Goal: Information Seeking & Learning: Learn about a topic

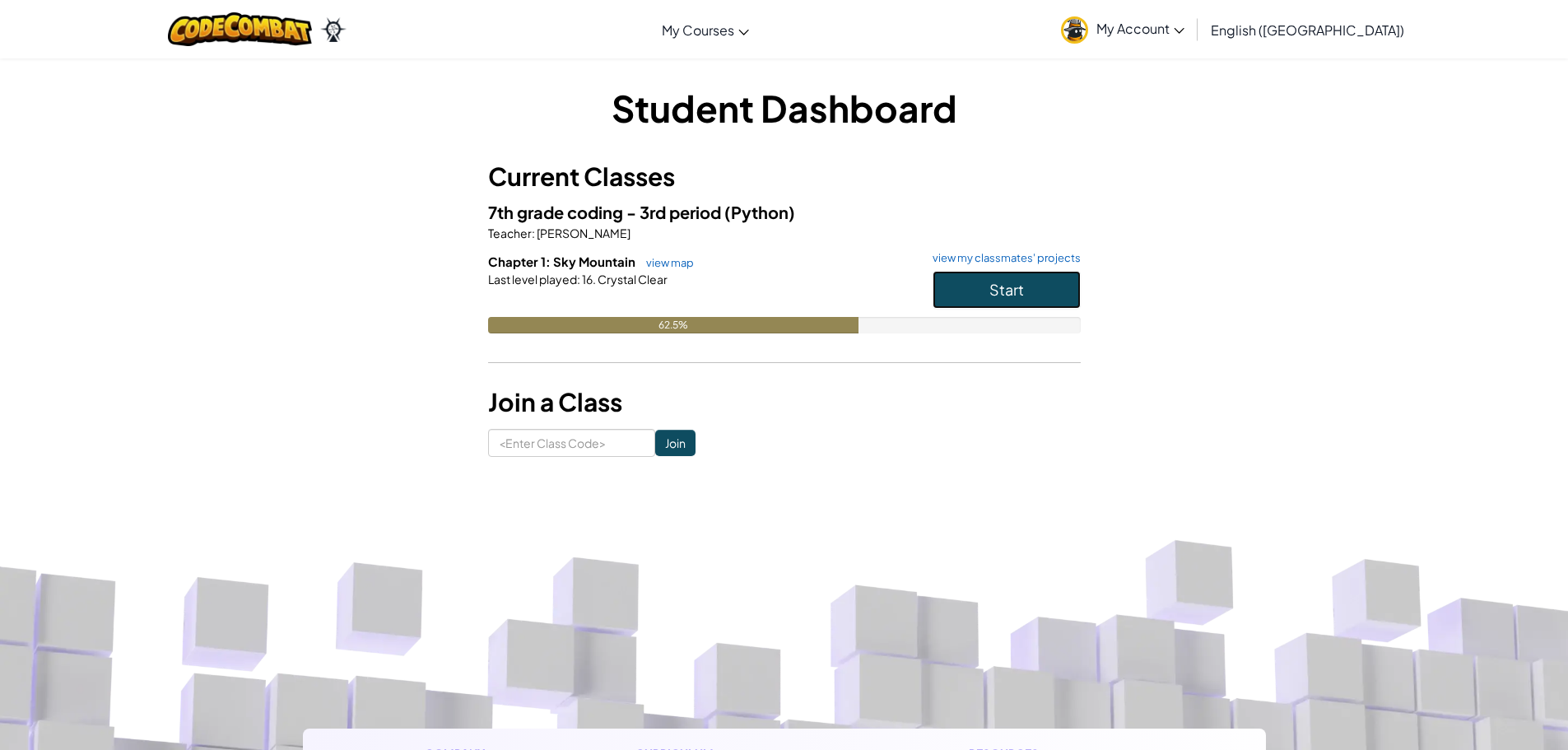
click at [1017, 290] on span "Start" at bounding box center [1006, 289] width 34 height 19
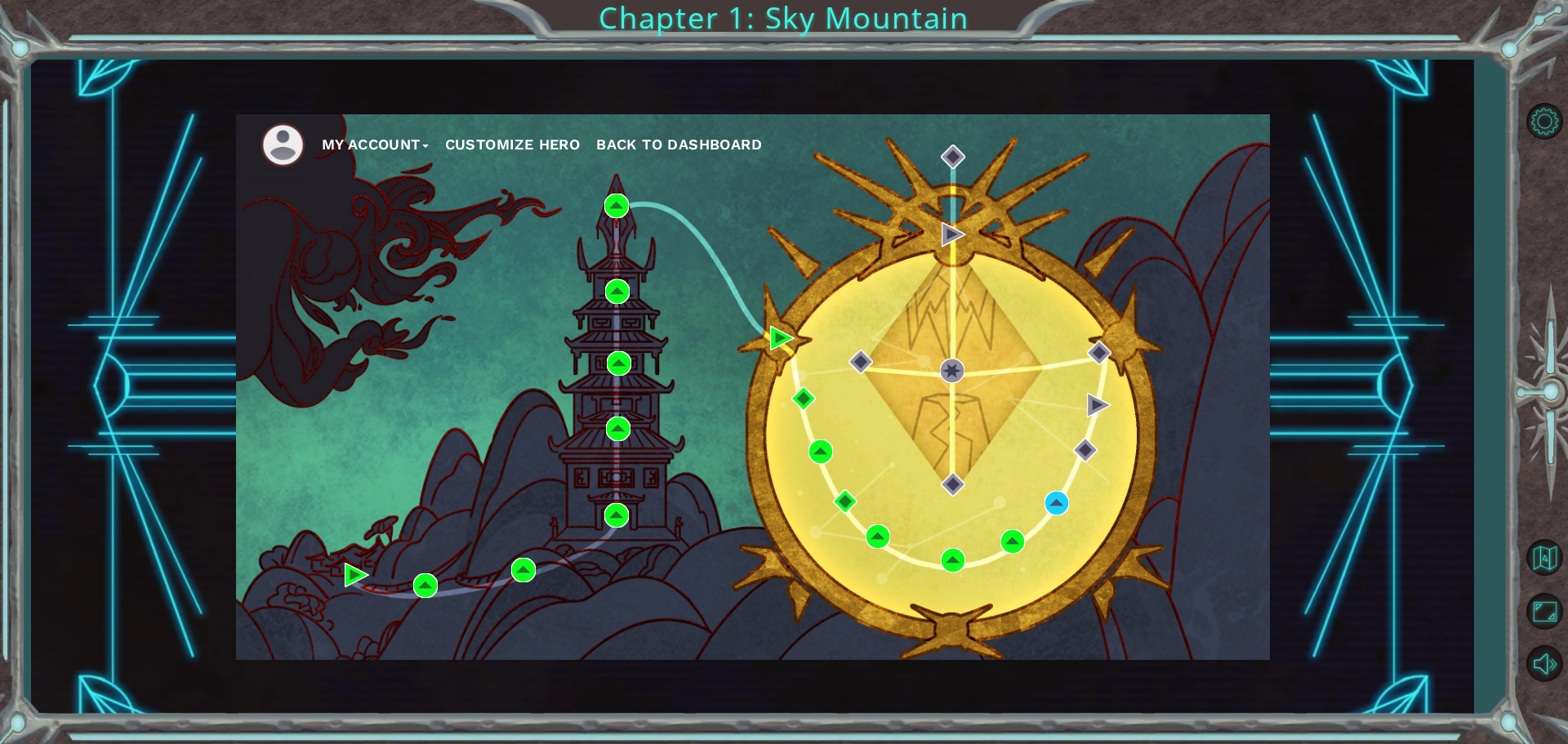
click at [775, 324] on div "My Account Customize Hero Back to Dashboard" at bounding box center [754, 387] width 1034 height 546
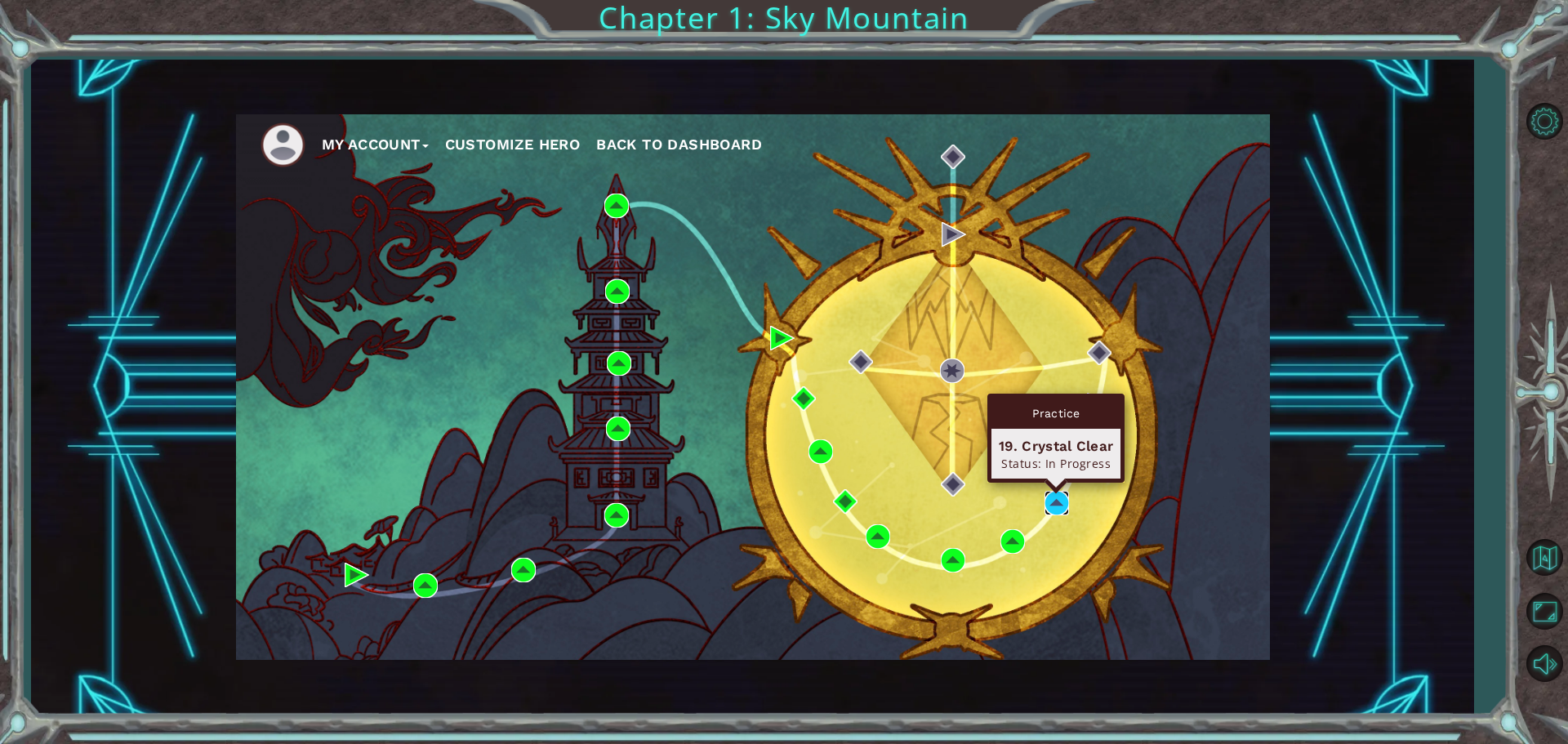
click at [1059, 501] on img at bounding box center [1056, 503] width 25 height 25
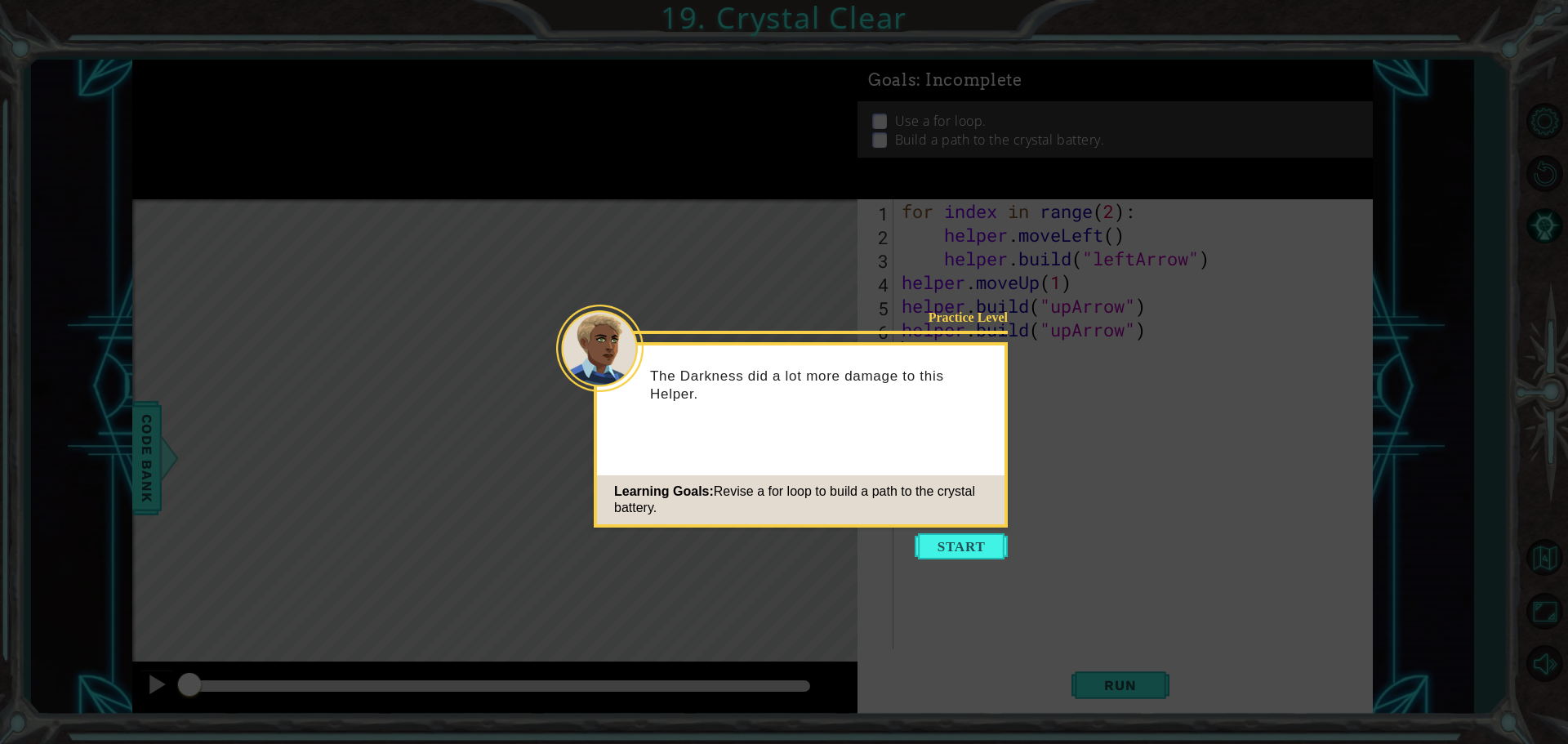
click at [187, 515] on icon at bounding box center [784, 372] width 1568 height 744
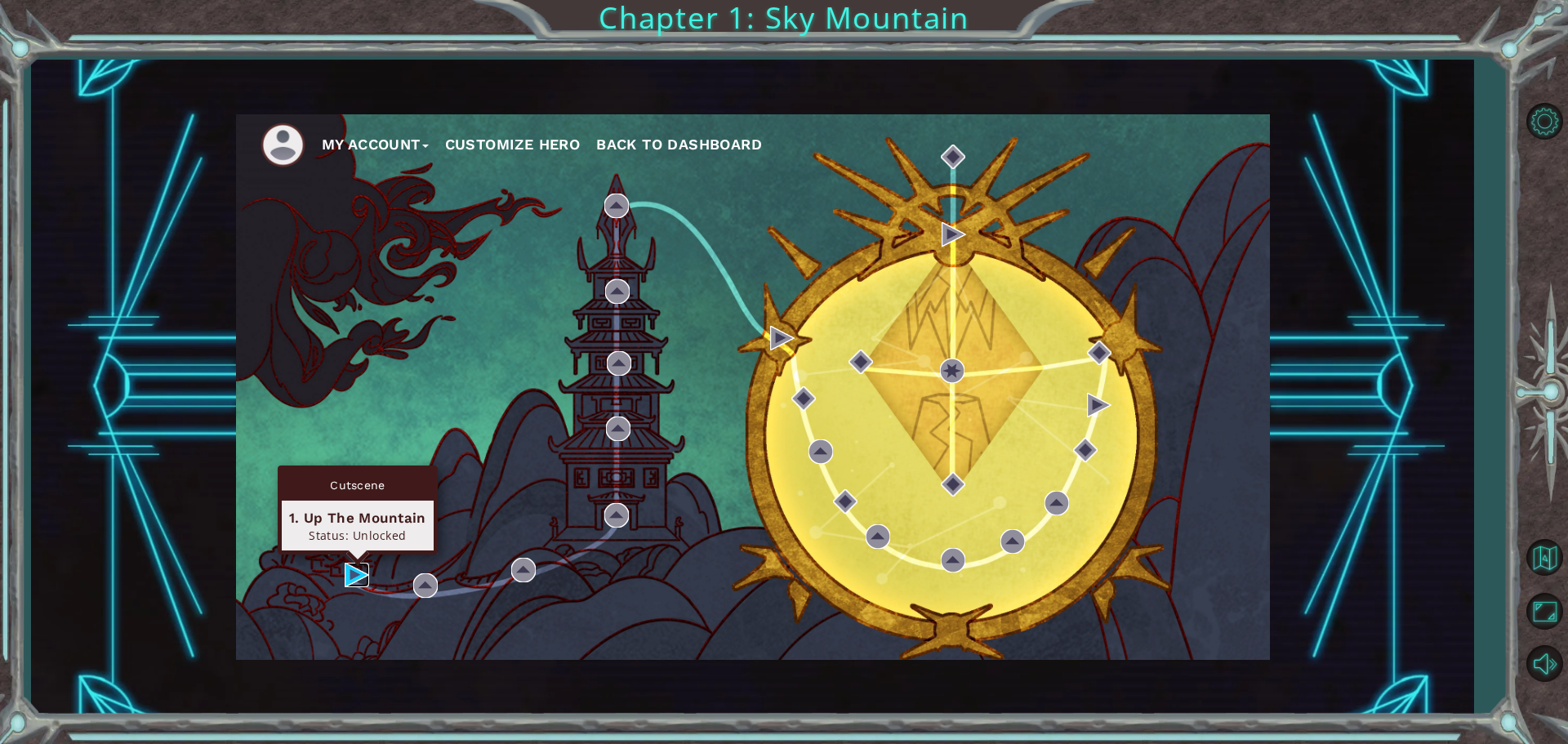
click at [346, 575] on img at bounding box center [356, 574] width 25 height 25
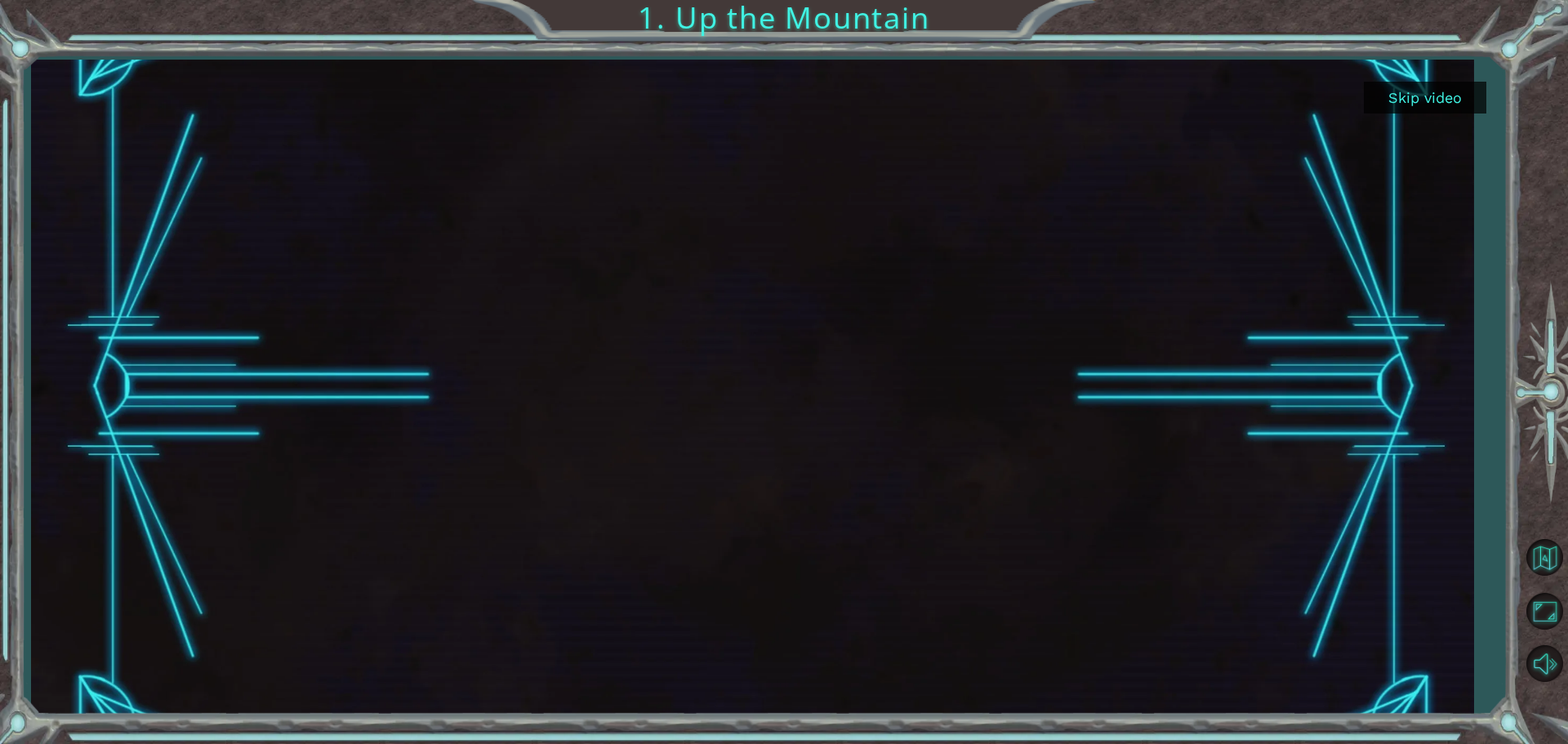
click at [1455, 102] on button "Skip video" at bounding box center [1425, 97] width 123 height 31
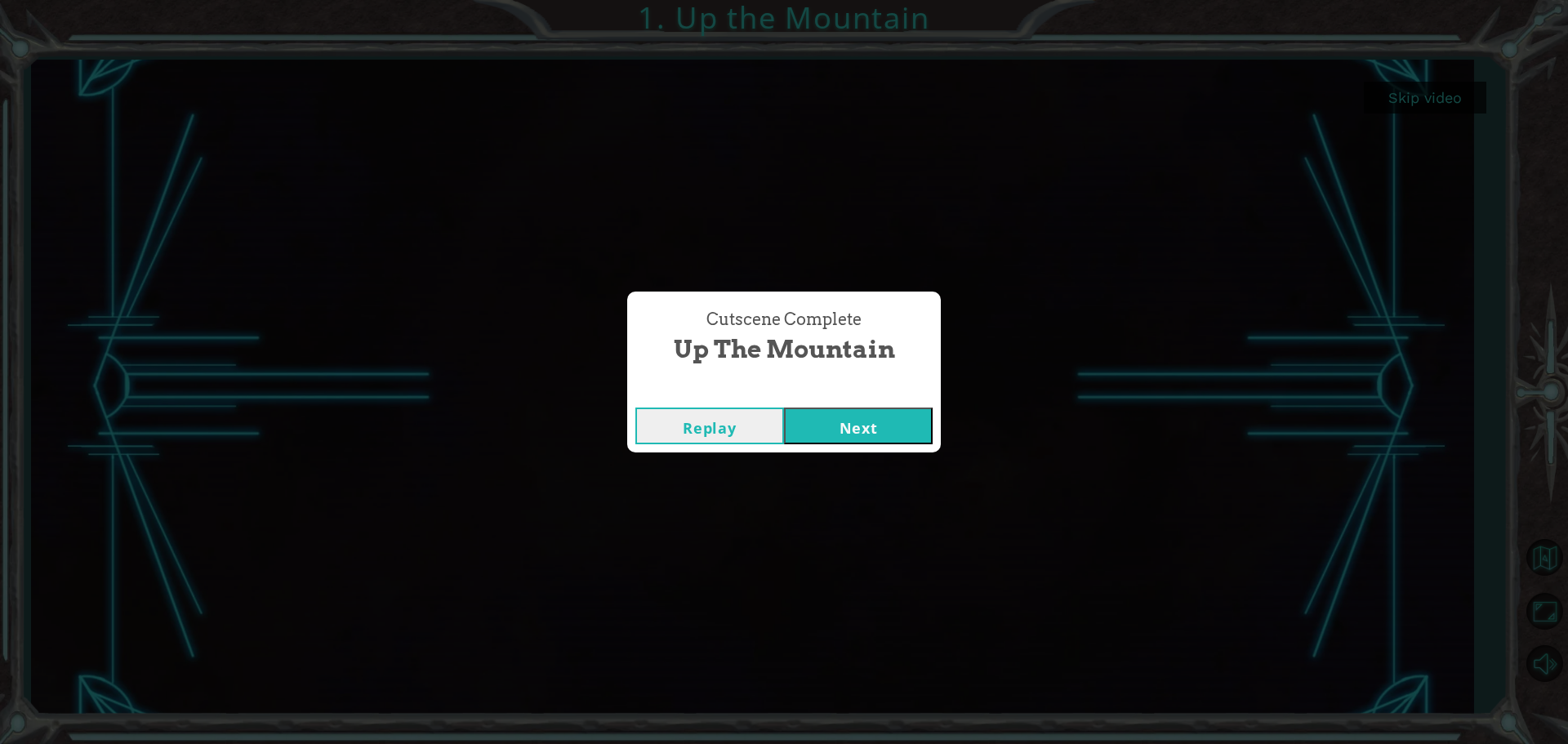
click at [876, 411] on button "Next" at bounding box center [858, 426] width 149 height 37
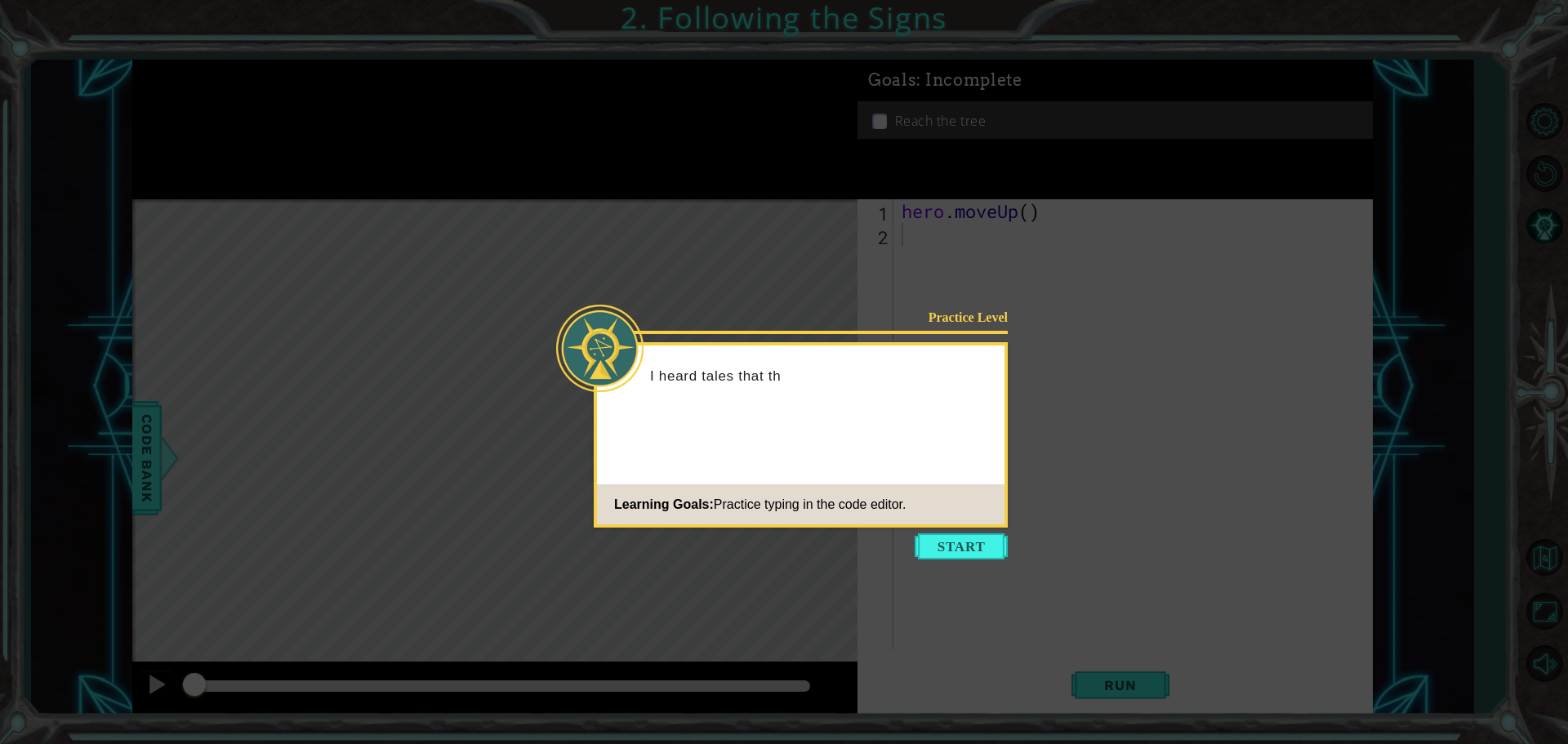
drag, startPoint x: 960, startPoint y: 506, endPoint x: 959, endPoint y: 515, distance: 9.1
click at [959, 515] on footer "Learning Goals: Practice typing in the code editor." at bounding box center [801, 504] width 407 height 40
click at [947, 533] on icon at bounding box center [784, 372] width 1568 height 744
click at [935, 548] on button "Start" at bounding box center [961, 546] width 93 height 26
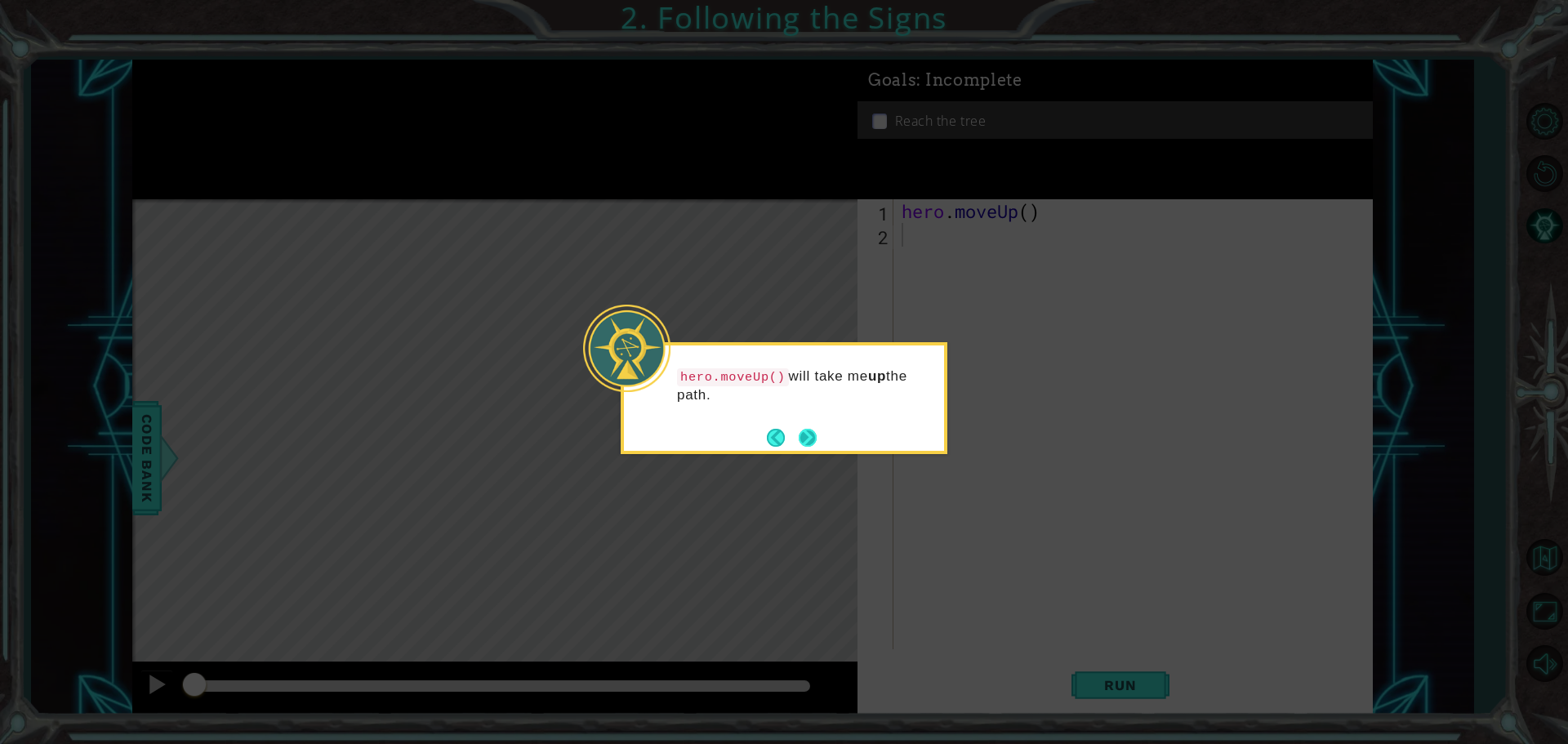
click at [802, 440] on button "Next" at bounding box center [807, 437] width 18 height 18
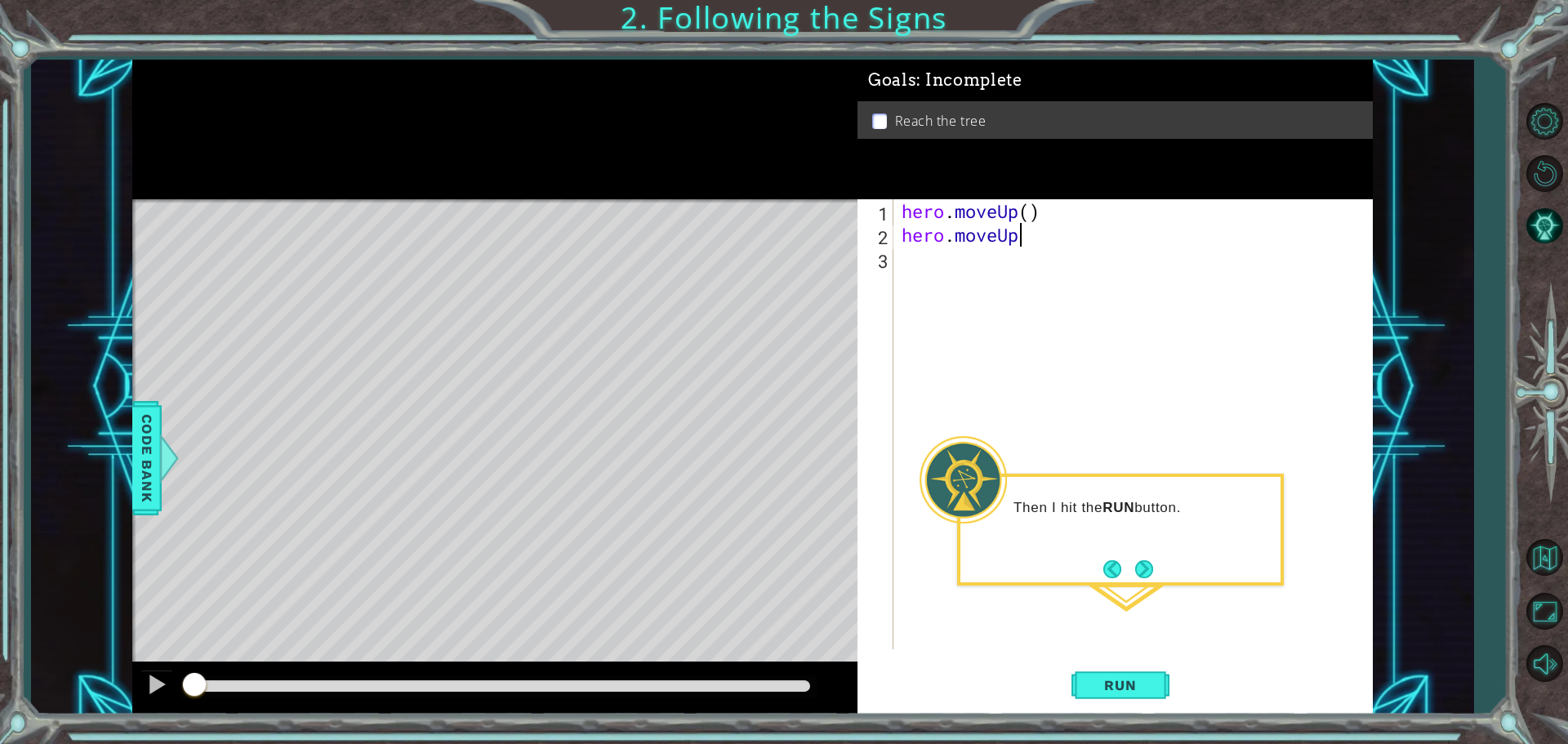
scroll to position [0, 5]
type textarea "hero.moveUp()"
drag, startPoint x: 1156, startPoint y: 656, endPoint x: 1158, endPoint y: 645, distance: 11.2
click at [1159, 654] on div "hero.moveUp() 1 2 3 hero . moveUp ( ) hero . moveUp ( ) ההההההההההההההההההההההה…" at bounding box center [1116, 457] width 515 height 515
click at [1110, 687] on span "Run" at bounding box center [1120, 685] width 65 height 17
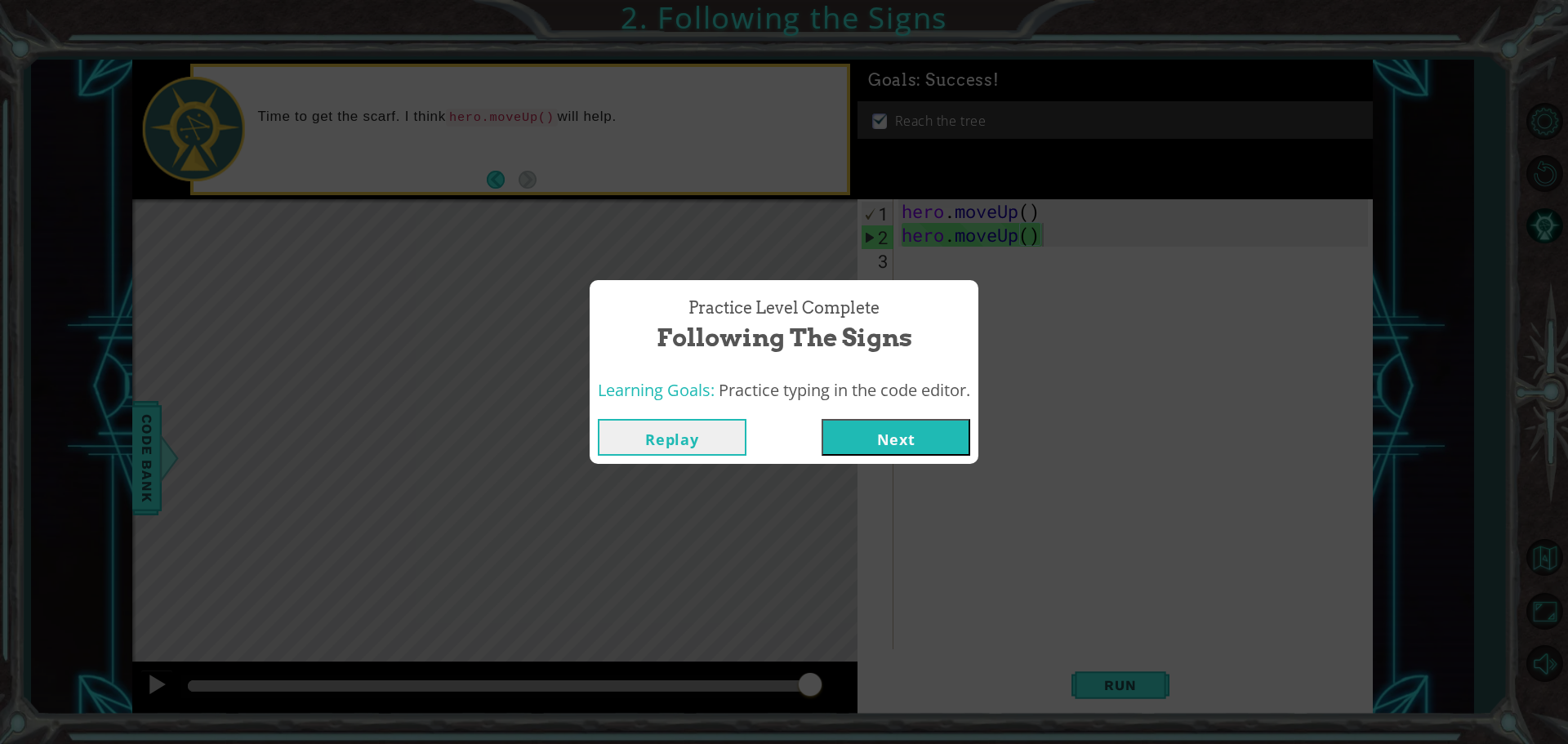
click at [832, 411] on div "Replay Next" at bounding box center [784, 437] width 389 height 53
click at [819, 449] on div "Replay Next" at bounding box center [783, 438] width 372 height 37
click at [866, 462] on div "Replay Next" at bounding box center [784, 437] width 389 height 53
click at [854, 434] on button "Next" at bounding box center [896, 438] width 149 height 37
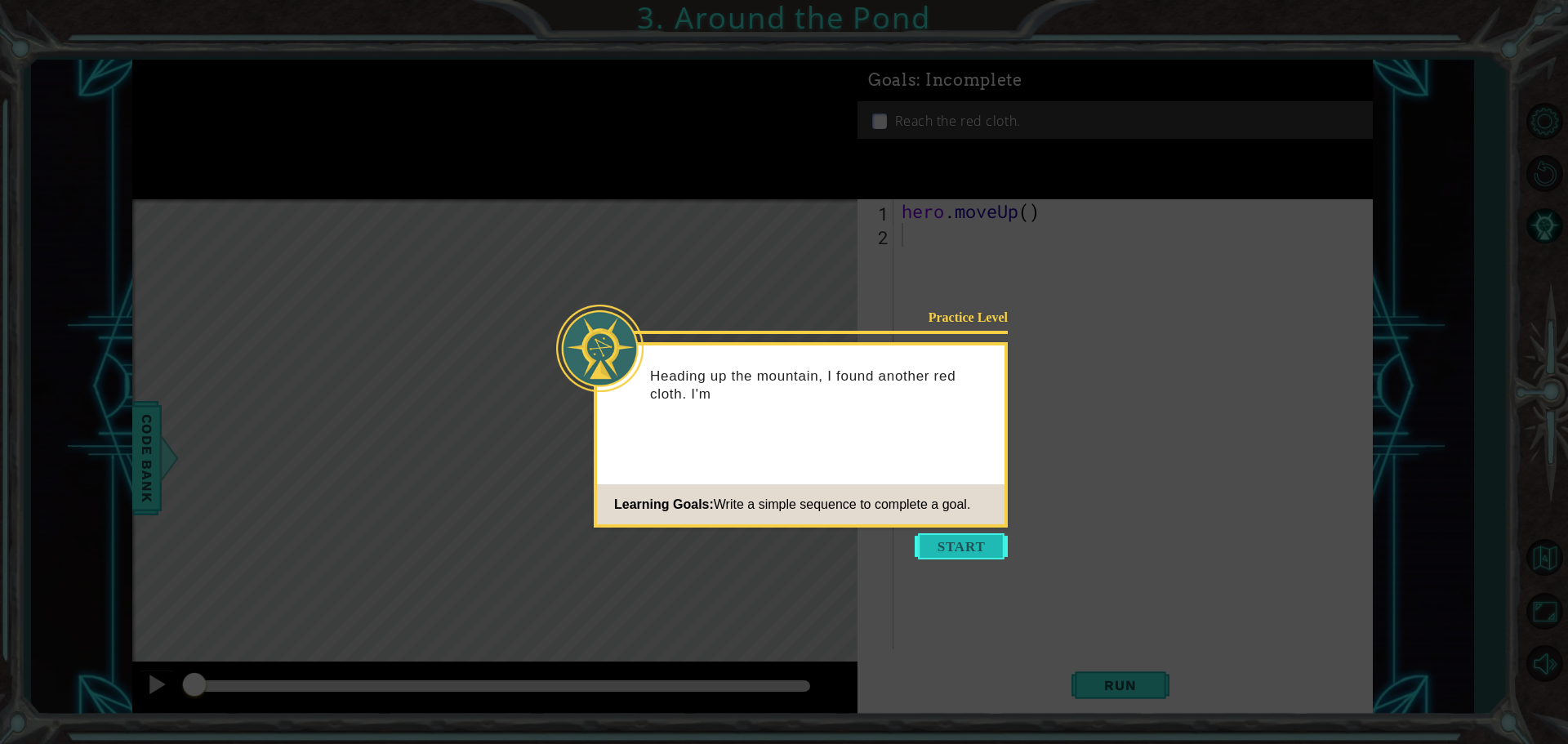
click at [938, 552] on button "Start" at bounding box center [961, 546] width 93 height 26
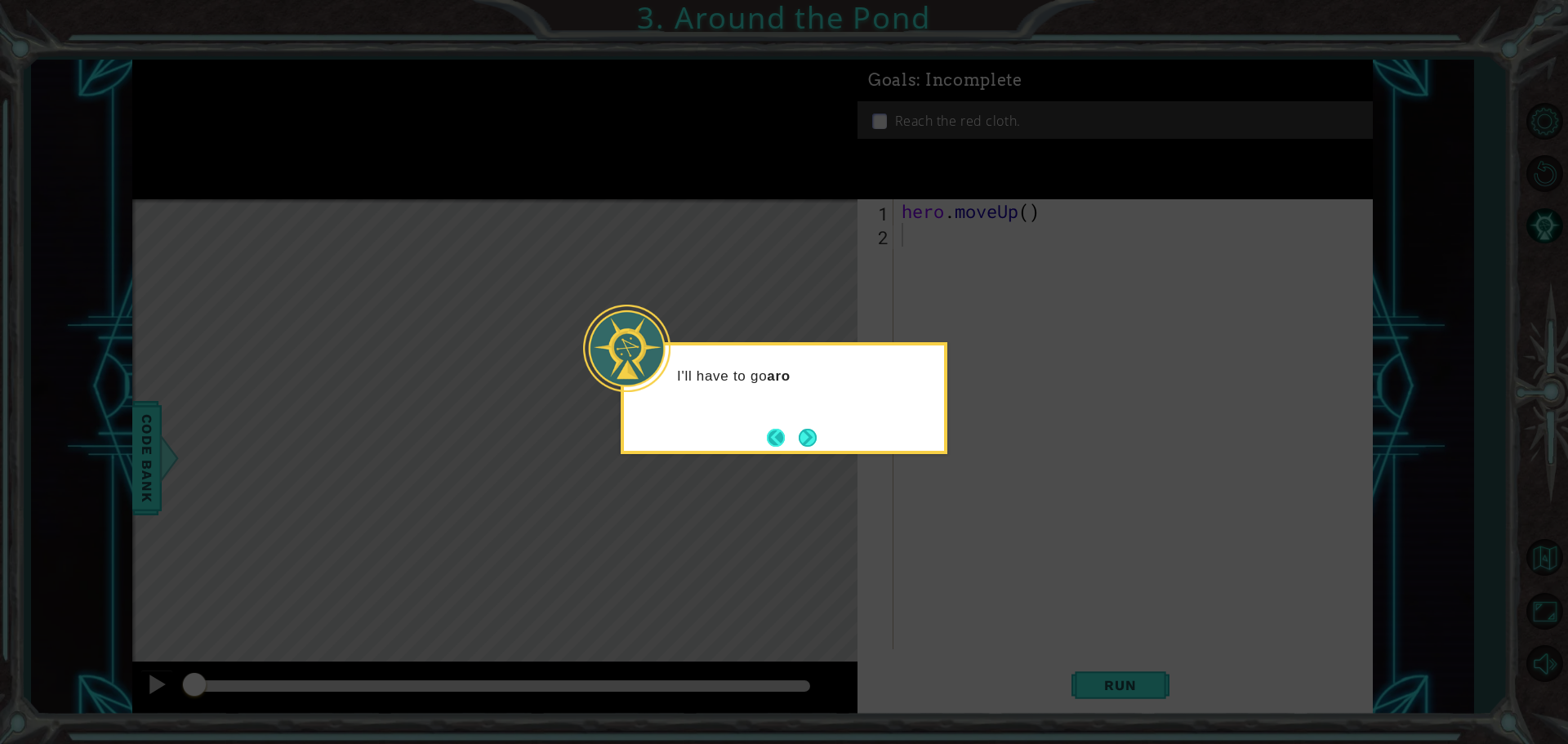
click at [790, 430] on button "Back" at bounding box center [783, 437] width 31 height 18
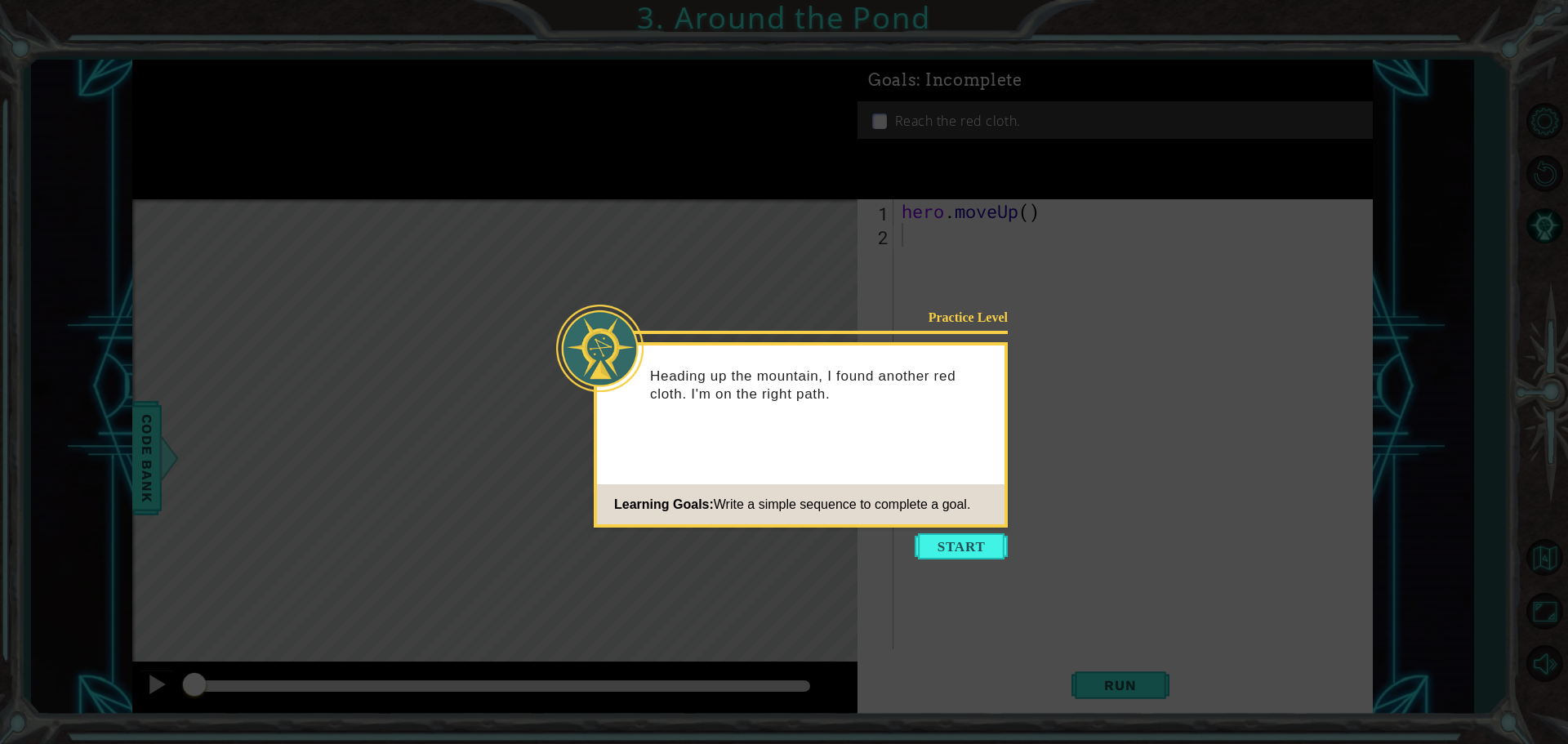
click at [995, 522] on footer "Learning Goals: Write a simple sequence to complete a goal." at bounding box center [801, 504] width 407 height 40
click at [959, 550] on button "Start" at bounding box center [961, 546] width 93 height 26
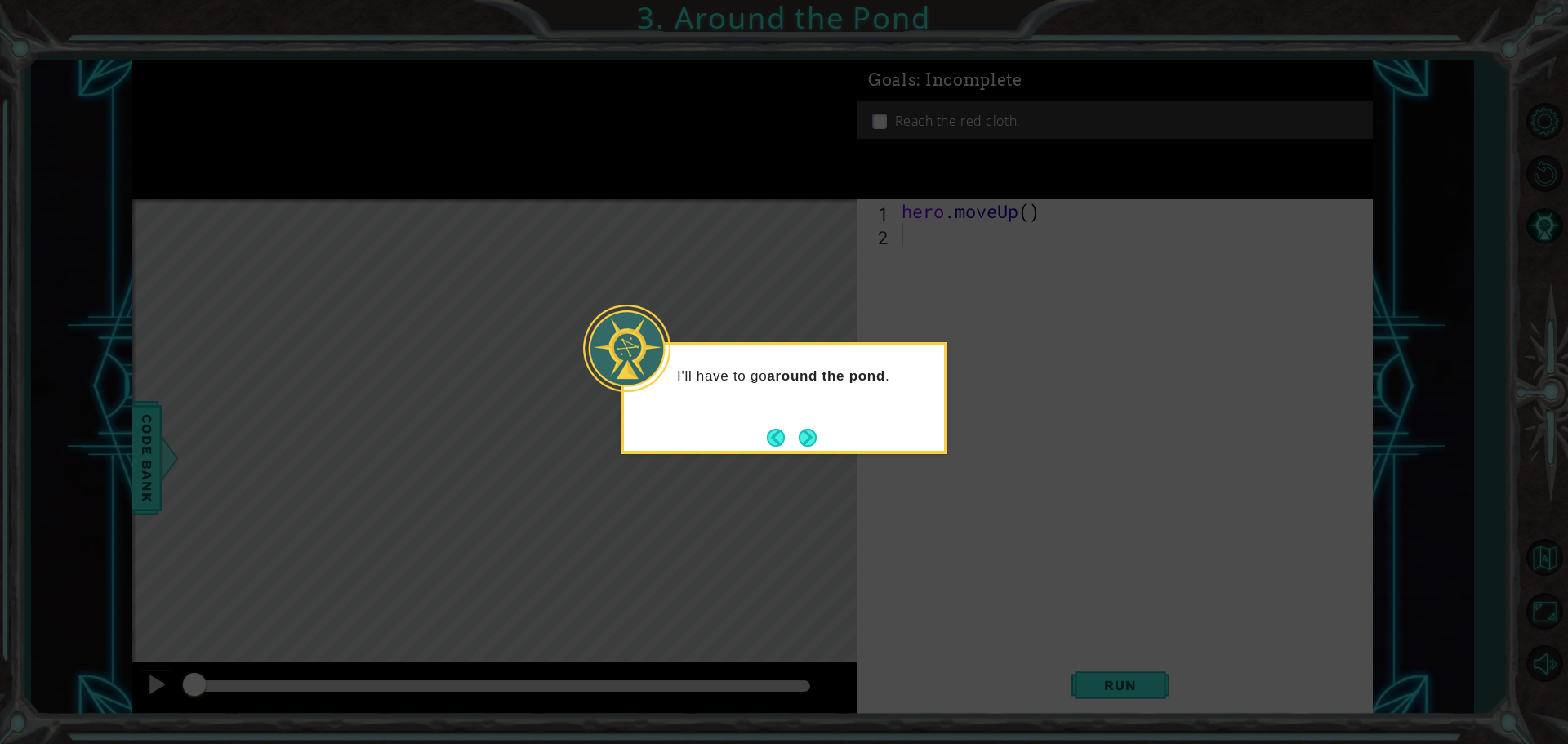
click at [790, 437] on button "Back" at bounding box center [783, 437] width 31 height 18
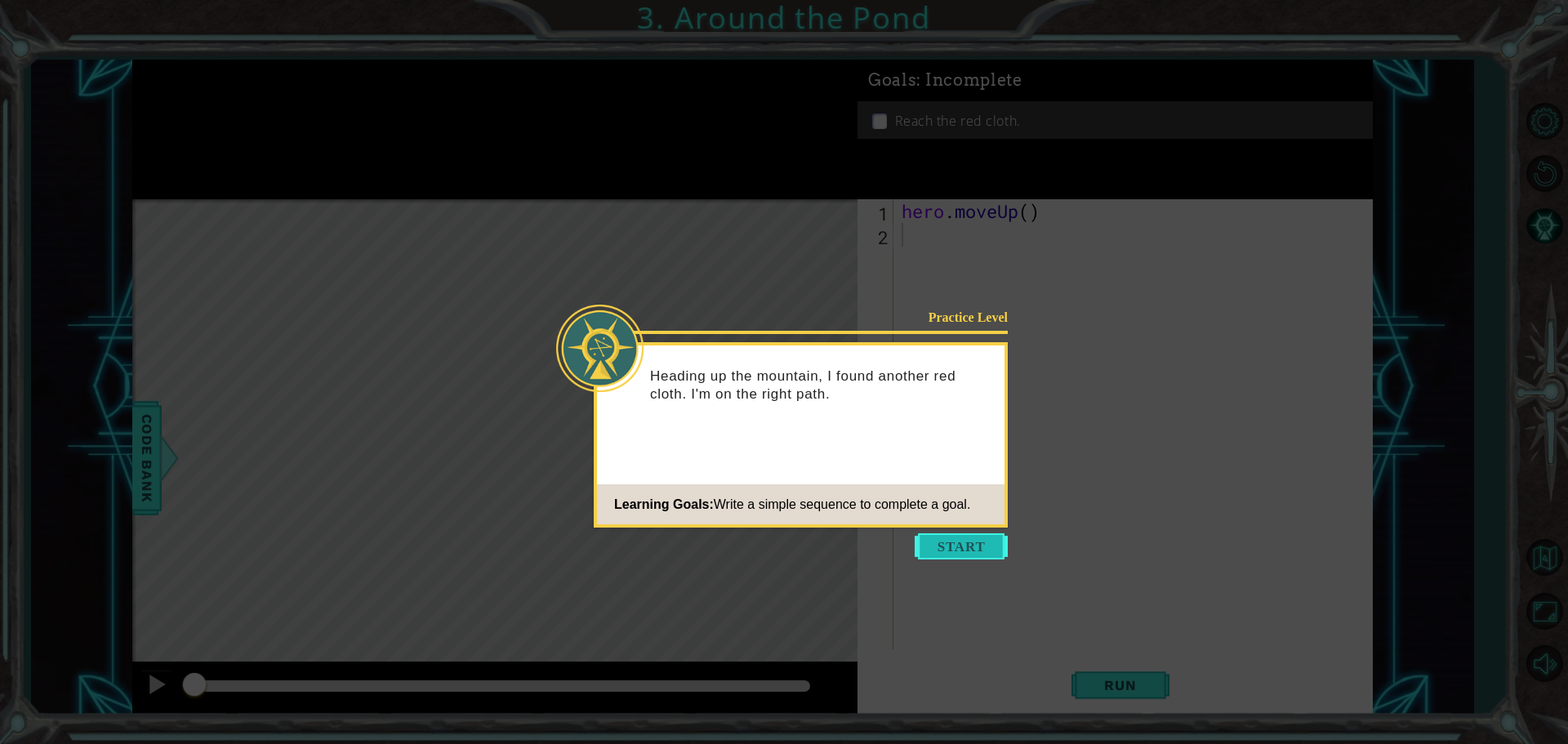
click at [926, 551] on button "Start" at bounding box center [961, 546] width 93 height 26
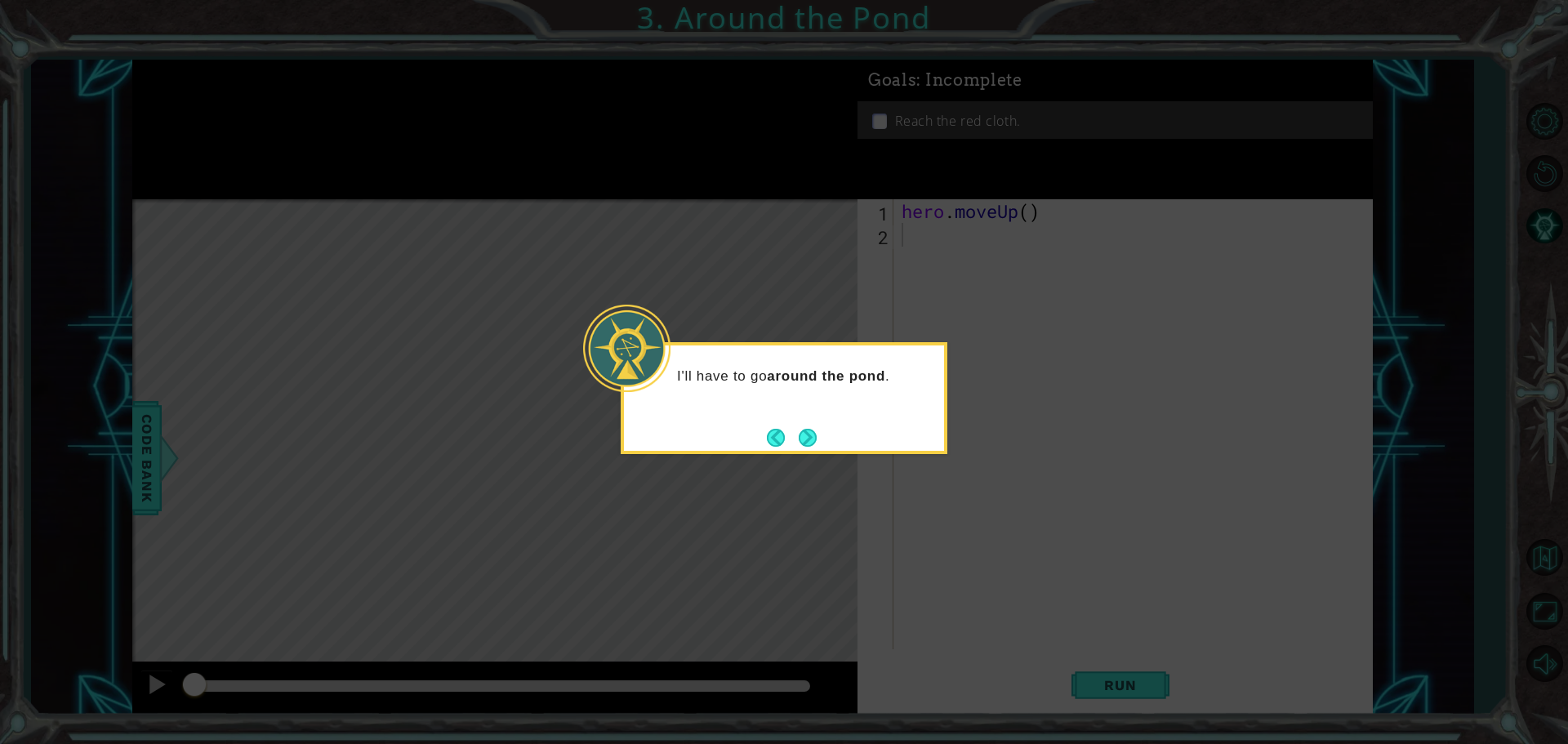
drag, startPoint x: 814, startPoint y: 430, endPoint x: 826, endPoint y: 415, distance: 19.2
click at [826, 415] on div "I'll have to go around the pond ." at bounding box center [784, 380] width 320 height 71
click at [805, 428] on button "Next" at bounding box center [807, 437] width 18 height 18
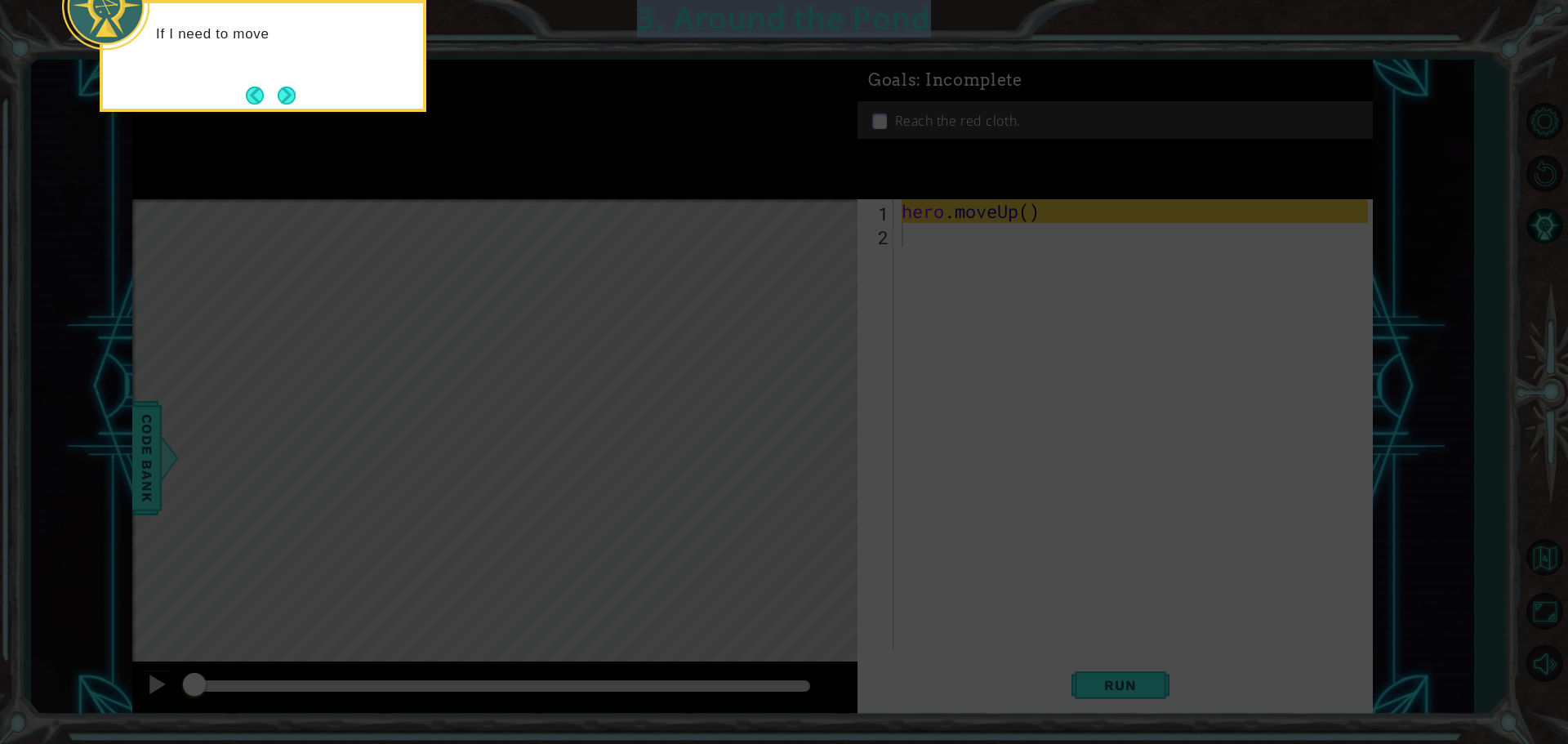
drag, startPoint x: 962, startPoint y: 329, endPoint x: 760, endPoint y: -99, distance: 473.3
click at [760, 0] on html "1 ההההההההההההההההההההההההההההההההההההההההההההההההההההההההההההההההההההההההההההה…" at bounding box center [784, 372] width 1568 height 744
click at [291, 91] on button "Next" at bounding box center [286, 95] width 18 height 18
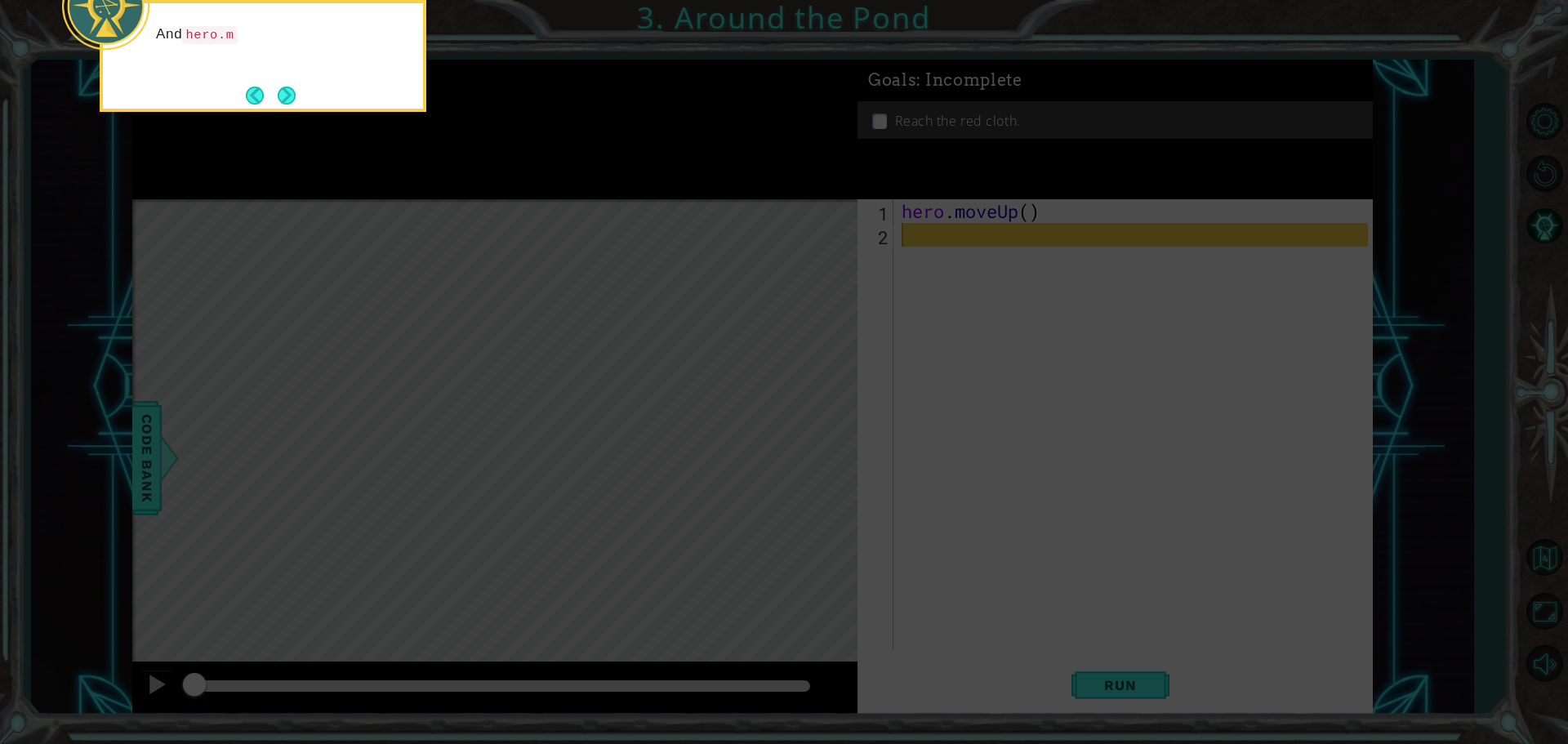
click at [1164, 456] on icon at bounding box center [784, 112] width 1568 height 1265
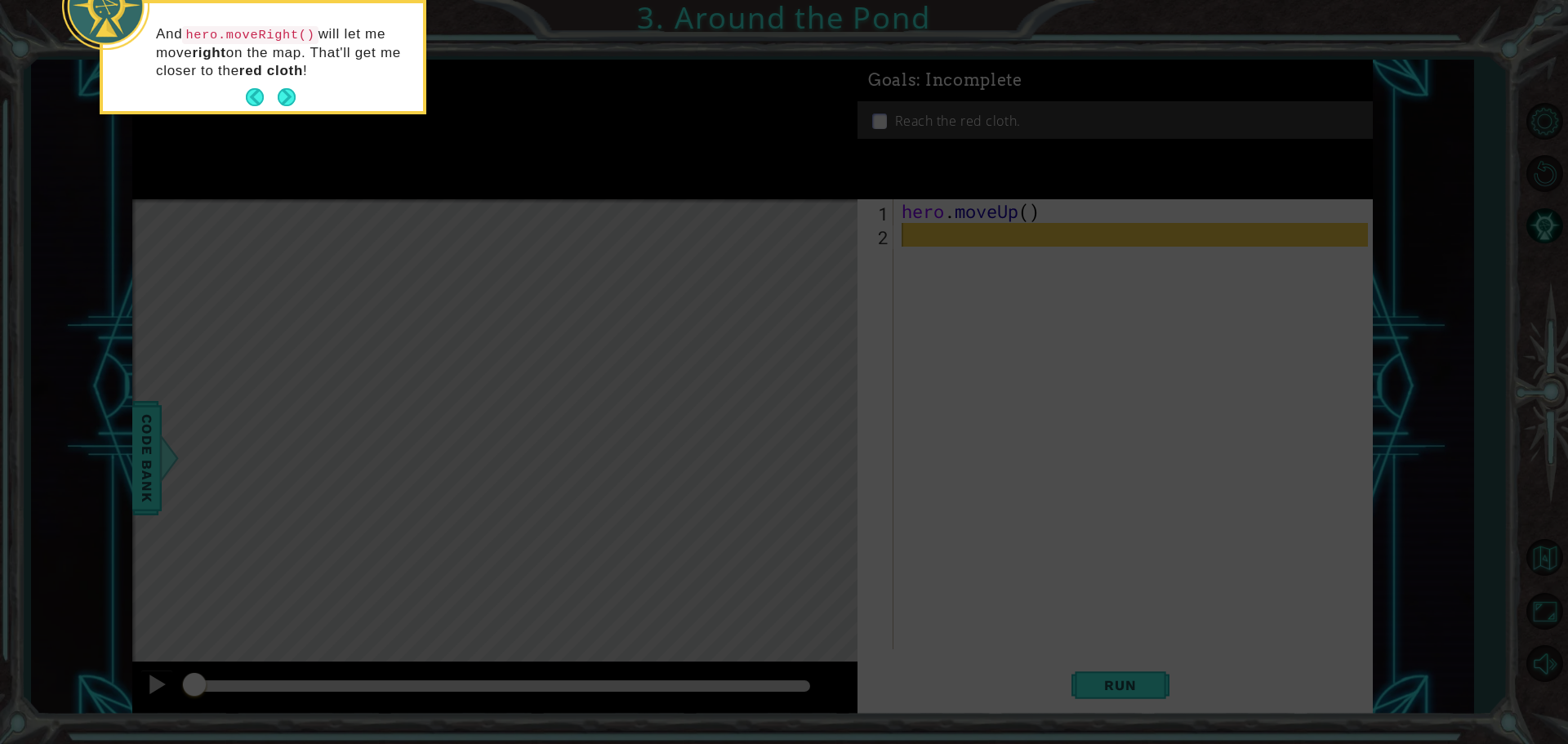
click at [304, 90] on div "And hero.moveRight() will let me move right on the map. That'll get me closer t…" at bounding box center [262, 61] width 320 height 102
click at [300, 88] on div "And hero.moveRight() will let me move right on the map. That'll get me closer t…" at bounding box center [262, 61] width 320 height 102
click at [285, 92] on button "Next" at bounding box center [287, 98] width 18 height 18
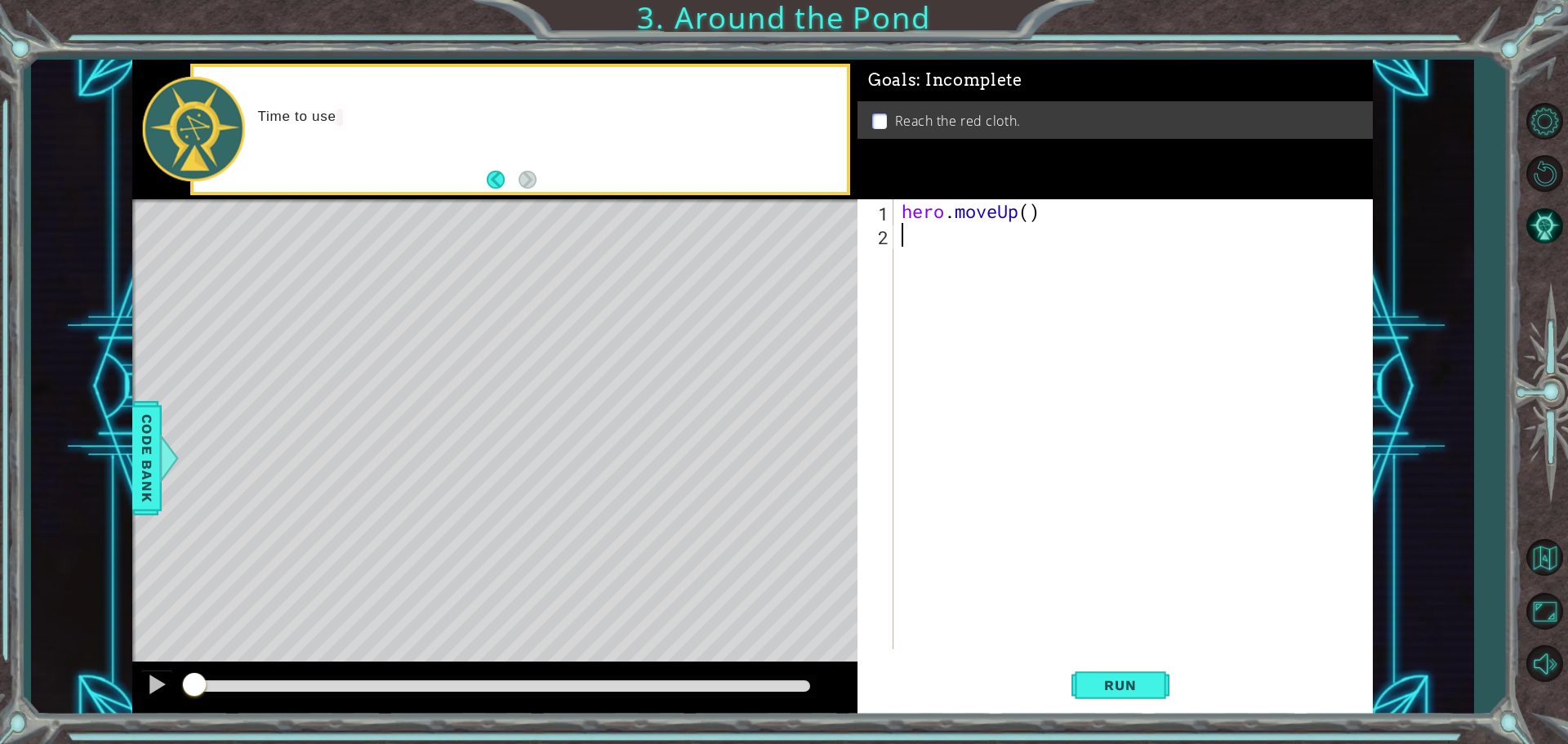
click at [1047, 218] on div "hero . moveUp ( )" at bounding box center [1137, 448] width 477 height 498
type textarea "hero.moveUp()"
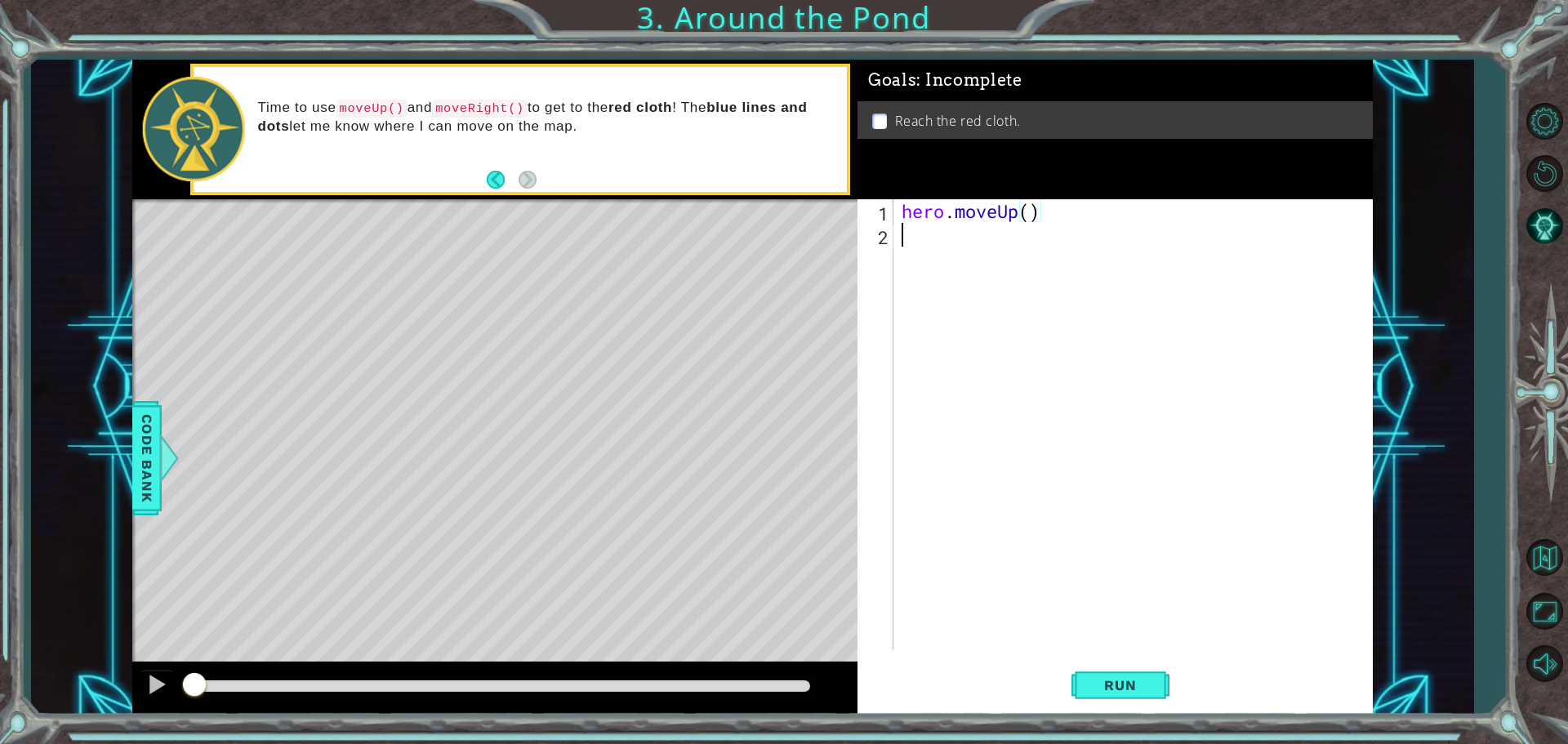
click at [941, 226] on div "hero . moveUp ( )" at bounding box center [1137, 448] width 477 height 498
type textarea "hero.moveUp()"
click at [935, 265] on div "hero . moveUp ( ) hero . moveUp ( )" at bounding box center [1137, 448] width 477 height 498
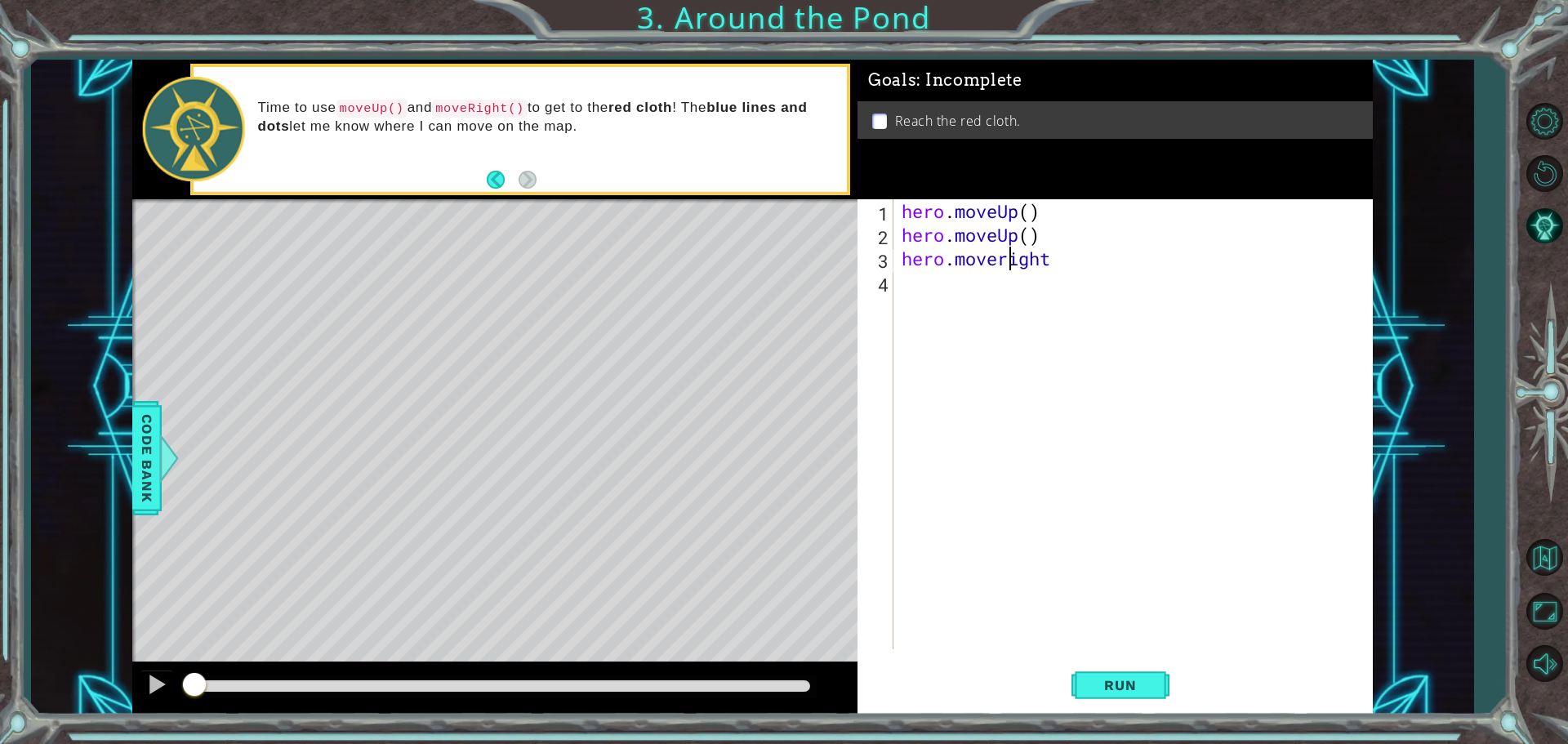
click at [1014, 251] on div "hero . moveUp ( ) hero . moveUp ( ) hero . moveright" at bounding box center [1137, 448] width 477 height 498
click at [1067, 251] on div "hero . moveUp ( ) hero . moveUp ( ) hero . moveRight" at bounding box center [1137, 448] width 477 height 498
type textarea "hero.moveRight()"
click at [963, 290] on div "hero . moveUp ( ) hero . moveUp ( ) hero . moveRight ( )" at bounding box center [1137, 448] width 477 height 498
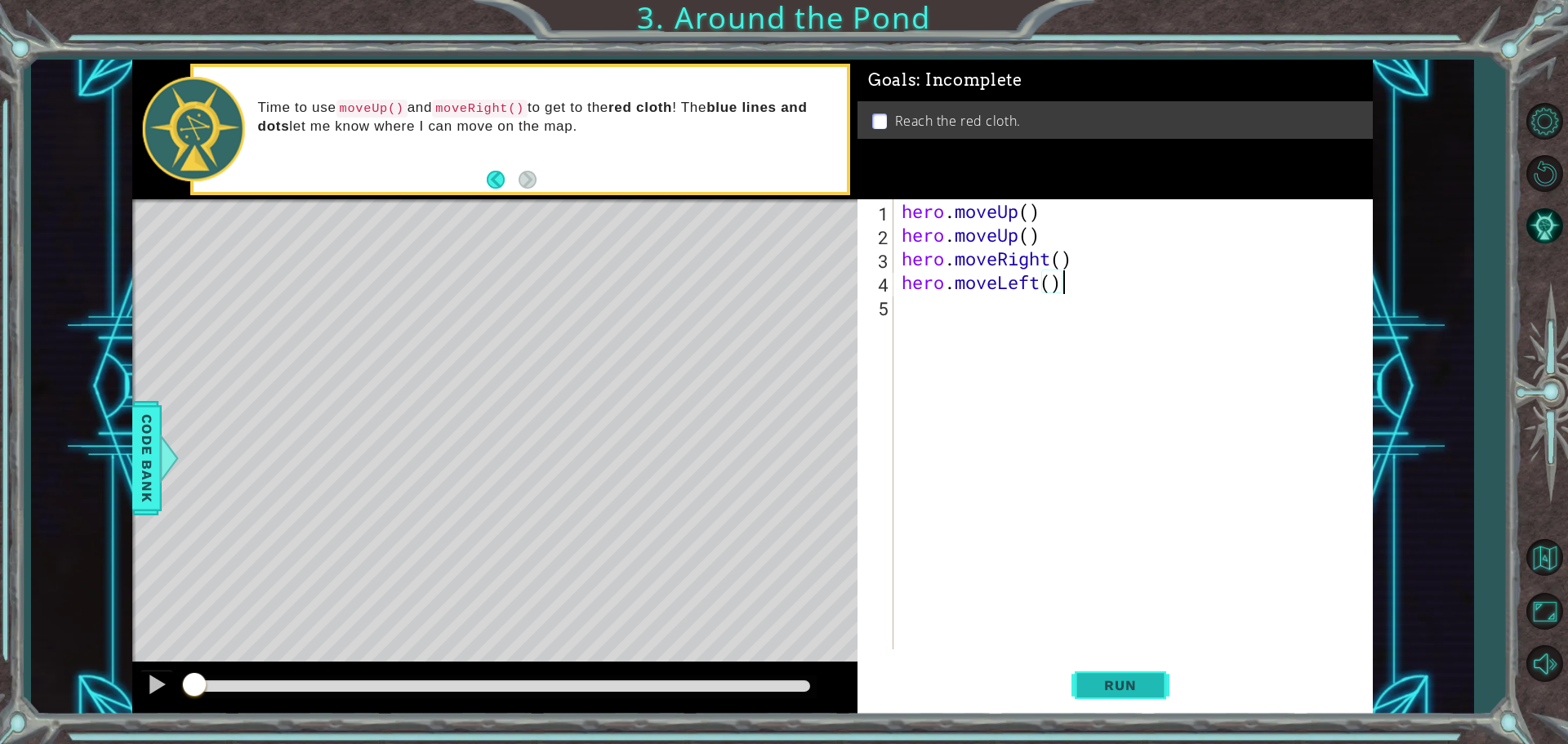
click at [1134, 672] on button "Run" at bounding box center [1120, 685] width 98 height 52
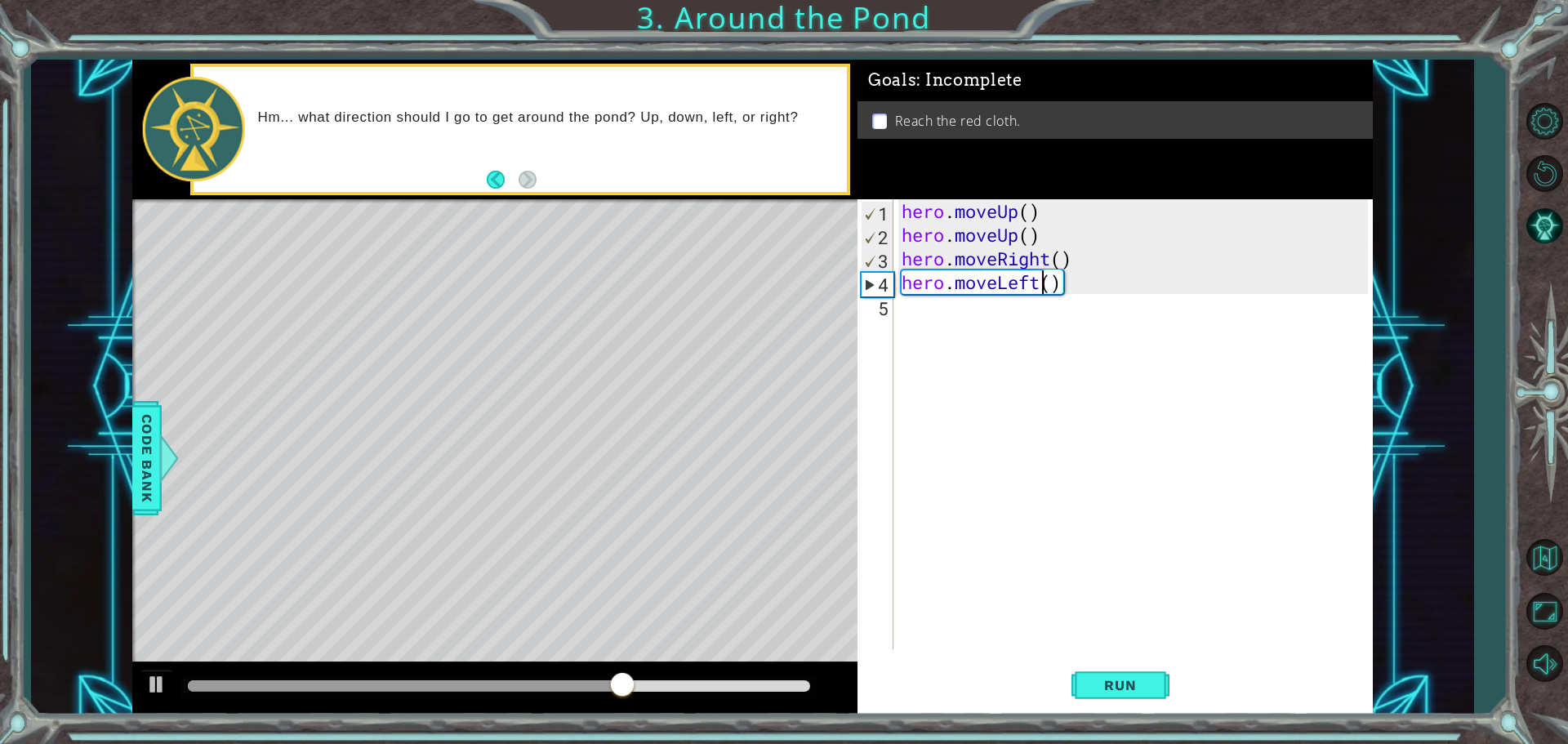
click at [1044, 286] on div "hero . moveUp ( ) hero . moveUp ( ) hero . moveRight ( ) hero . moveLeft ( )" at bounding box center [1137, 448] width 477 height 498
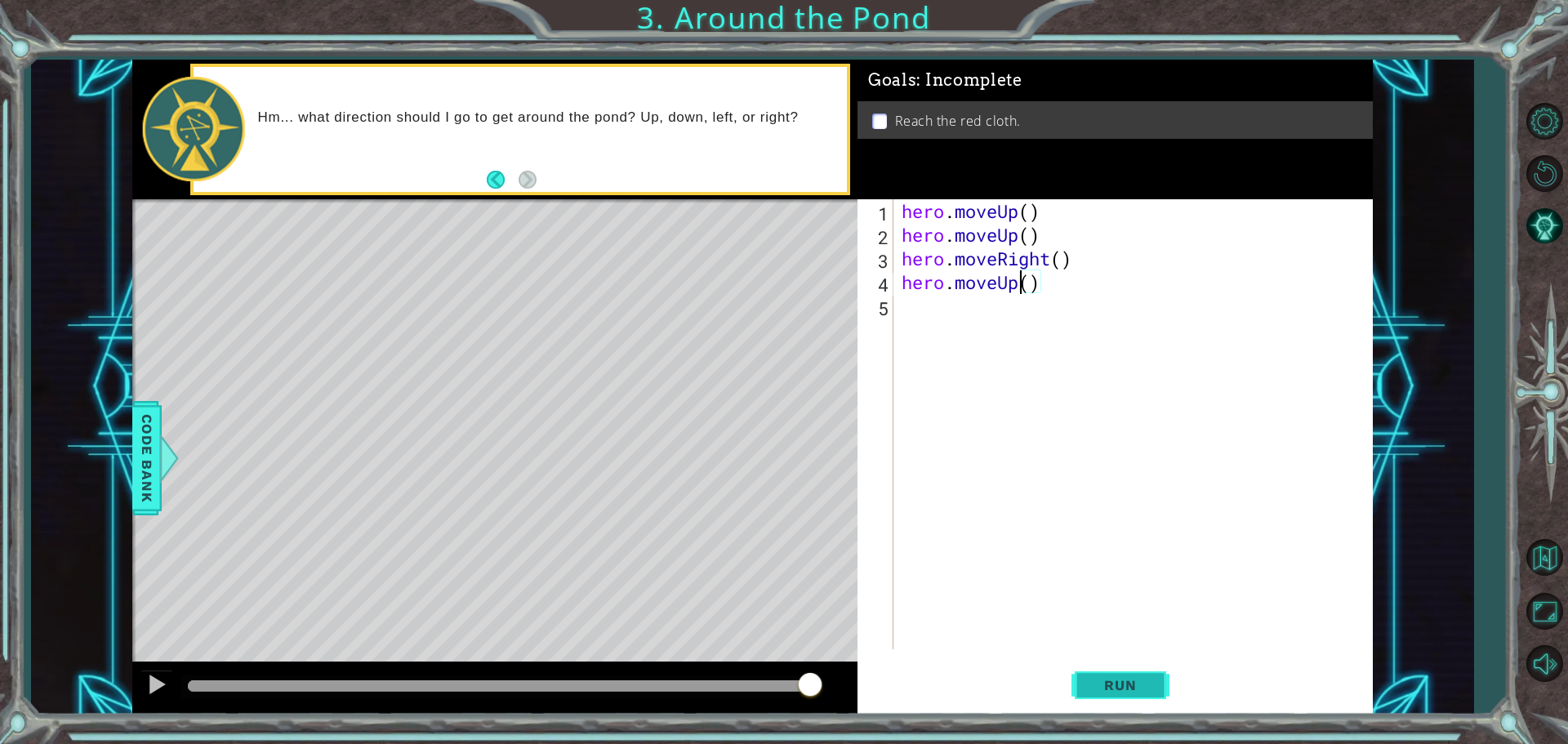
type textarea "hero.moveUp()"
drag, startPoint x: 1143, startPoint y: 683, endPoint x: 1135, endPoint y: 660, distance: 24.4
click at [1140, 671] on button "Run" at bounding box center [1120, 685] width 98 height 52
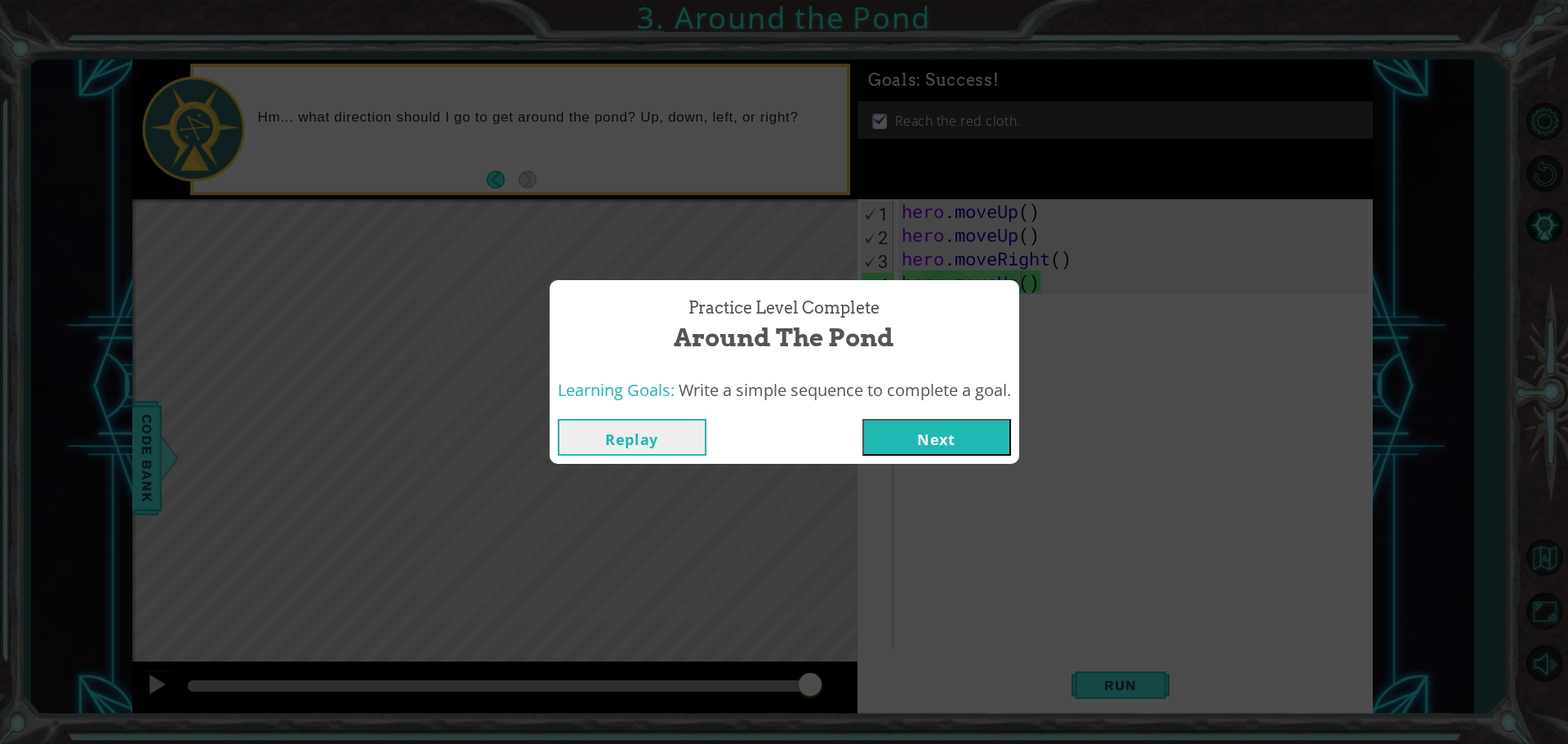
drag, startPoint x: 916, startPoint y: 427, endPoint x: 918, endPoint y: 454, distance: 27.1
click at [918, 454] on button "Next" at bounding box center [936, 438] width 149 height 37
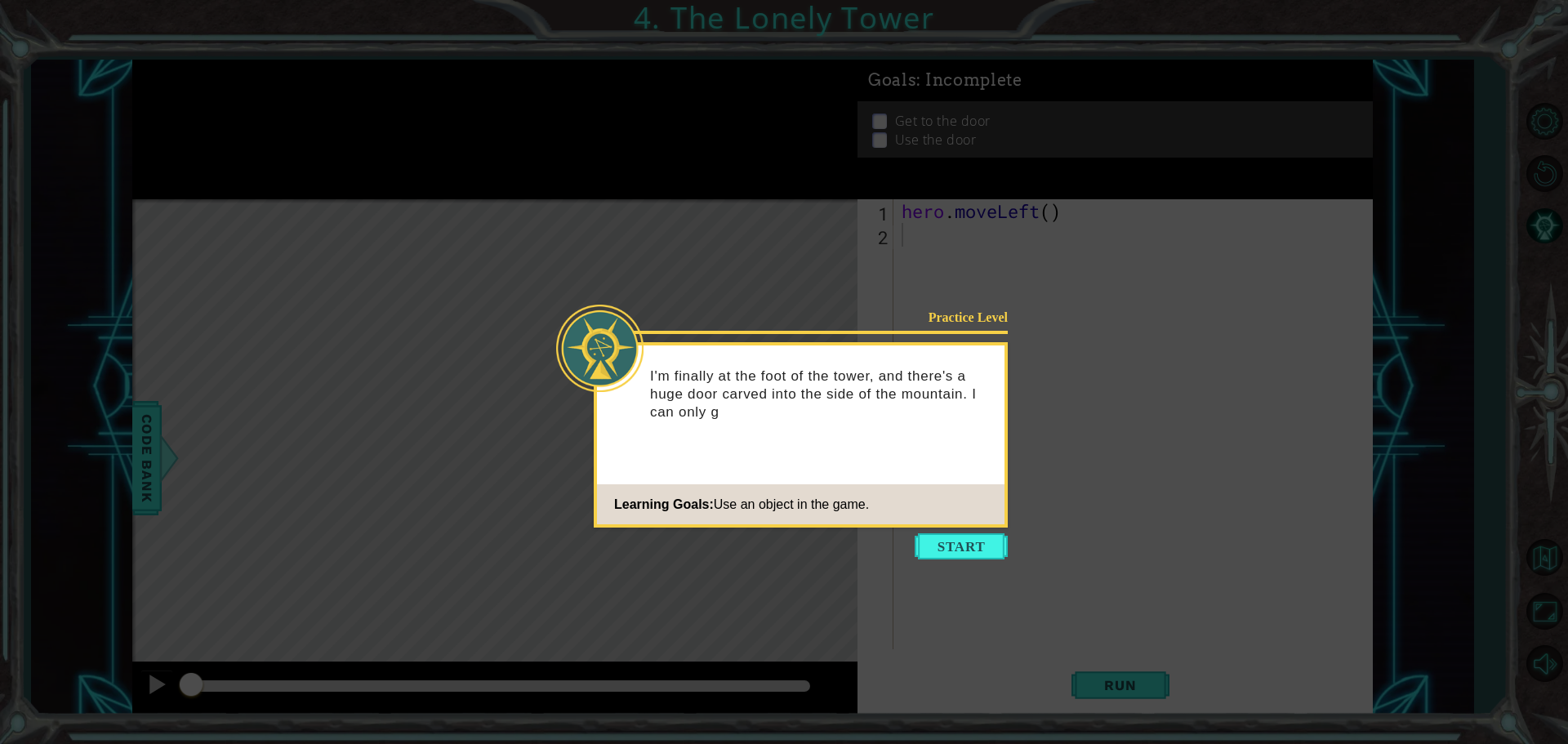
click at [972, 532] on icon at bounding box center [784, 372] width 1568 height 744
click at [971, 534] on button "Start" at bounding box center [961, 546] width 93 height 26
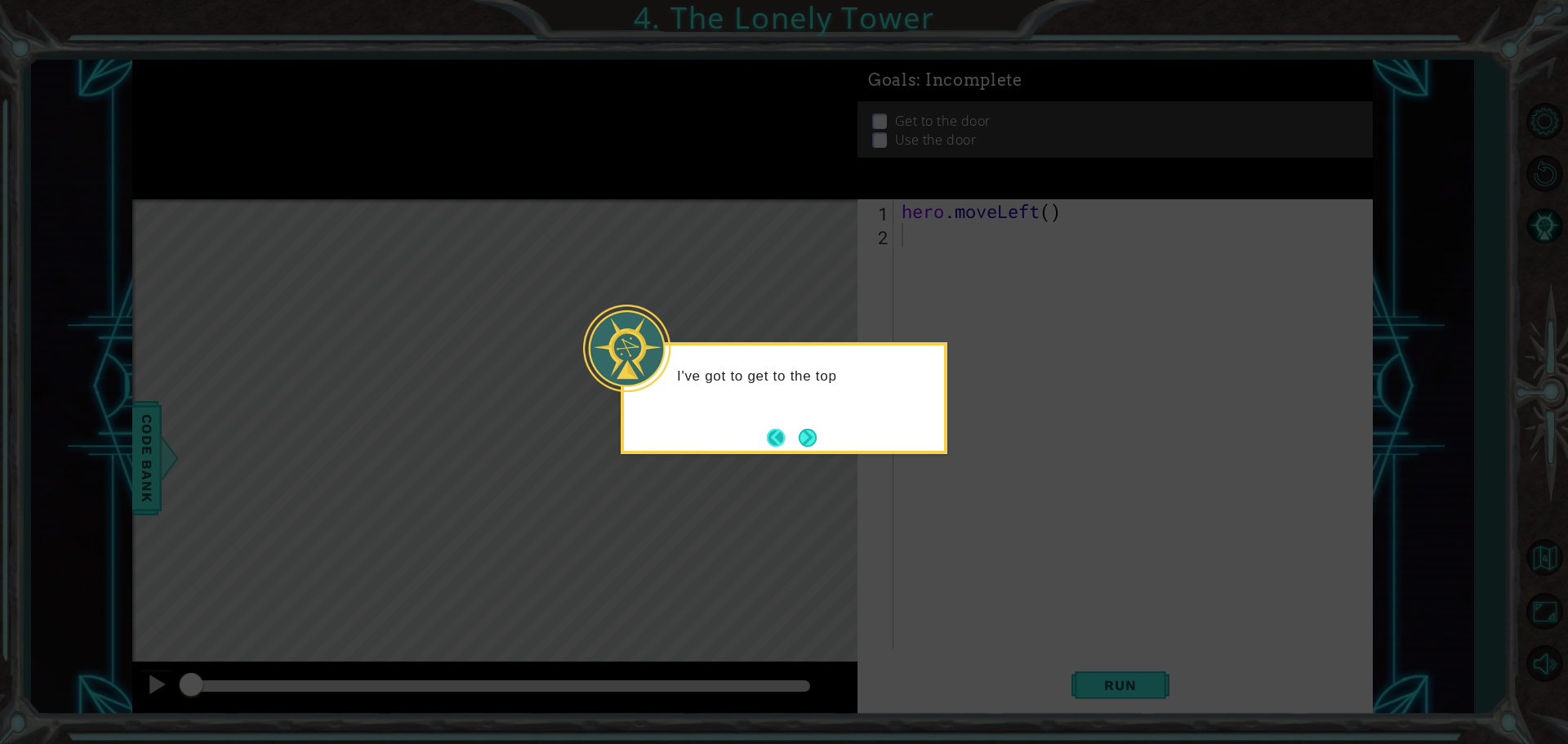
click at [791, 433] on button "Back" at bounding box center [783, 437] width 31 height 18
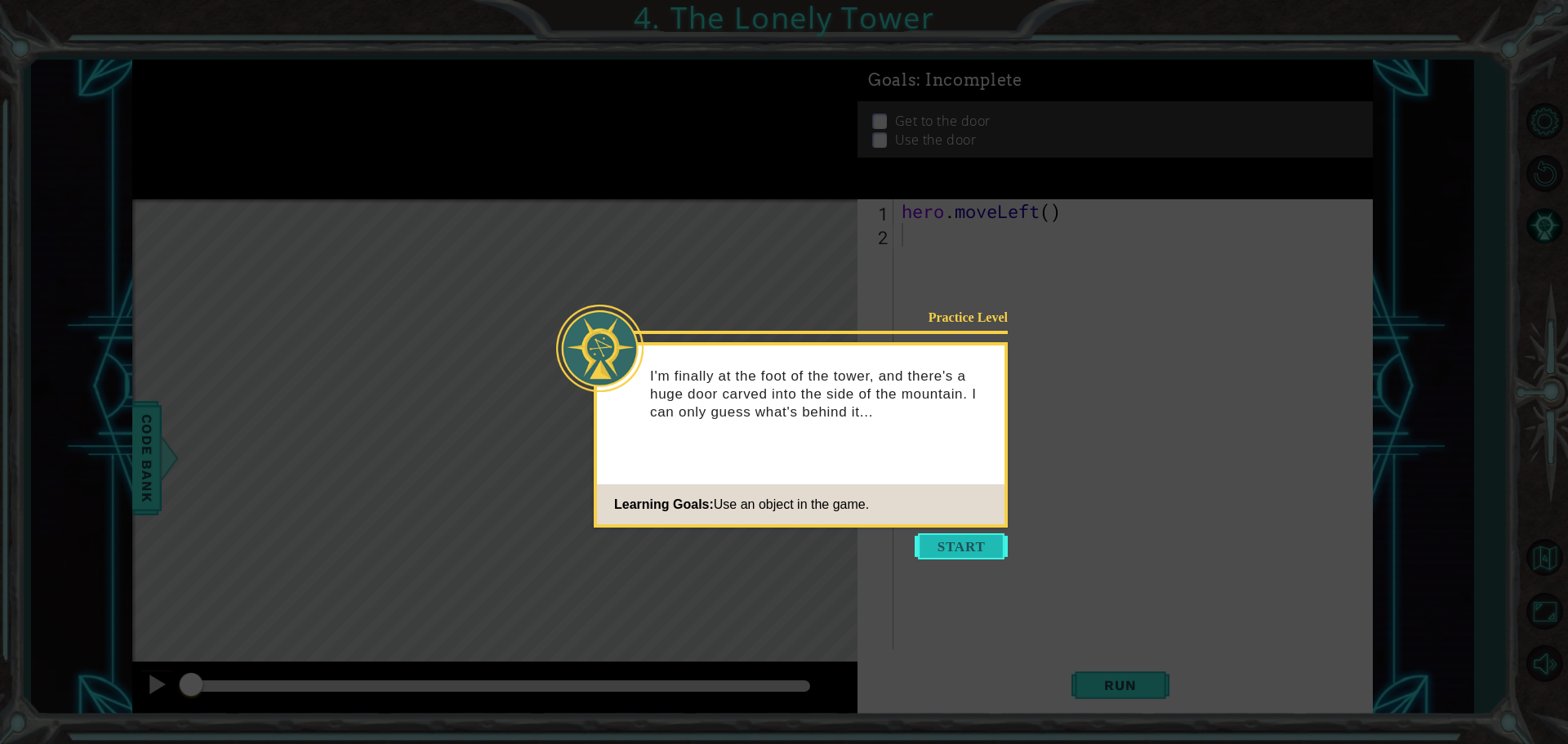
drag, startPoint x: 959, startPoint y: 550, endPoint x: 963, endPoint y: 542, distance: 8.9
click at [963, 542] on button "Start" at bounding box center [961, 546] width 93 height 26
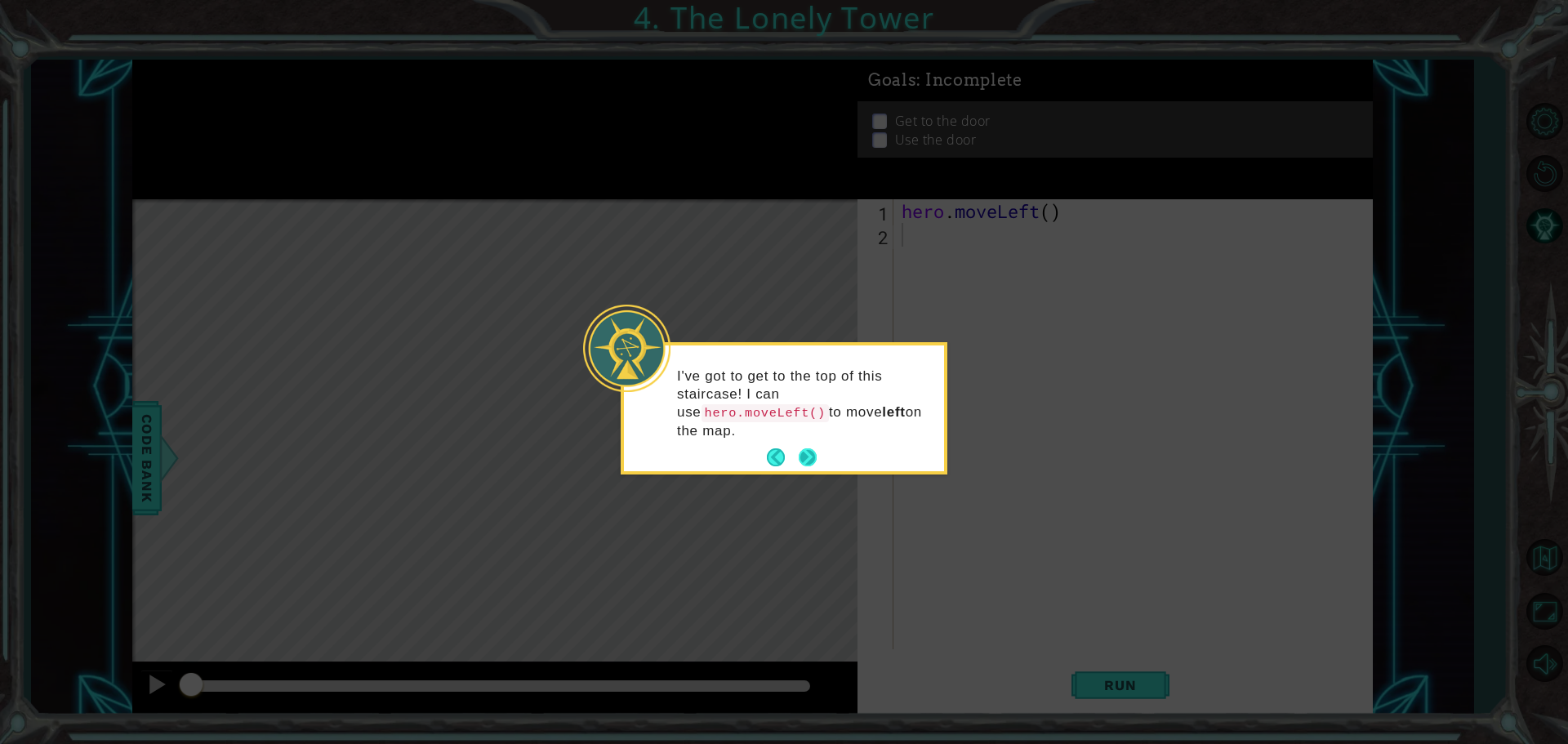
click at [801, 449] on button "Next" at bounding box center [808, 458] width 18 height 18
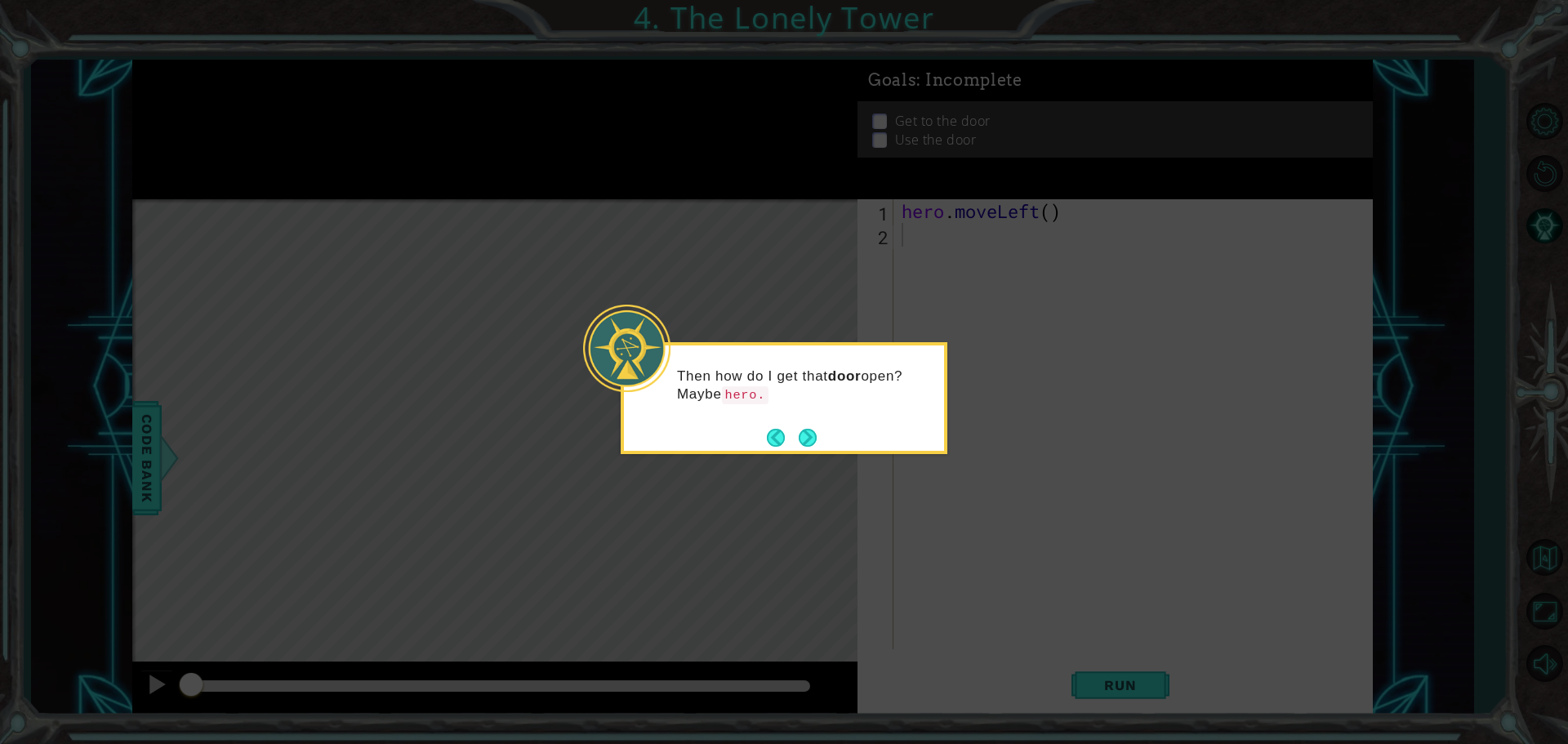
click at [817, 423] on div "Then how do I get that door open? Maybe hero." at bounding box center [784, 393] width 320 height 83
click at [796, 439] on button "Back" at bounding box center [783, 437] width 31 height 18
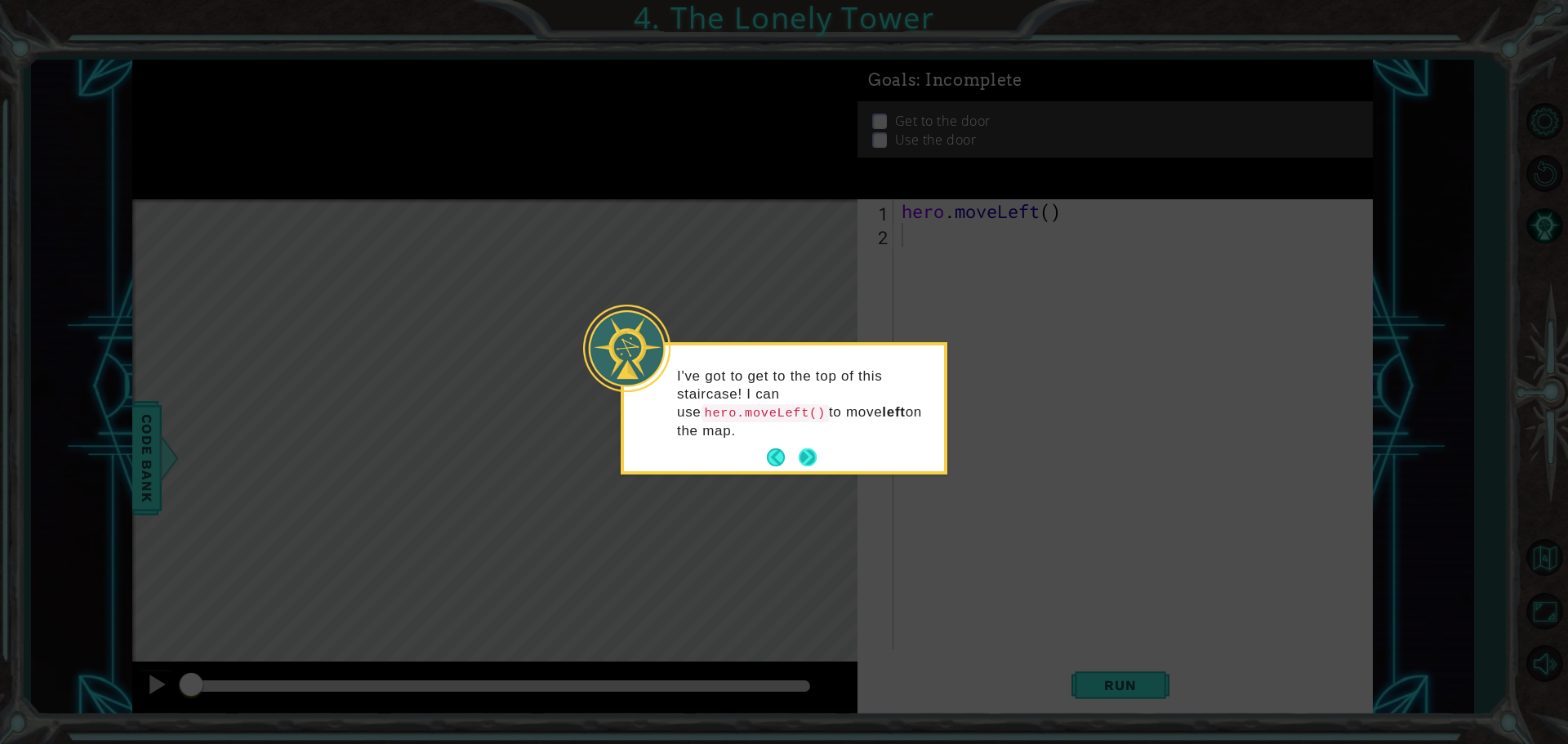
click at [816, 449] on button "Next" at bounding box center [807, 457] width 18 height 18
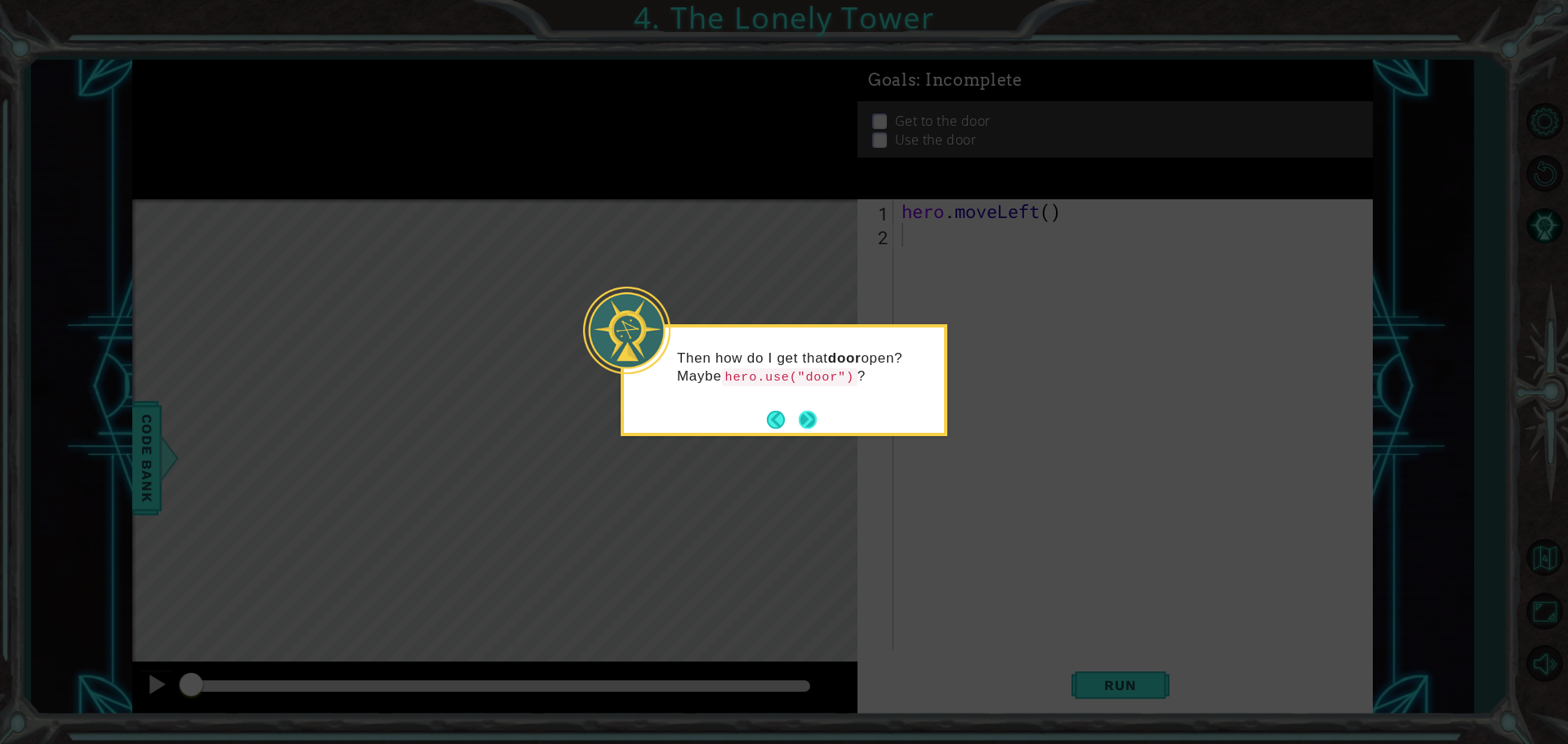
click at [808, 411] on button "Next" at bounding box center [807, 419] width 18 height 18
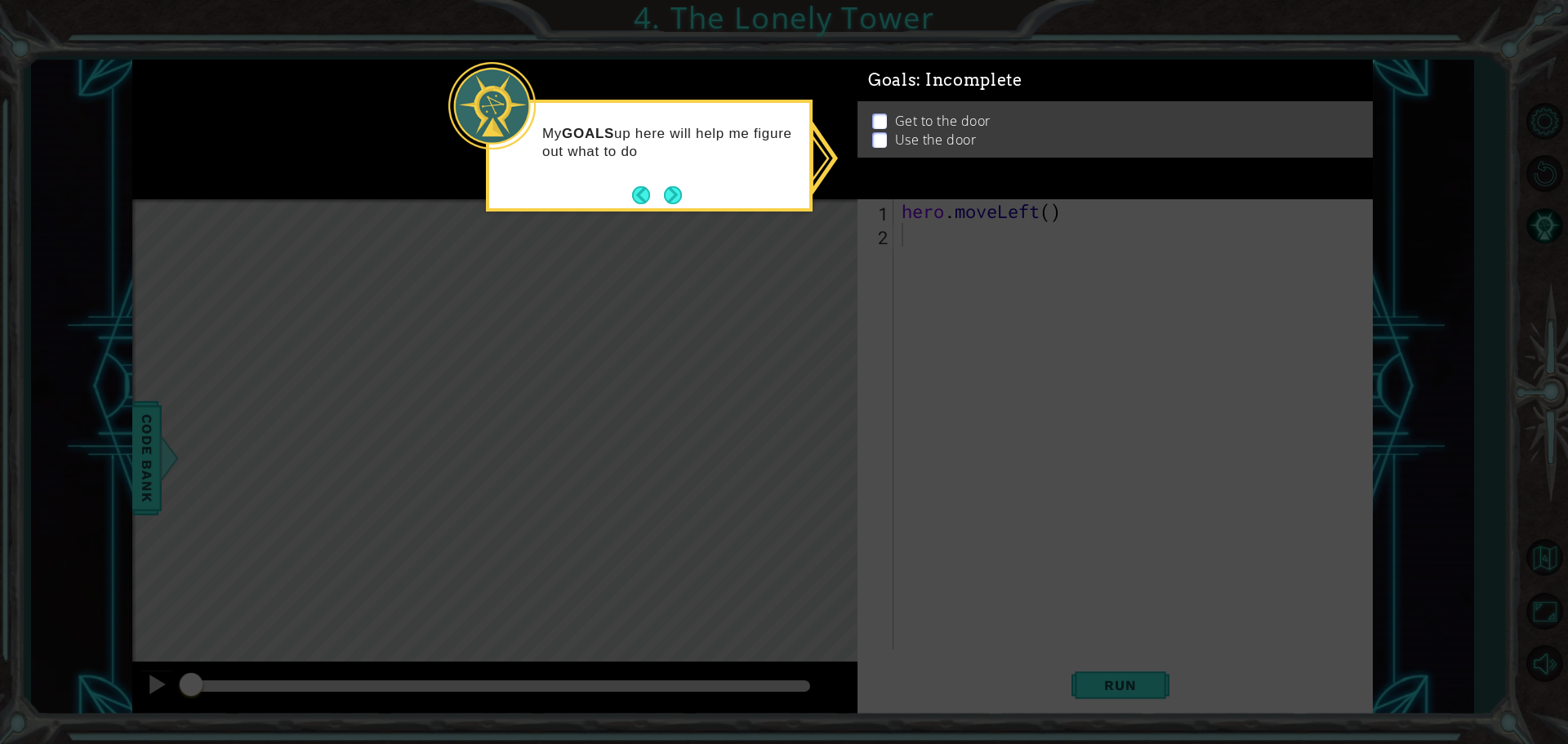
drag, startPoint x: 687, startPoint y: 192, endPoint x: 705, endPoint y: 222, distance: 35.0
click at [686, 195] on div "My GOALS up here will help me figure out what to do" at bounding box center [649, 155] width 327 height 112
drag, startPoint x: 657, startPoint y: 181, endPoint x: 658, endPoint y: 197, distance: 16.0
click at [657, 186] on div "My GOALS up here will help me figure out what to do next." at bounding box center [649, 147] width 320 height 89
click at [658, 197] on footer at bounding box center [657, 195] width 50 height 25
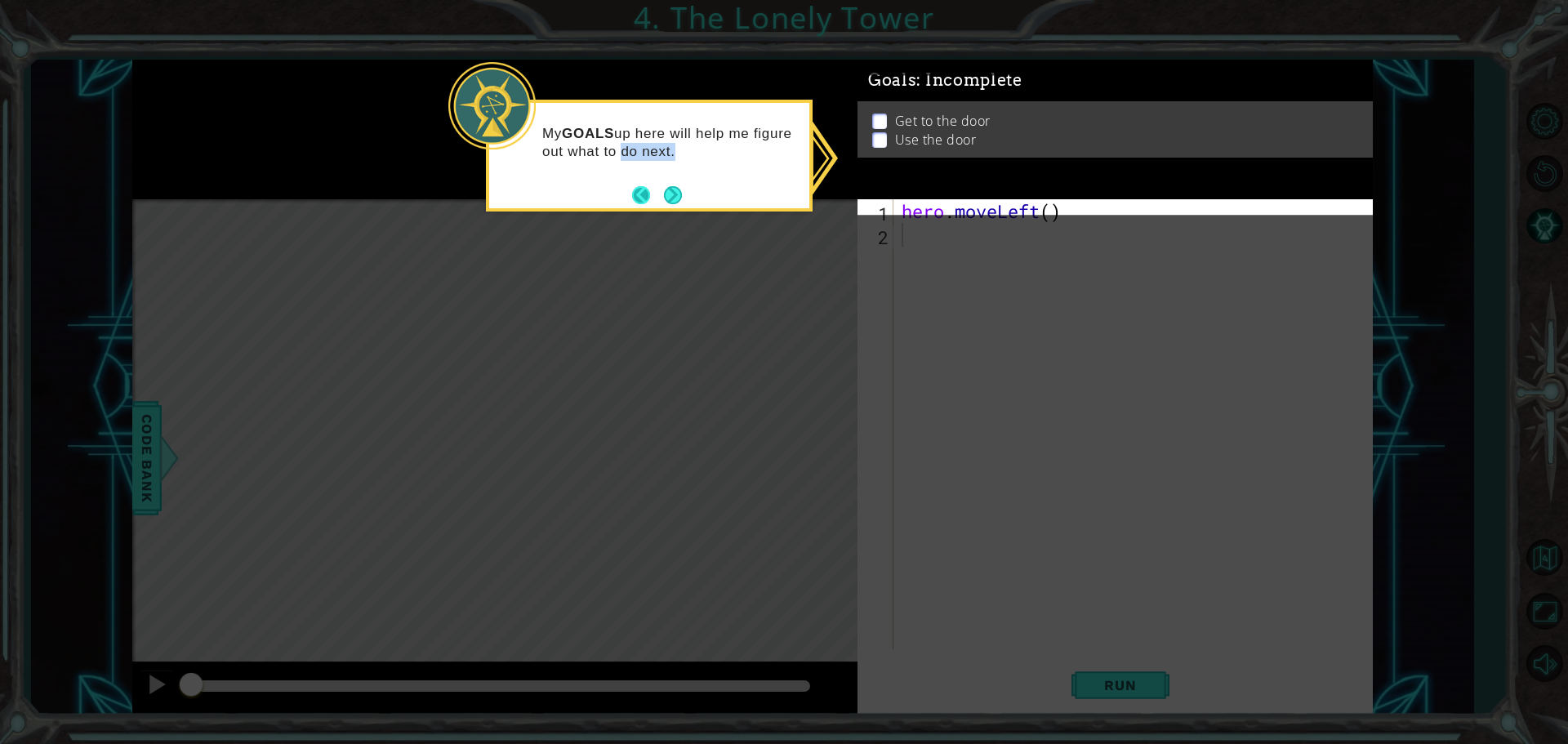
click at [664, 197] on button "Next" at bounding box center [673, 195] width 18 height 18
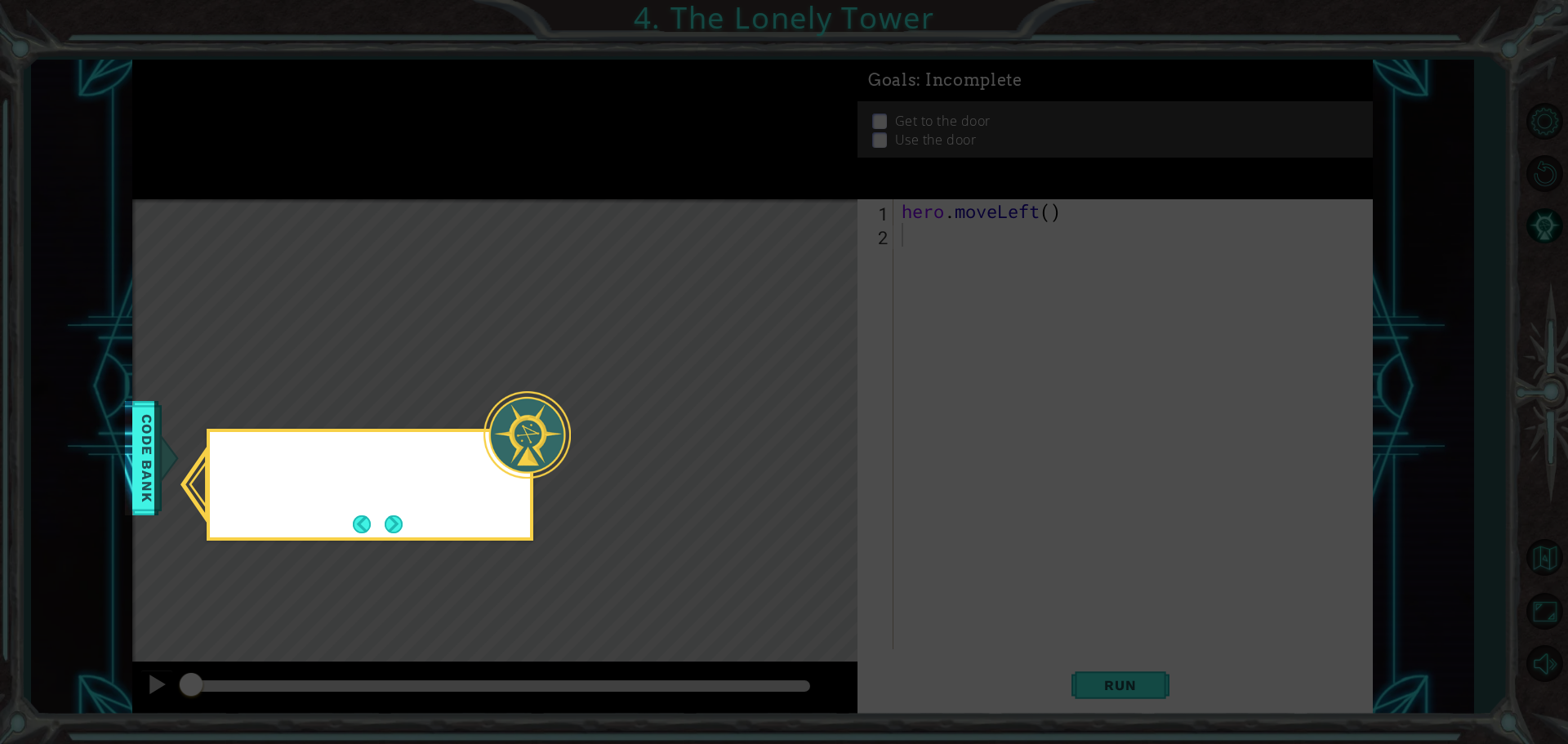
click at [669, 198] on icon at bounding box center [784, 372] width 1568 height 744
drag, startPoint x: 405, startPoint y: 485, endPoint x: 379, endPoint y: 529, distance: 51.1
click at [398, 498] on div "I can check out the Code Bank to see all the ac" at bounding box center [369, 479] width 320 height 82
click at [379, 529] on button "Back" at bounding box center [368, 523] width 31 height 18
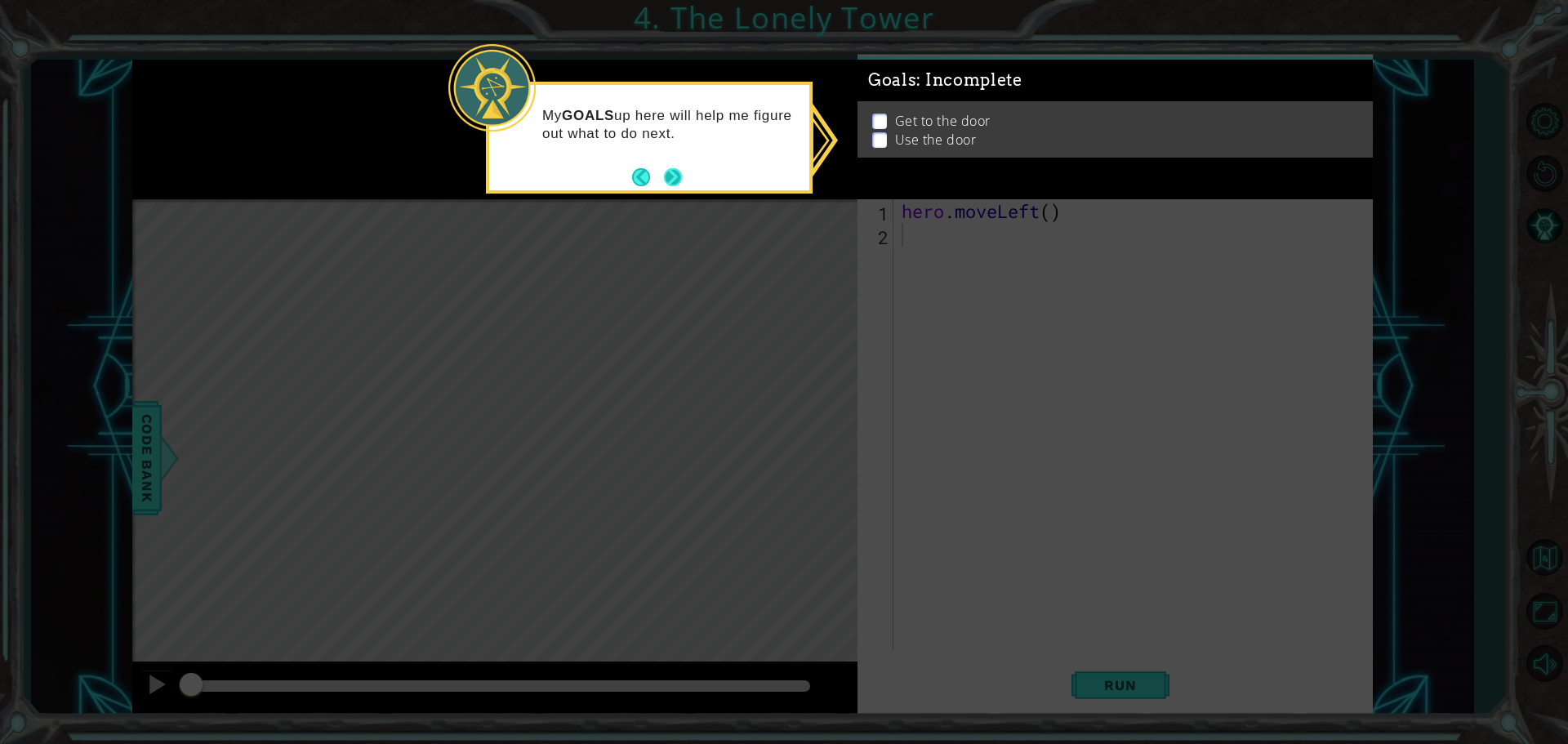
click at [667, 180] on button "Next" at bounding box center [672, 176] width 18 height 18
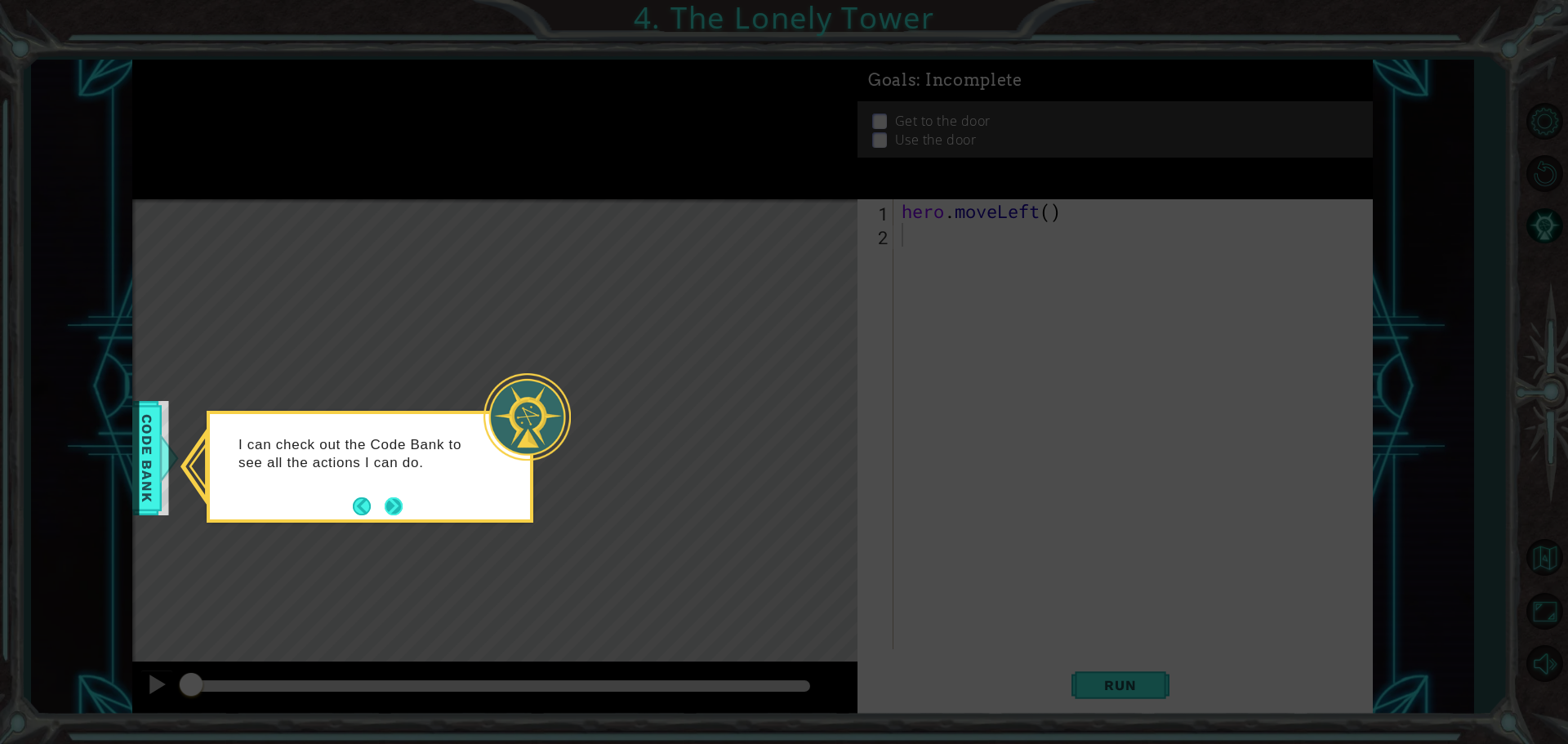
click at [398, 506] on button "Next" at bounding box center [393, 506] width 18 height 18
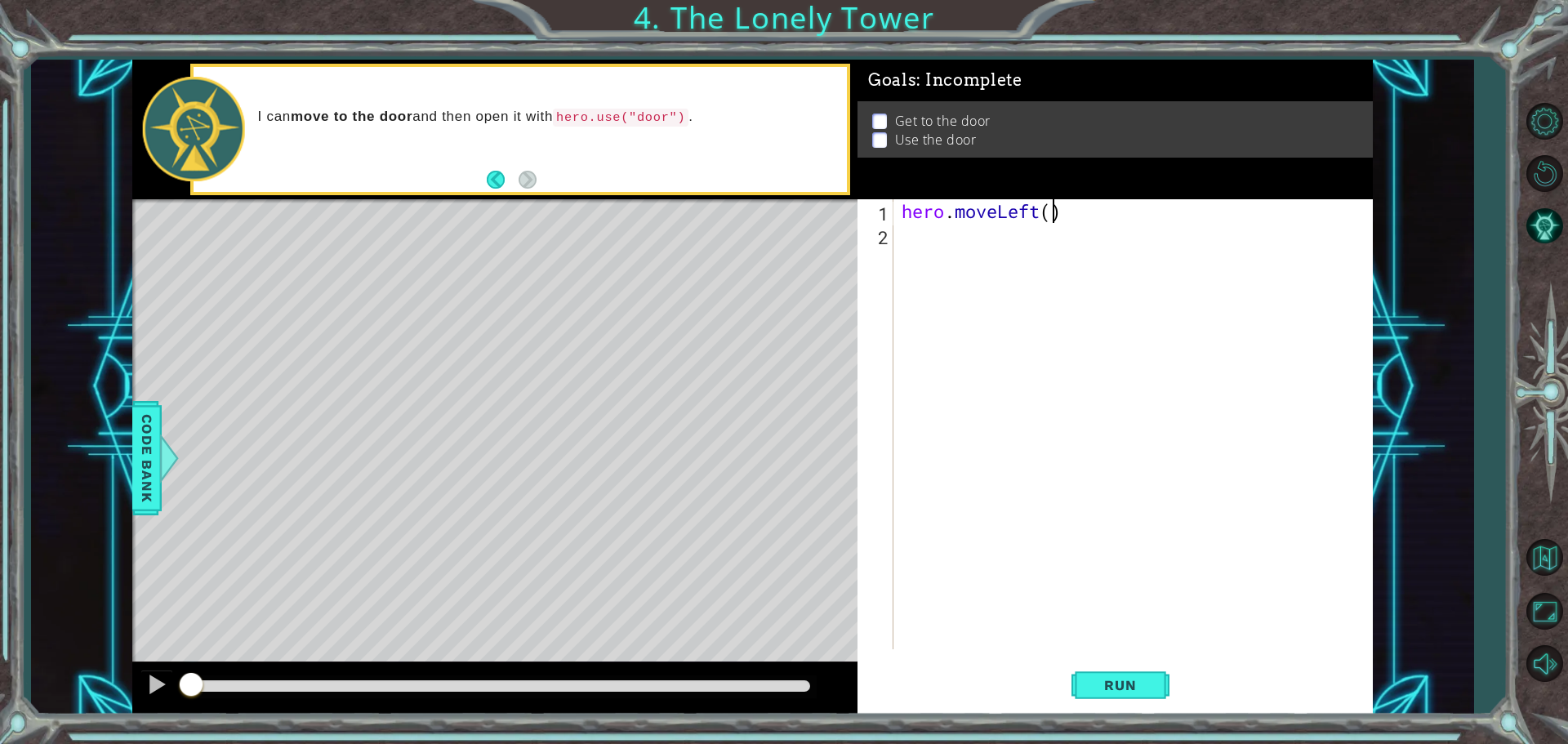
click at [1051, 215] on div "hero . moveLeft ( )" at bounding box center [1137, 448] width 477 height 498
type textarea "hero.moveLeft(3)"
click at [1104, 677] on span "Run" at bounding box center [1120, 685] width 65 height 17
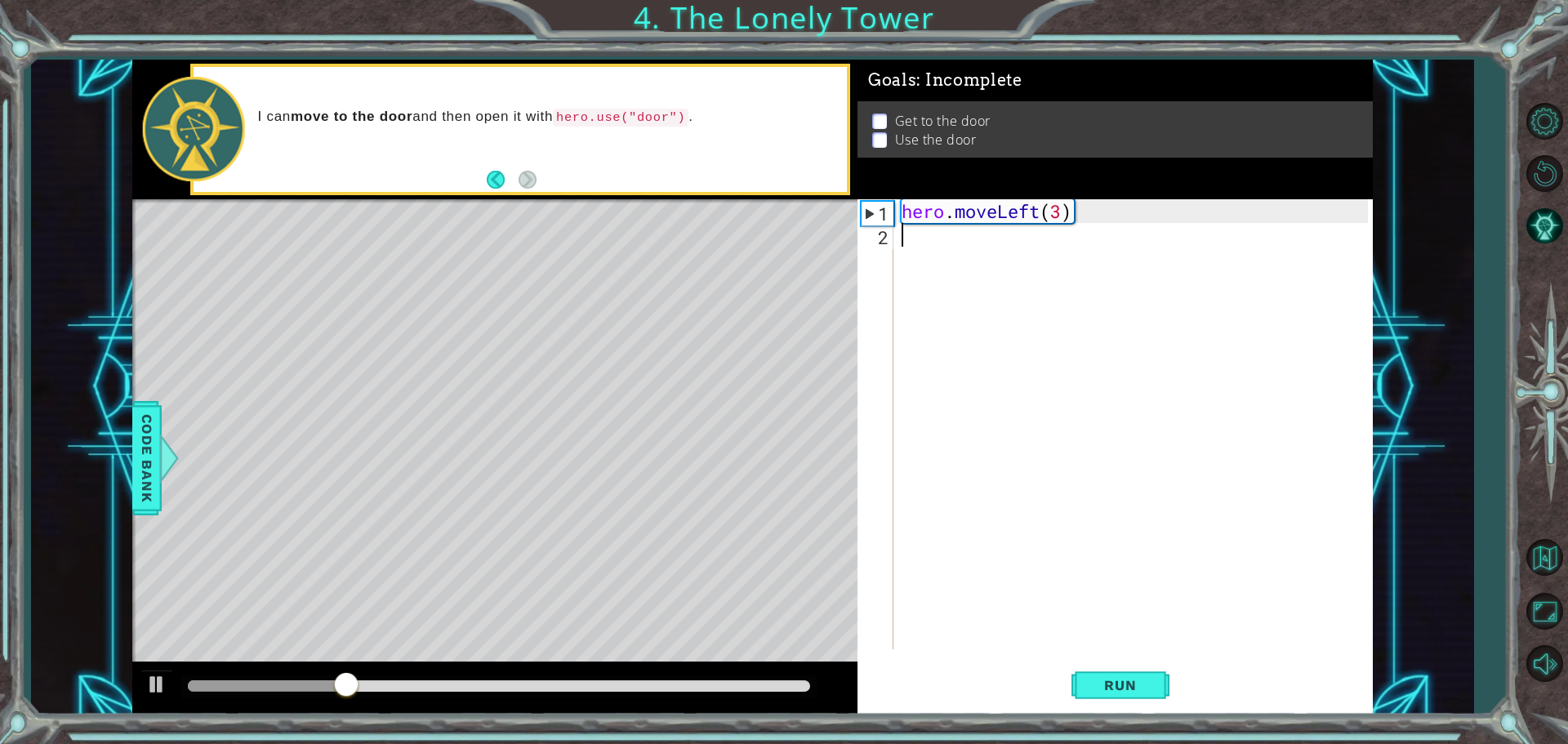
click at [951, 222] on div "hero . moveLeft ( 3 )" at bounding box center [1137, 448] width 477 height 498
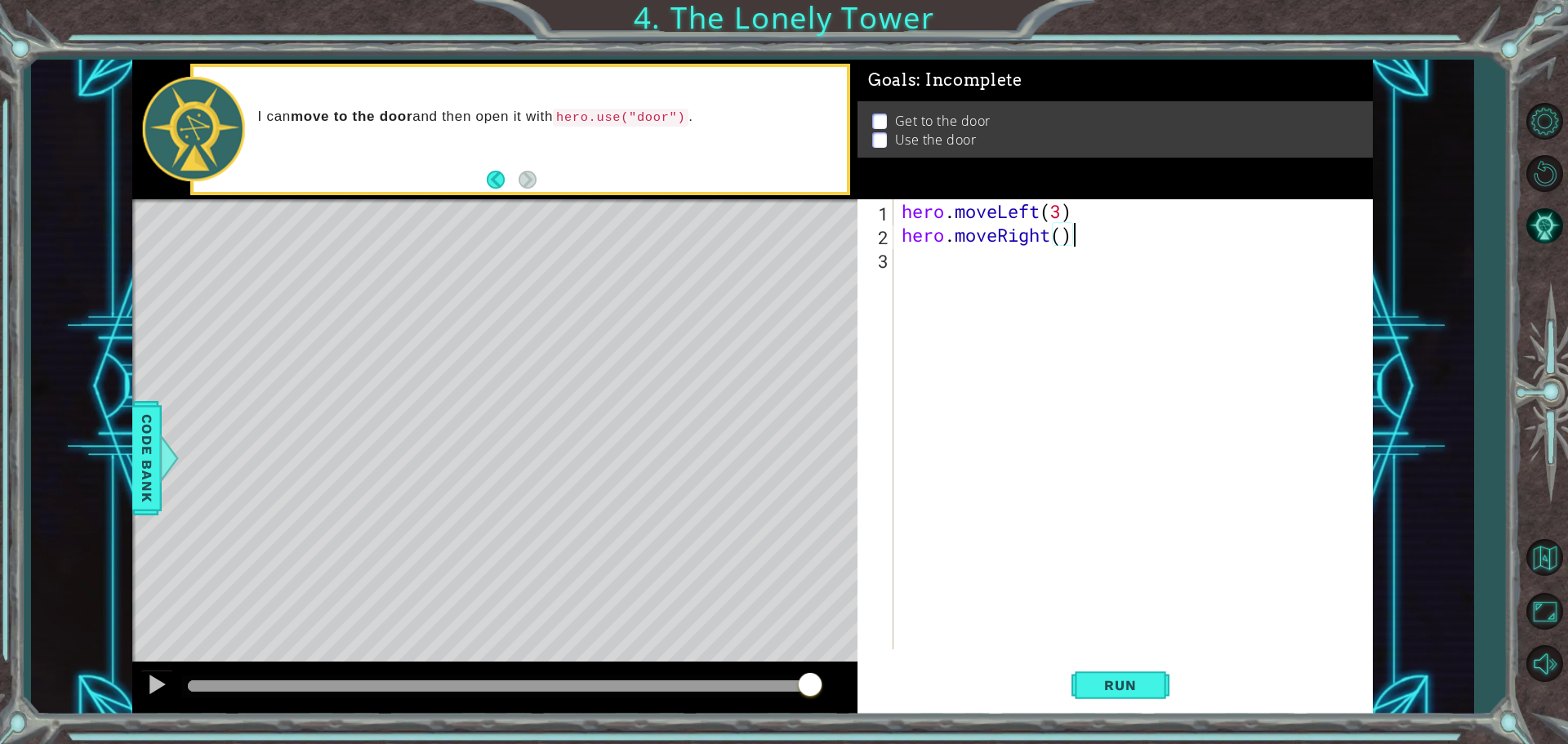
drag, startPoint x: 1071, startPoint y: 227, endPoint x: 1091, endPoint y: 222, distance: 20.6
click at [1091, 222] on div "hero . moveLeft ( 3 ) hero . moveRight ( )" at bounding box center [1137, 448] width 477 height 498
click at [1097, 682] on span "Run" at bounding box center [1120, 685] width 65 height 17
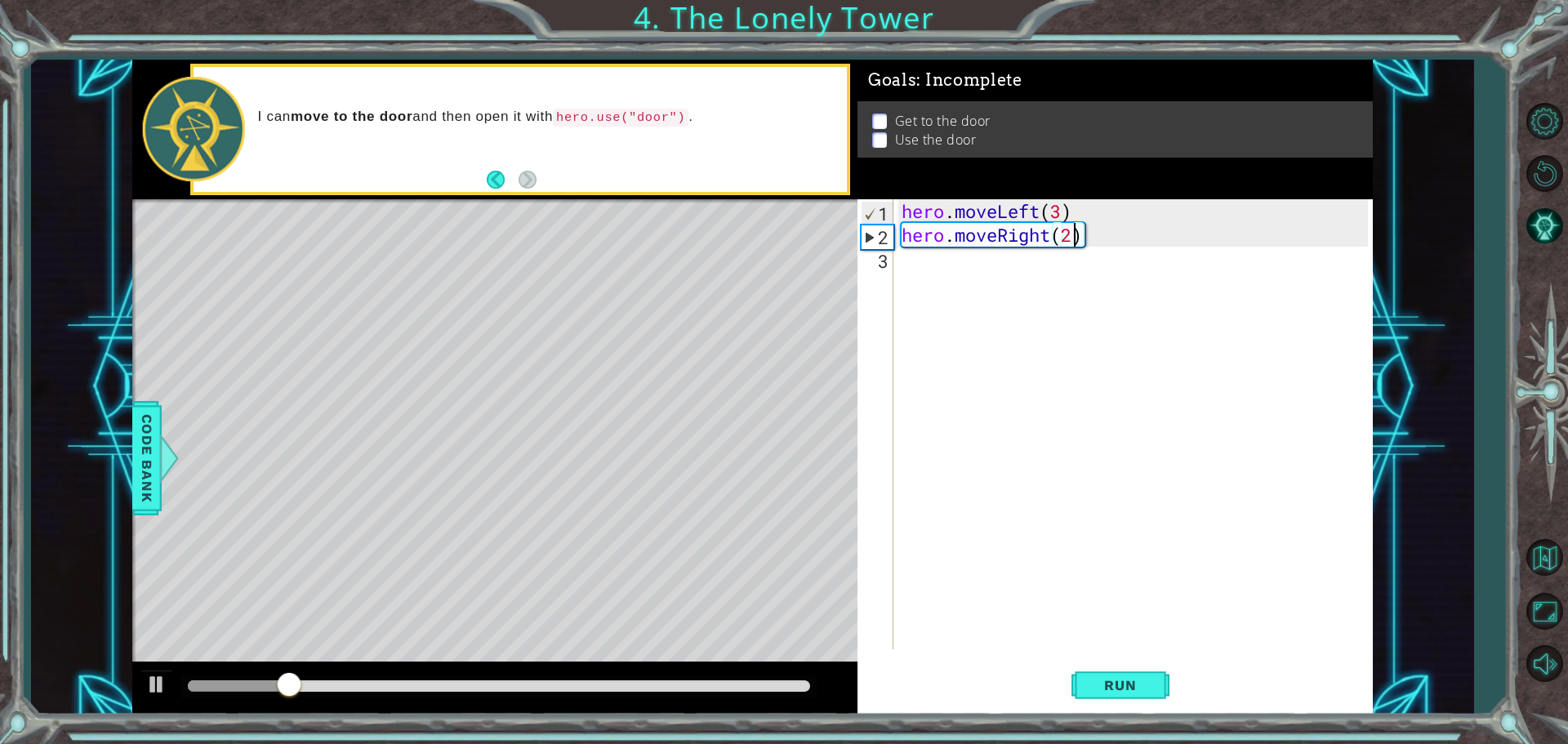
drag, startPoint x: 1084, startPoint y: 674, endPoint x: 1104, endPoint y: 640, distance: 39.4
click at [1084, 669] on button "Run" at bounding box center [1120, 685] width 98 height 52
click at [1053, 225] on div "hero . moveLeft ( 3 ) hero . moveRight ( 2 )" at bounding box center [1137, 448] width 477 height 498
click at [1114, 668] on button "Run" at bounding box center [1120, 685] width 98 height 52
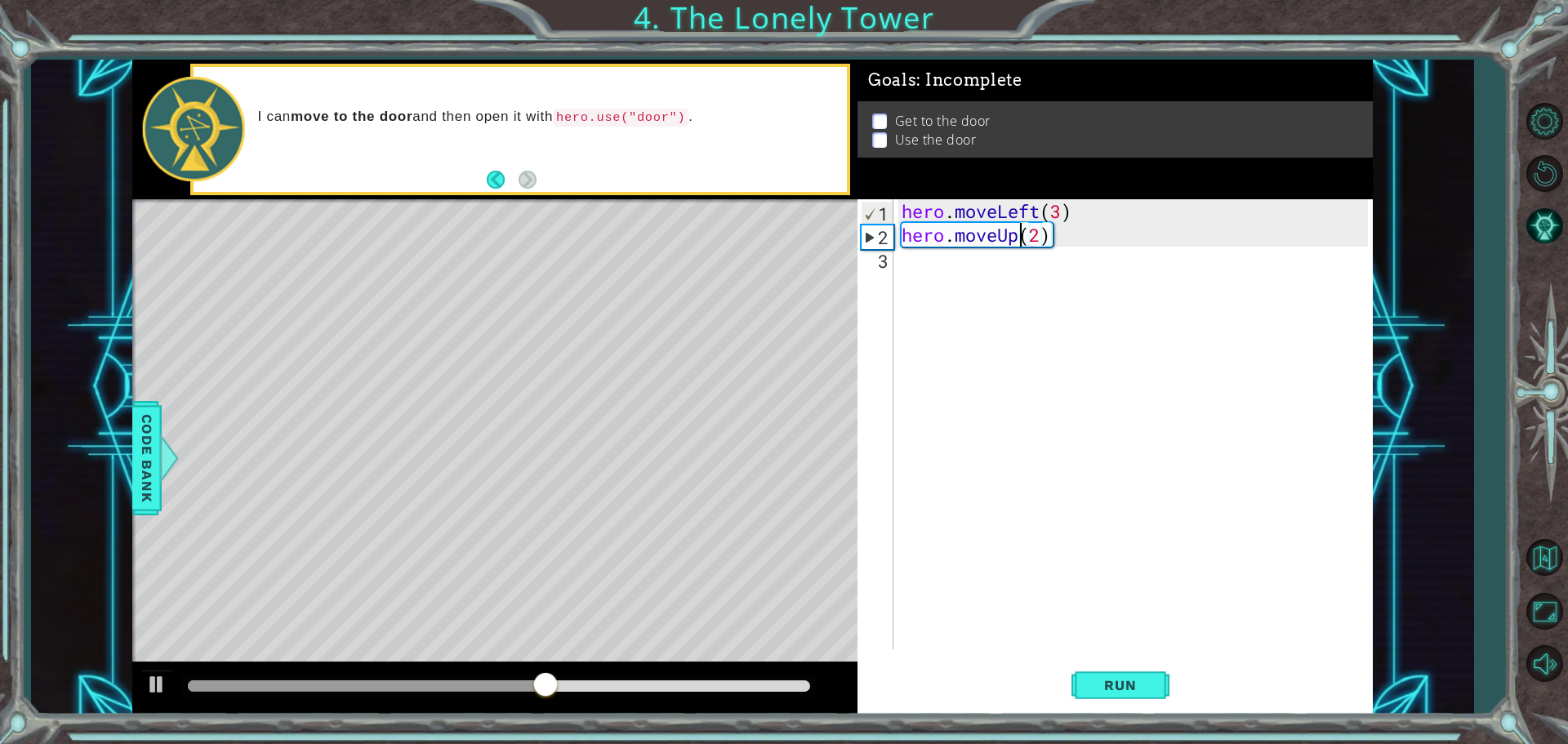
click at [1042, 226] on div "hero . moveLeft ( 3 ) hero . moveUp ( 2 )" at bounding box center [1137, 448] width 477 height 498
click at [1104, 668] on button "Run" at bounding box center [1120, 685] width 98 height 52
click at [994, 236] on div "hero . moveLeft ( 3 ) hero . moveUp ( 2 )" at bounding box center [1137, 448] width 477 height 498
drag, startPoint x: 994, startPoint y: 236, endPoint x: 1010, endPoint y: 244, distance: 17.9
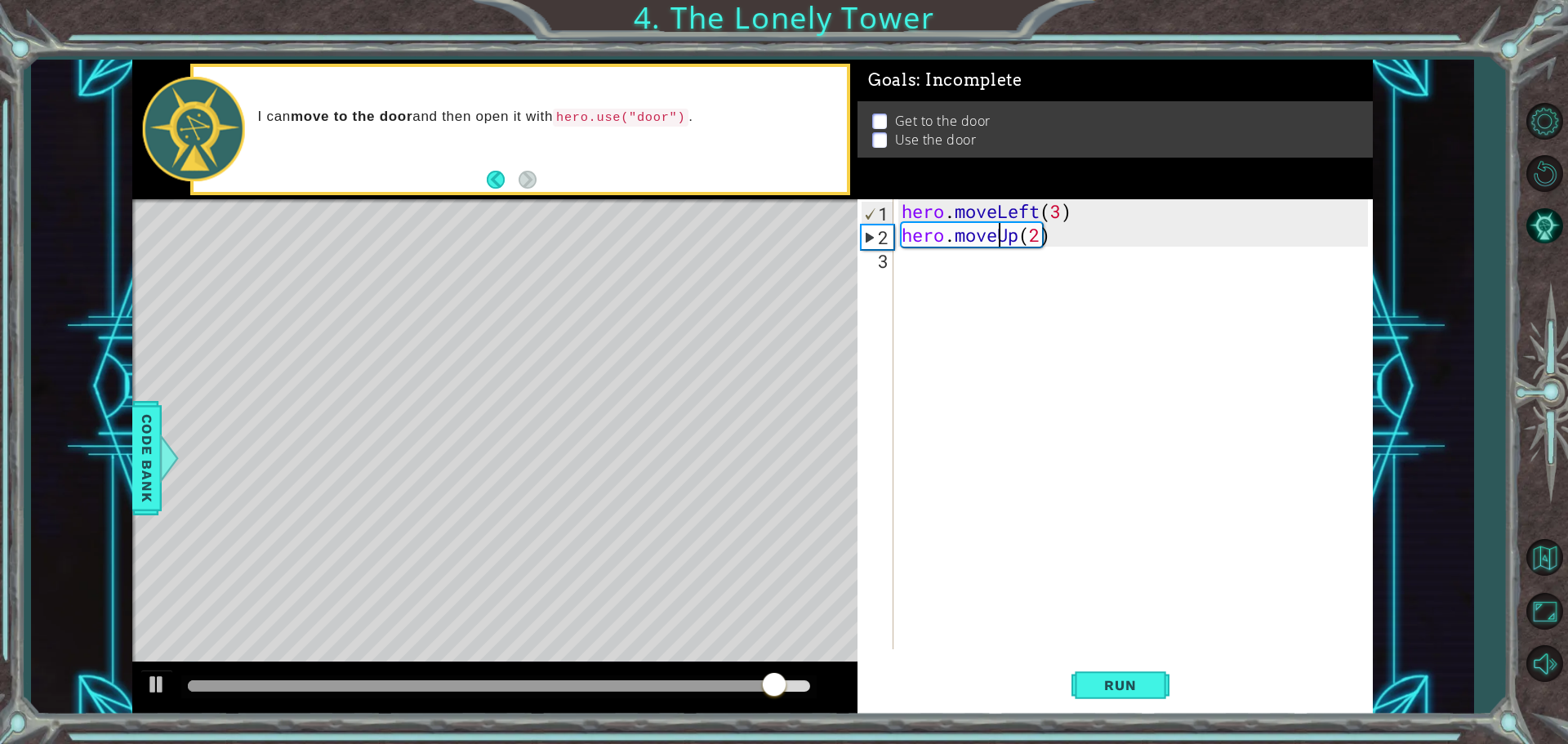
click at [1007, 240] on div "hero . moveLeft ( 3 ) hero . moveUp ( 2 )" at bounding box center [1137, 448] width 477 height 498
click at [1017, 237] on div "hero . moveLeft ( 3 ) hero . moveUp ( 2 )" at bounding box center [1137, 448] width 477 height 498
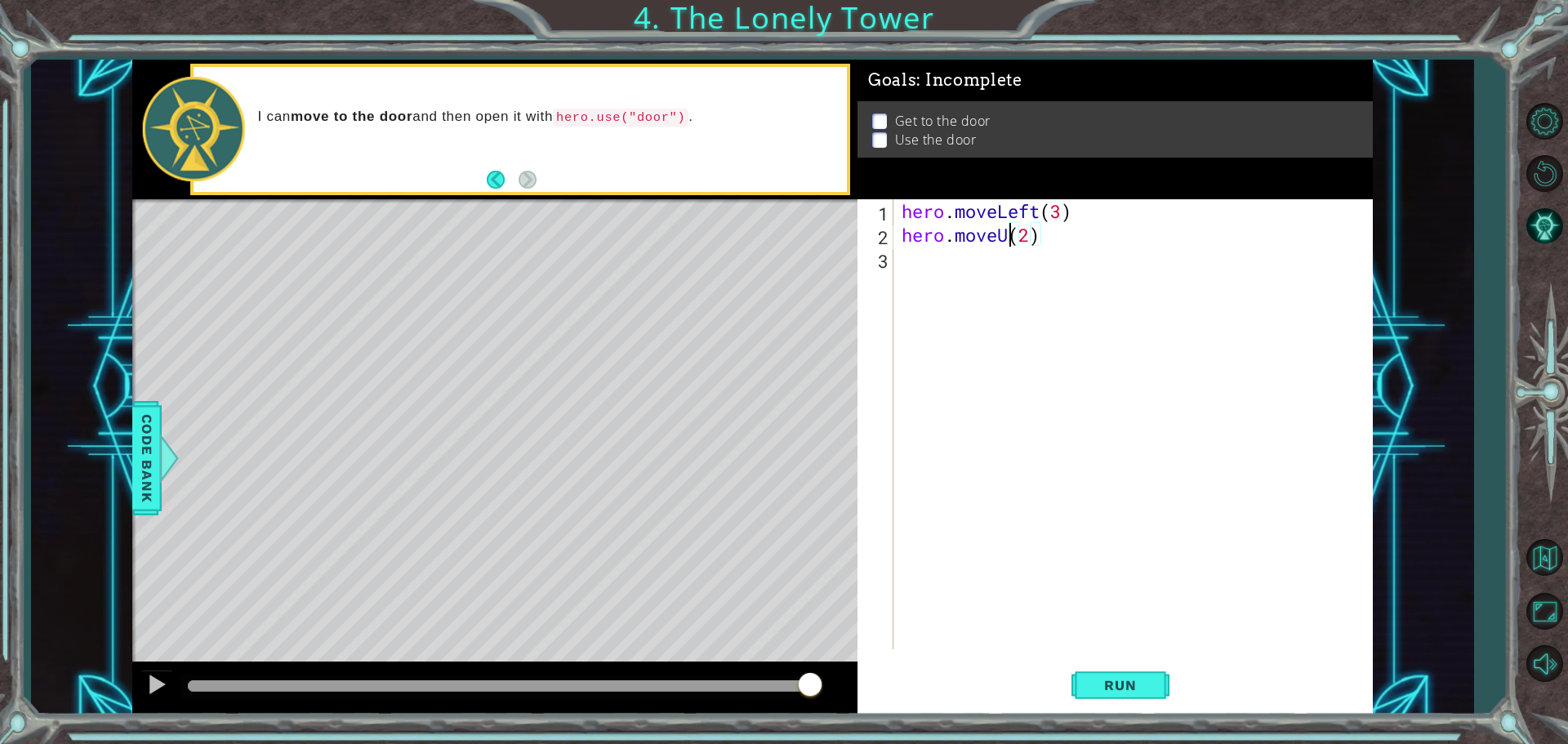
scroll to position [0, 5]
click at [140, 679] on button at bounding box center [156, 686] width 32 height 33
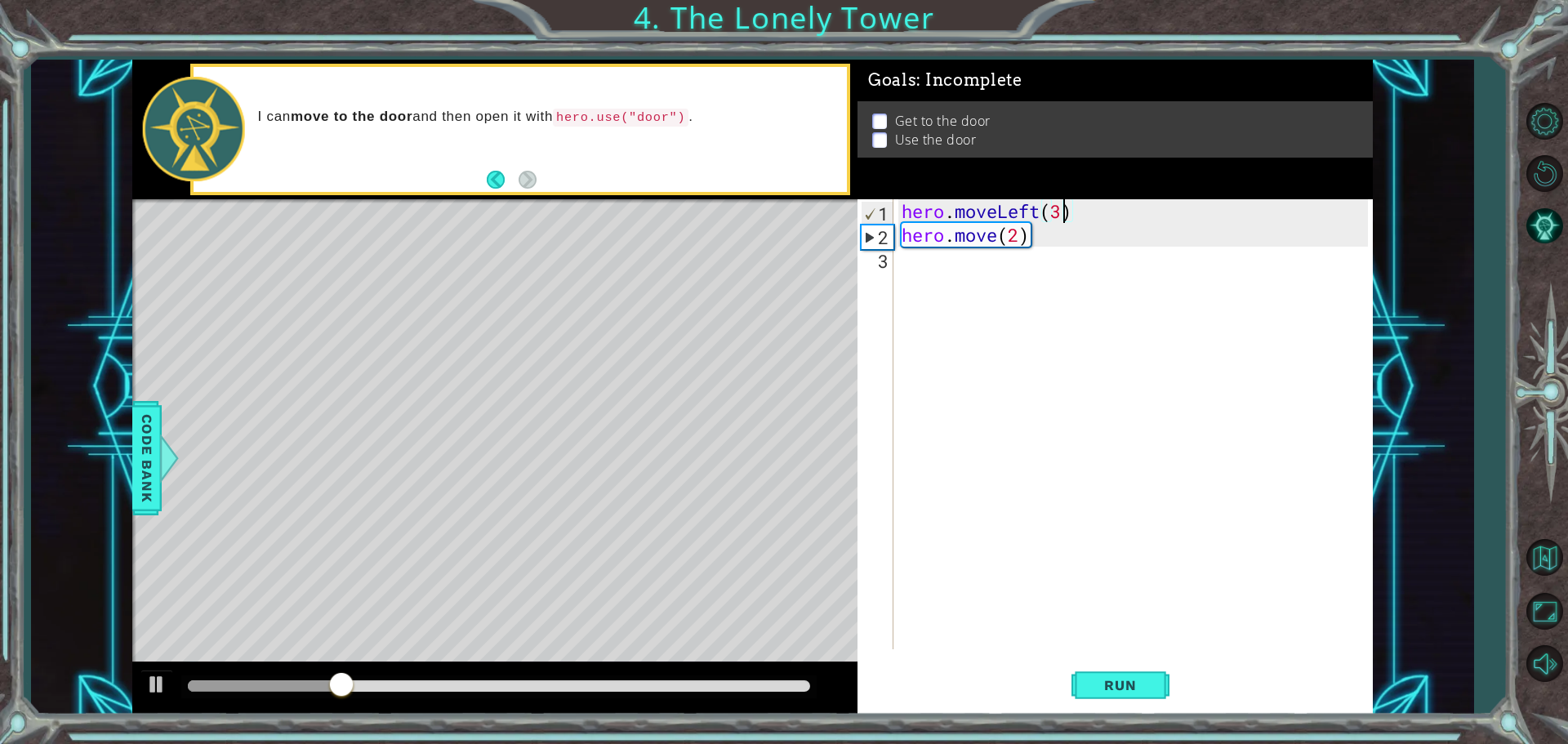
click at [1066, 206] on div "hero . moveLeft ( 3 ) hero . move ( 2 )" at bounding box center [1137, 448] width 477 height 498
click at [1086, 670] on button "Run" at bounding box center [1120, 685] width 98 height 52
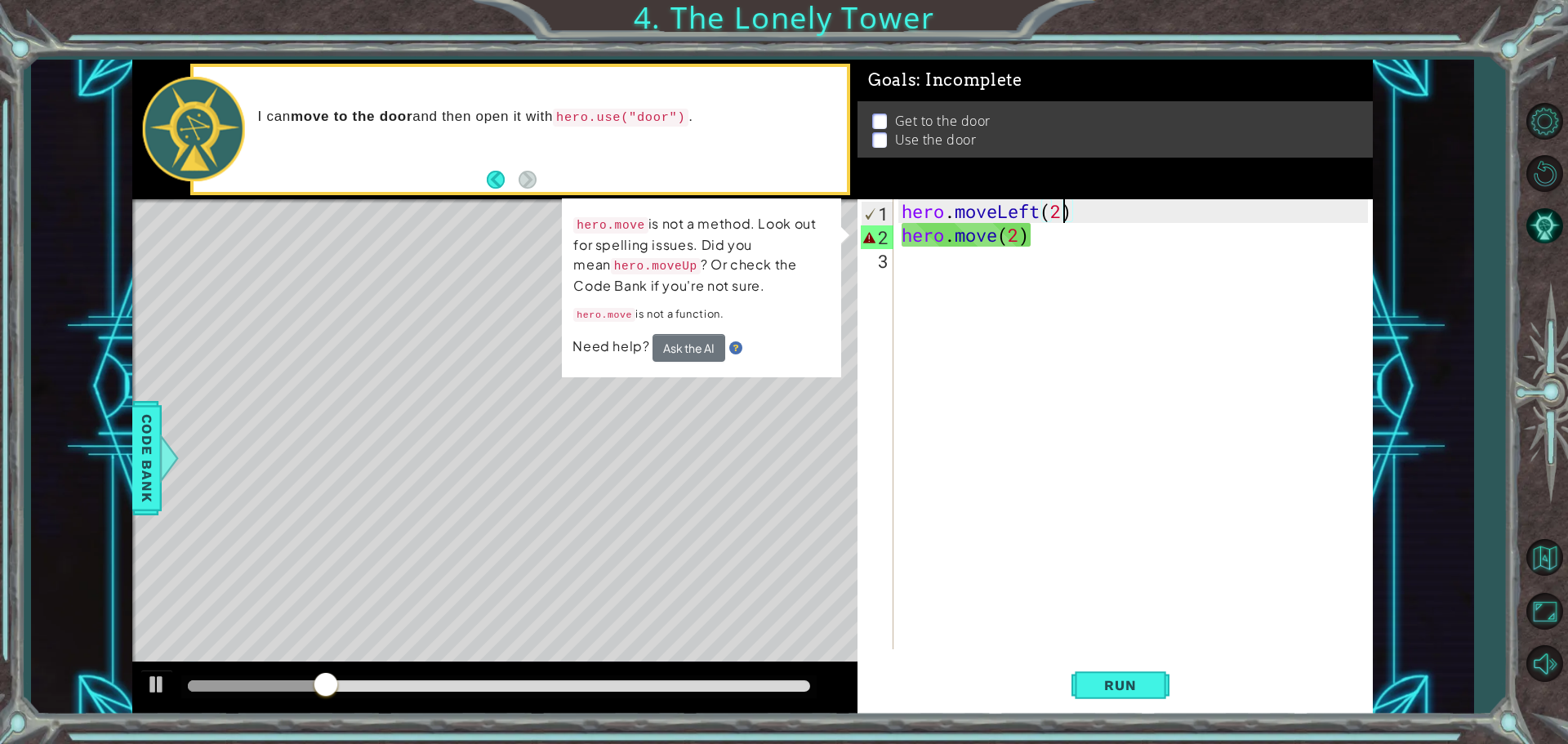
click at [997, 237] on div "hero . moveLeft ( 2 ) hero . move ( 2 )" at bounding box center [1137, 448] width 477 height 498
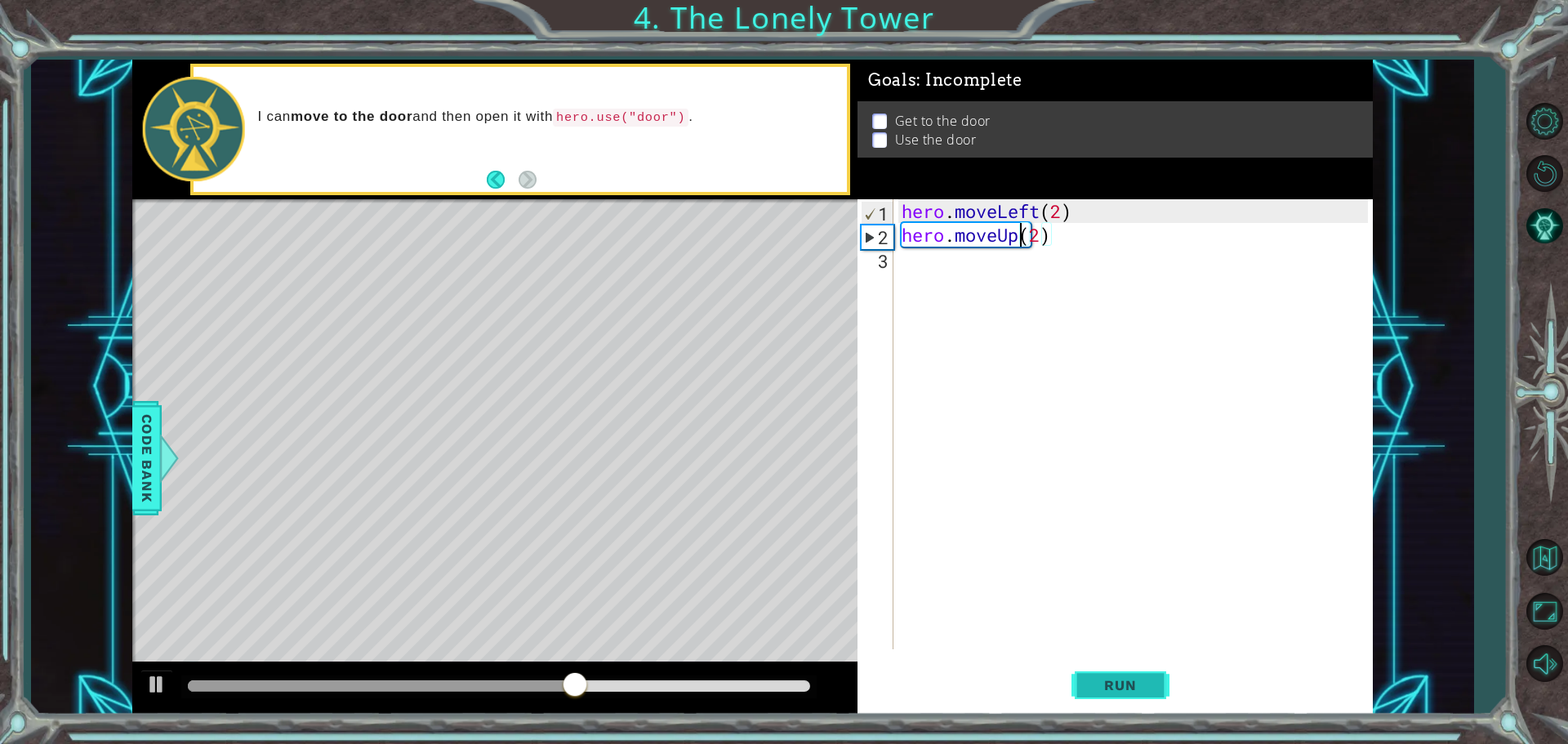
type textarea "hero.moveUp(2)"
click at [1077, 666] on button "Run" at bounding box center [1120, 685] width 98 height 52
drag, startPoint x: 1027, startPoint y: 626, endPoint x: 947, endPoint y: 264, distance: 370.7
click at [947, 264] on div "hero . moveLeft ( 2 ) hero . moveUp ( 2 )" at bounding box center [1137, 448] width 477 height 498
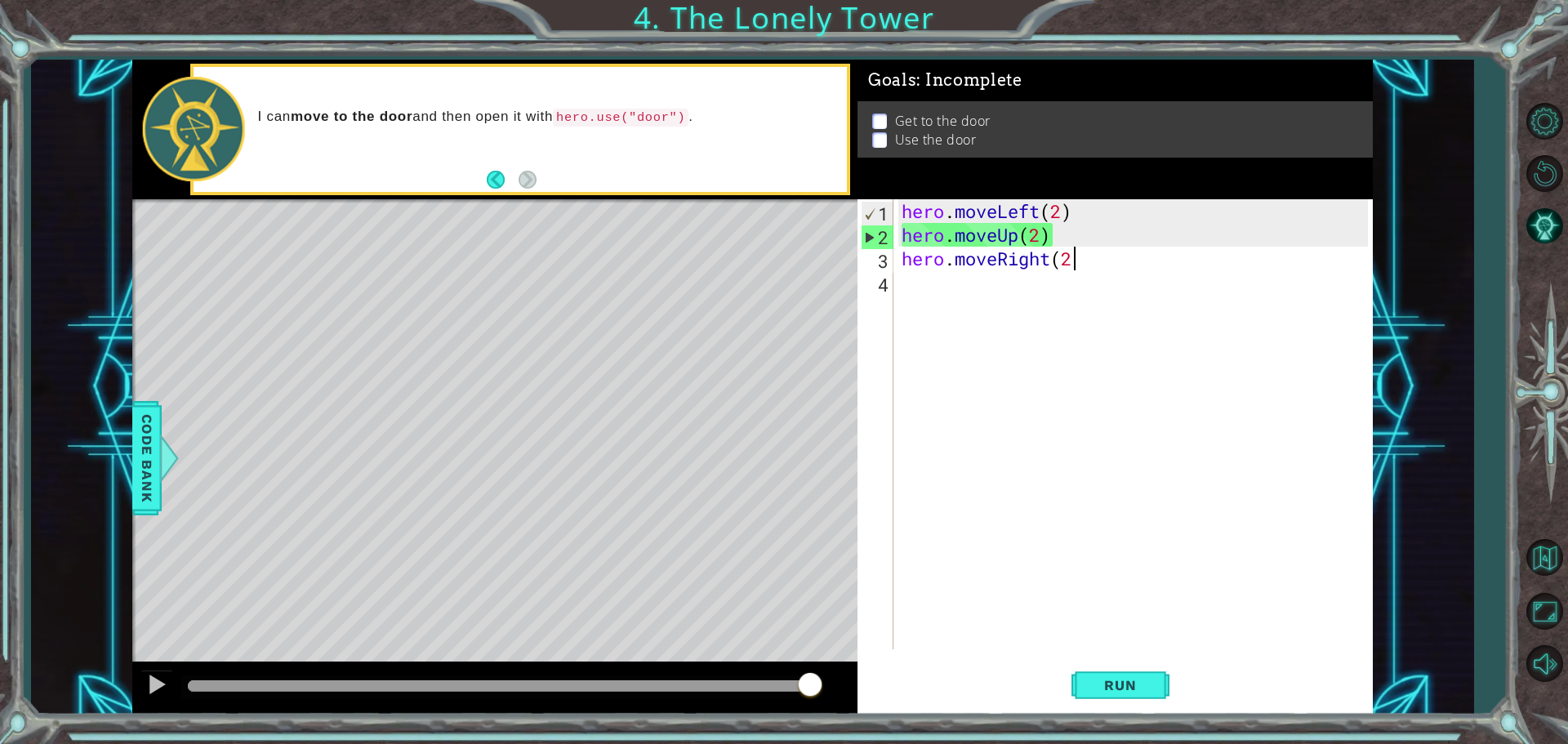
scroll to position [0, 7]
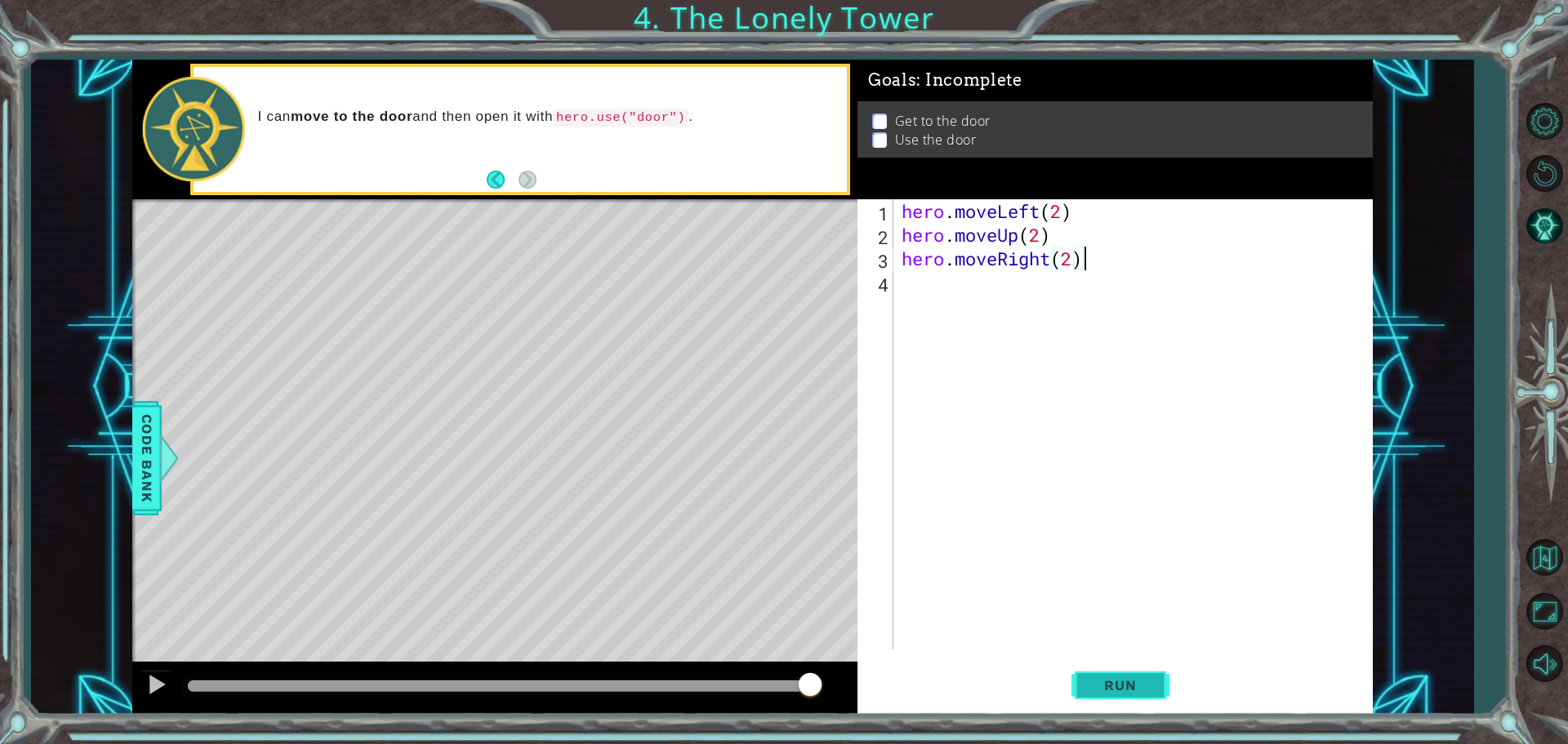
type textarea "hero.moveRight(2)"
click at [1120, 705] on button "Run" at bounding box center [1120, 685] width 98 height 52
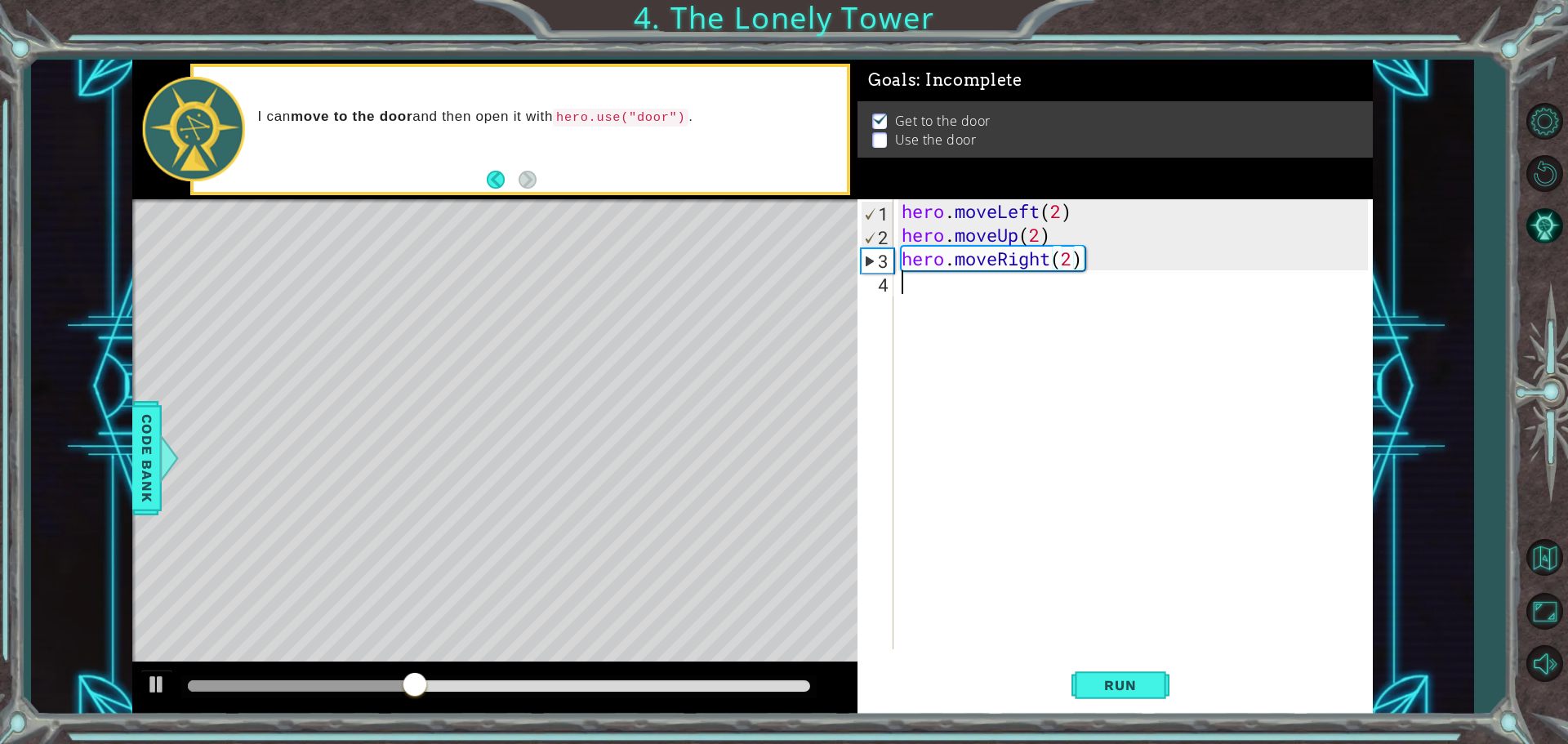
click at [952, 284] on div "hero . moveLeft ( 2 ) hero . moveUp ( 2 ) hero . moveRight ( 2 )" at bounding box center [1137, 448] width 477 height 498
click at [1127, 687] on span "Run" at bounding box center [1120, 685] width 65 height 17
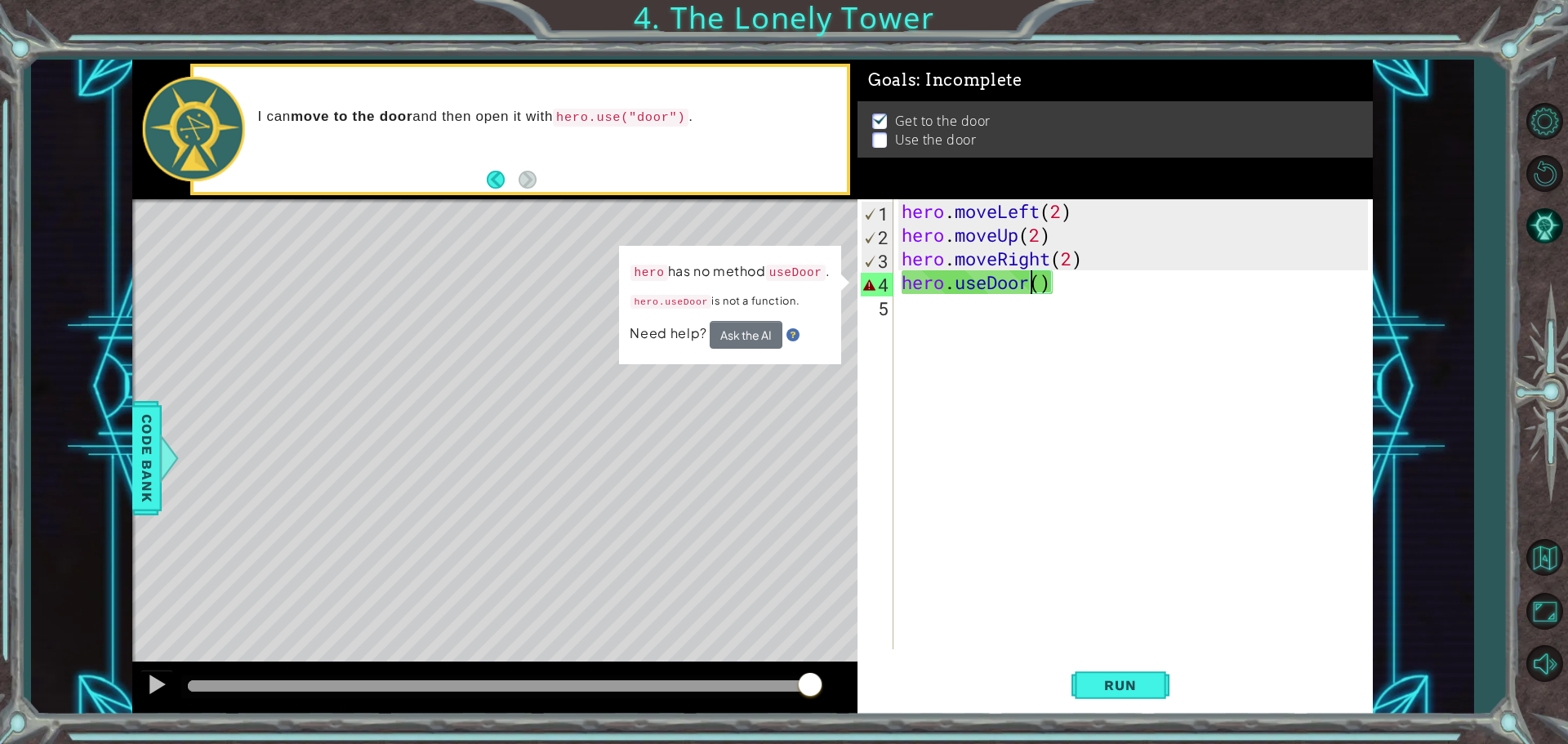
click at [1033, 282] on div "hero . moveLeft ( 2 ) hero . moveUp ( 2 ) hero . moveRight ( 2 ) hero . useDoor…" at bounding box center [1137, 448] width 477 height 498
click at [1061, 280] on div "hero . moveLeft ( 2 ) hero . moveUp ( 2 ) hero . moveRight ( 2 ) hero . useDoor…" at bounding box center [1137, 448] width 477 height 498
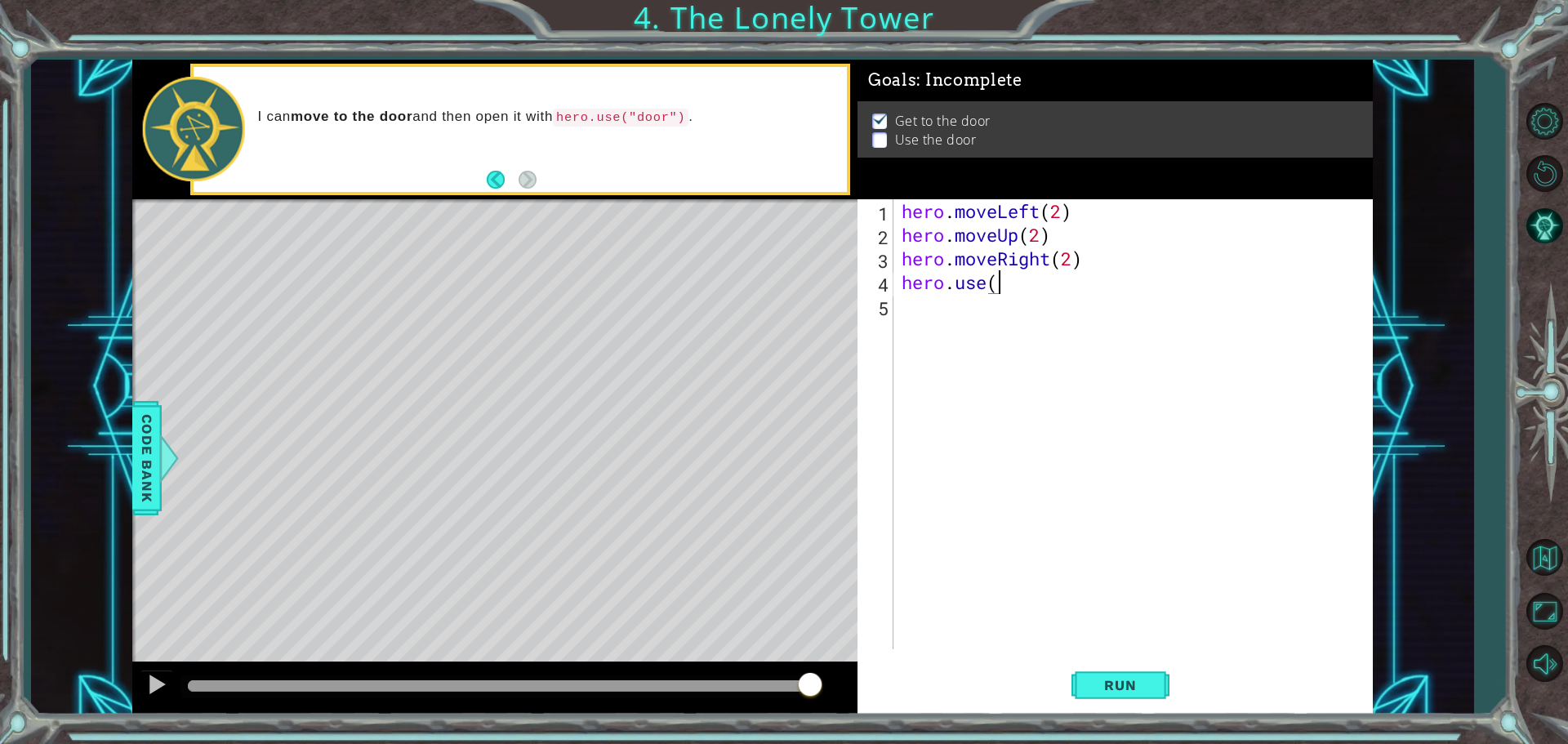
scroll to position [0, 4]
click at [991, 292] on div "hero . moveLeft ( 2 ) hero . moveUp ( 2 ) hero . moveRight ( 2 ) hero . use ( )…" at bounding box center [1137, 448] width 477 height 498
click at [1031, 286] on div "hero . moveLeft ( 2 ) hero . moveUp ( 2 ) hero . moveRight ( 2 ) hero . use ( )…" at bounding box center [1137, 448] width 477 height 498
click at [1006, 276] on div "hero . moveLeft ( 2 ) hero . moveUp ( 2 ) hero . moveRight ( 2 ) hero . use ( )…" at bounding box center [1137, 448] width 477 height 498
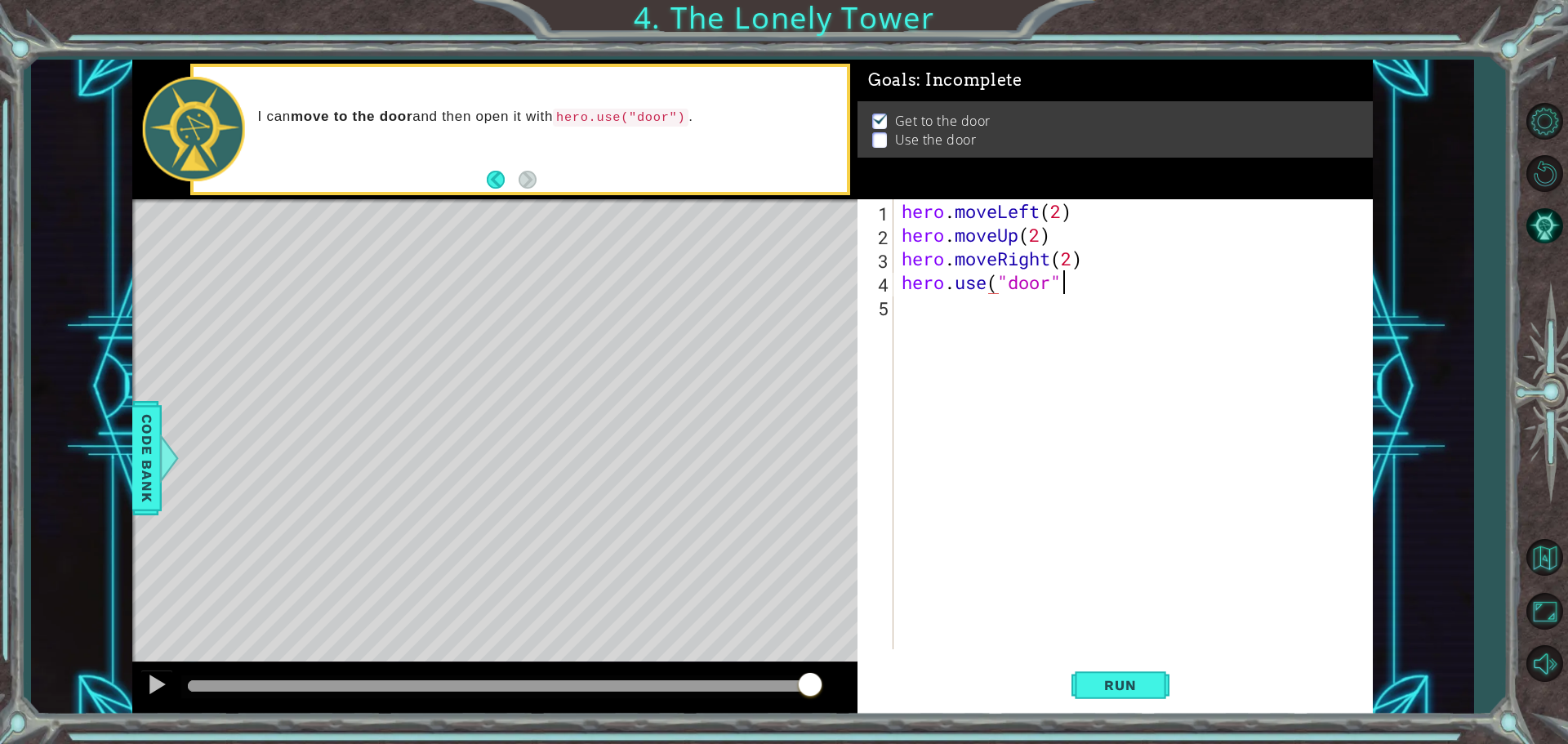
click at [1067, 286] on div "hero . moveLeft ( 2 ) hero . moveUp ( 2 ) hero . moveRight ( 2 ) hero . use ( "…" at bounding box center [1137, 448] width 477 height 498
type textarea "hero.use("door")"
click at [1091, 682] on button "Run" at bounding box center [1120, 685] width 98 height 52
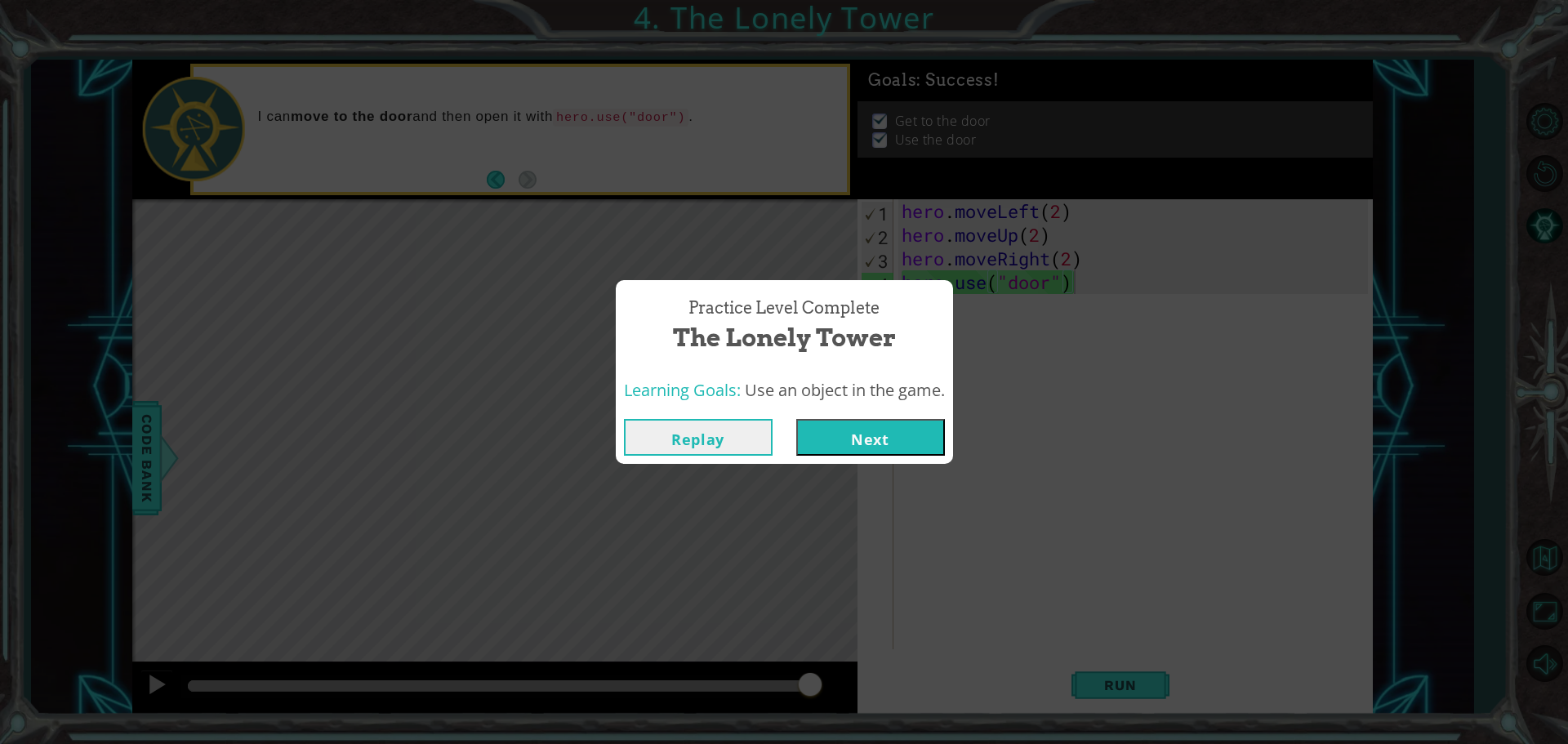
click at [908, 437] on button "Next" at bounding box center [870, 438] width 149 height 37
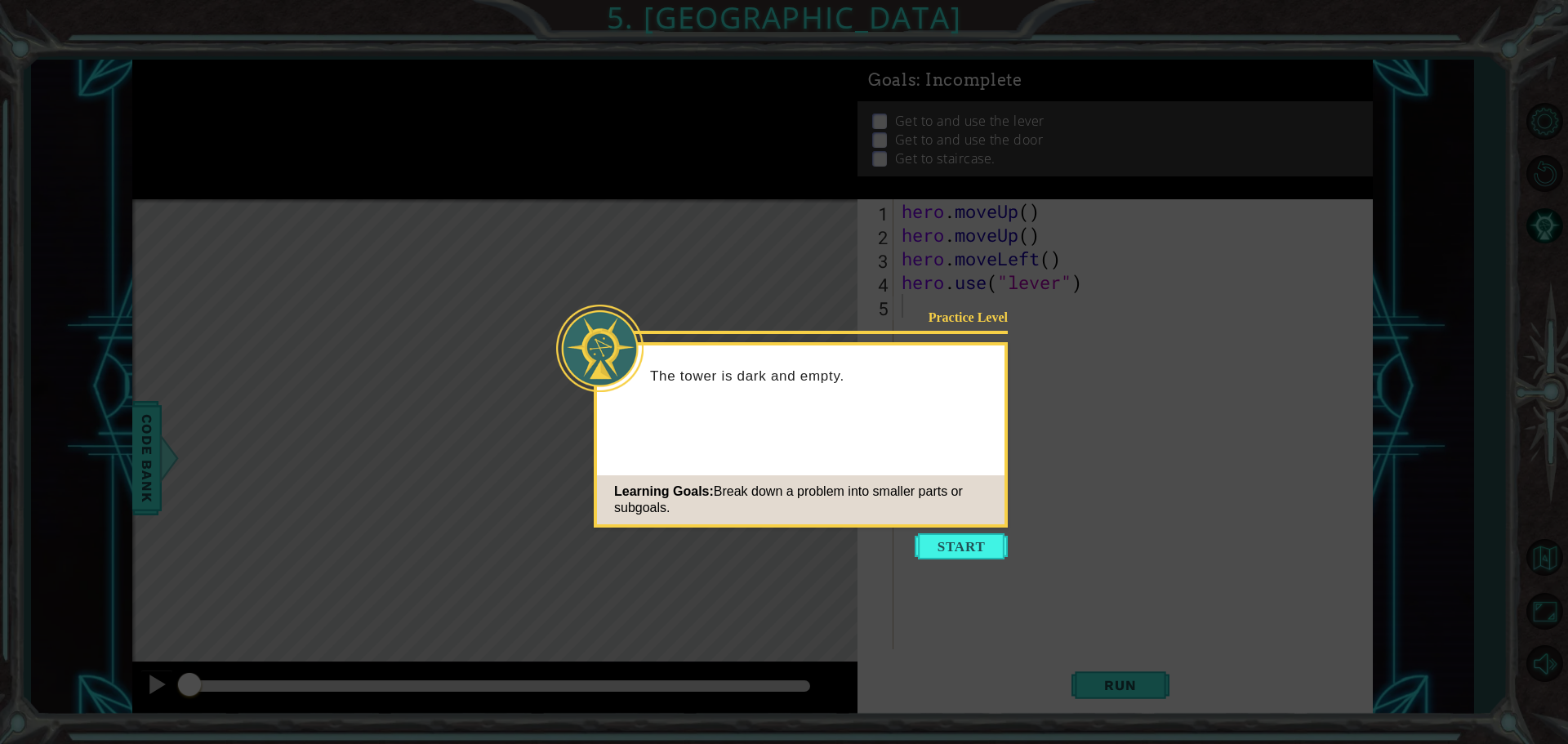
click at [976, 570] on icon at bounding box center [784, 372] width 1568 height 744
drag, startPoint x: 980, startPoint y: 552, endPoint x: 975, endPoint y: 561, distance: 10.3
click at [975, 561] on body "1 ההההההההההההההההההההההההההההההההההההההההההההההההההההההההההההההההההההההההההההה…" at bounding box center [784, 372] width 1568 height 744
drag, startPoint x: 964, startPoint y: 524, endPoint x: 959, endPoint y: 534, distance: 11.2
click at [959, 527] on div "Practice Level The tower is dark and empty. I need to find the Learning Goals: …" at bounding box center [801, 435] width 414 height 186
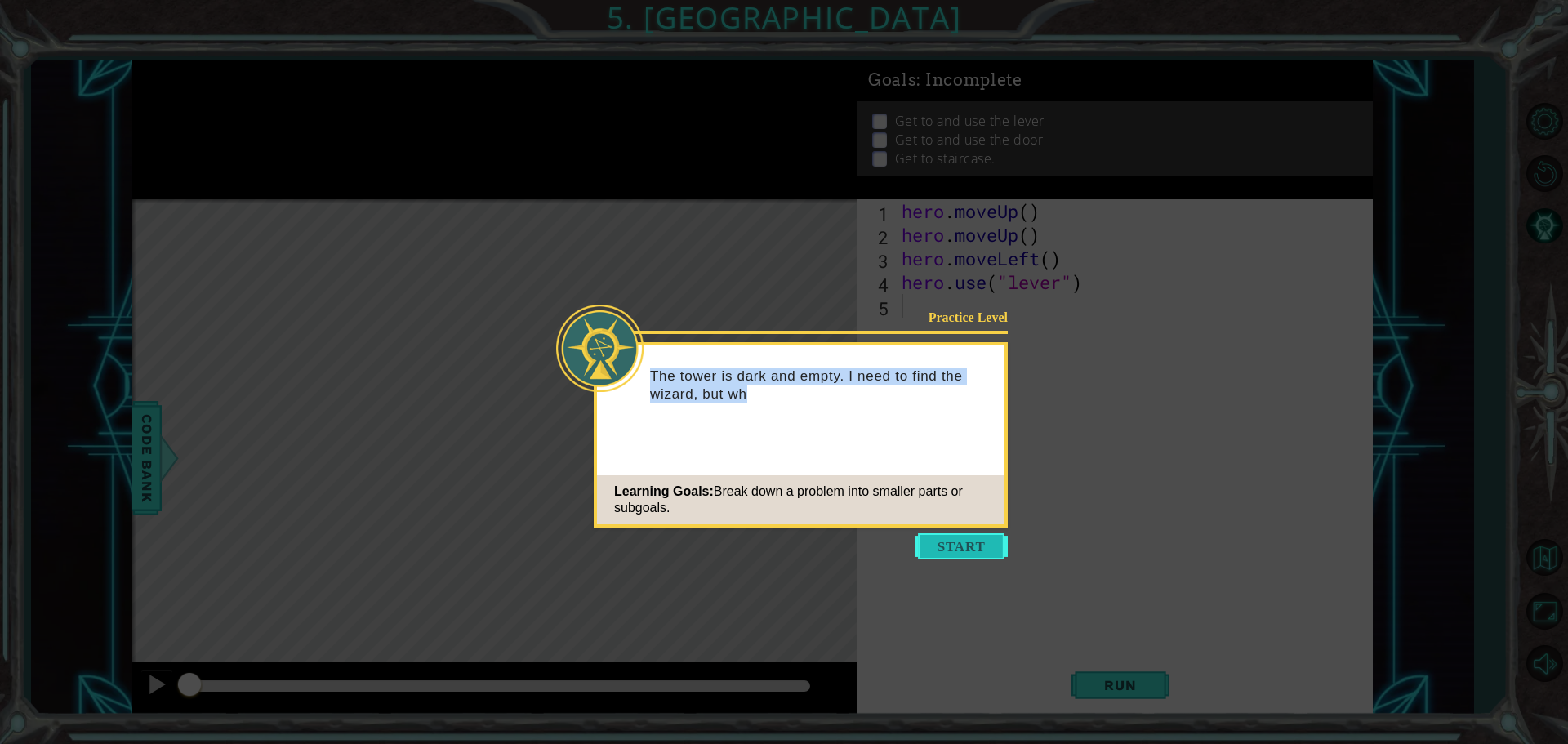
click at [959, 534] on button "Start" at bounding box center [961, 546] width 93 height 26
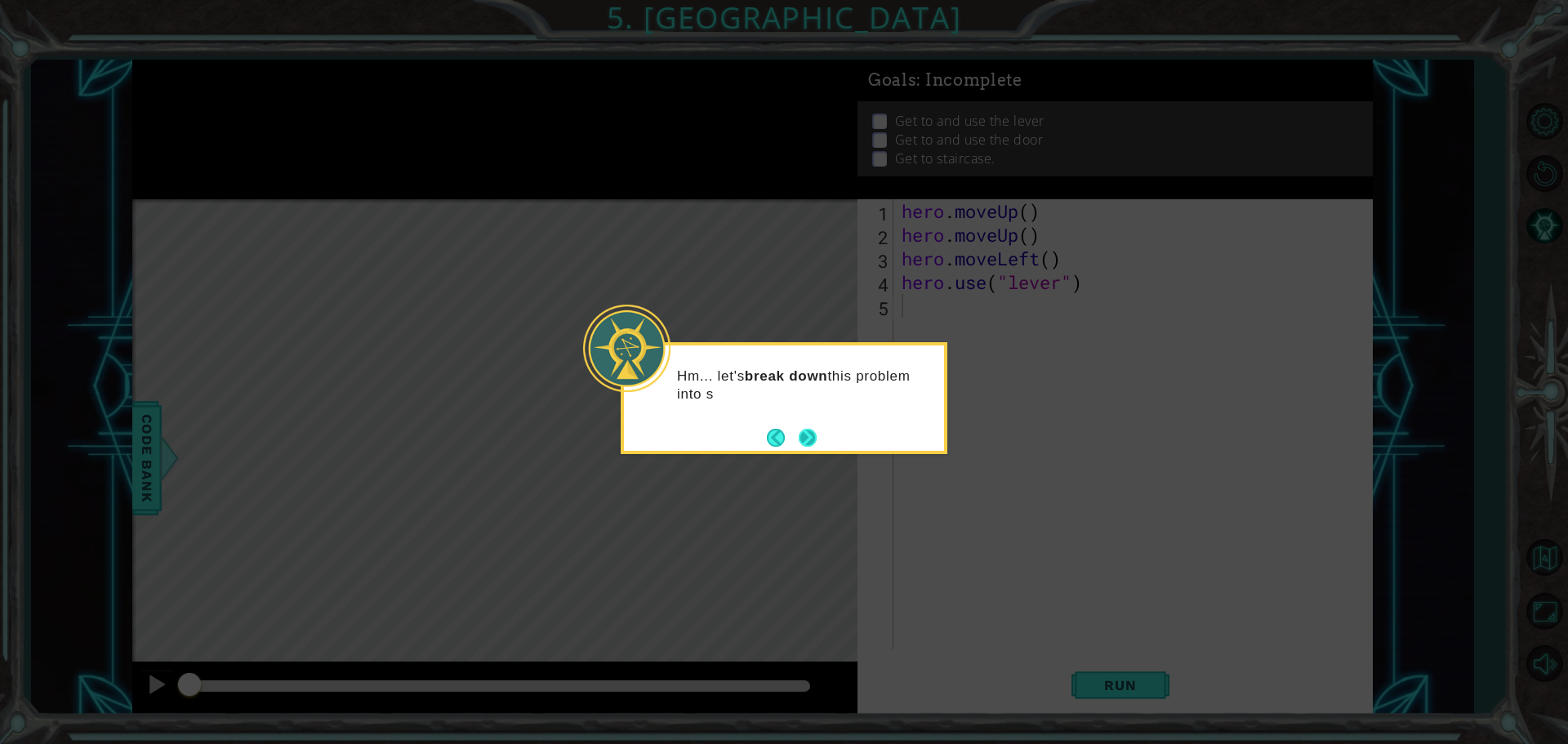
click at [799, 428] on button "Next" at bounding box center [807, 437] width 18 height 18
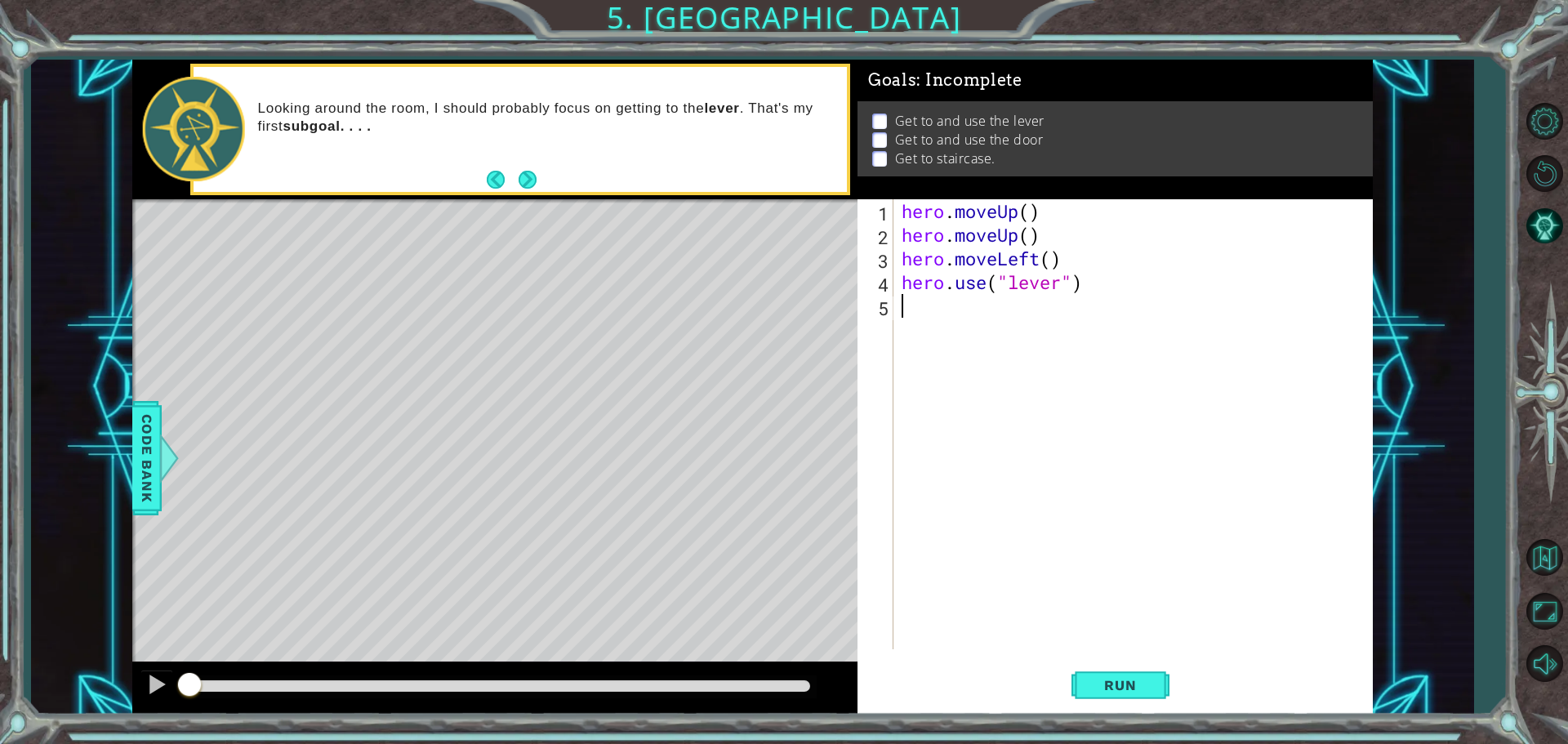
click at [940, 297] on div "hero . moveUp ( ) hero . moveUp ( ) hero . moveLeft ( ) hero . use ( "lever" )" at bounding box center [1137, 448] width 477 height 498
click at [930, 315] on div "hero . moveUp ( ) hero . moveUp ( ) hero . moveLeft ( ) hero . use ( "lever" )" at bounding box center [1137, 448] width 477 height 498
click at [1127, 680] on span "Run" at bounding box center [1120, 685] width 65 height 17
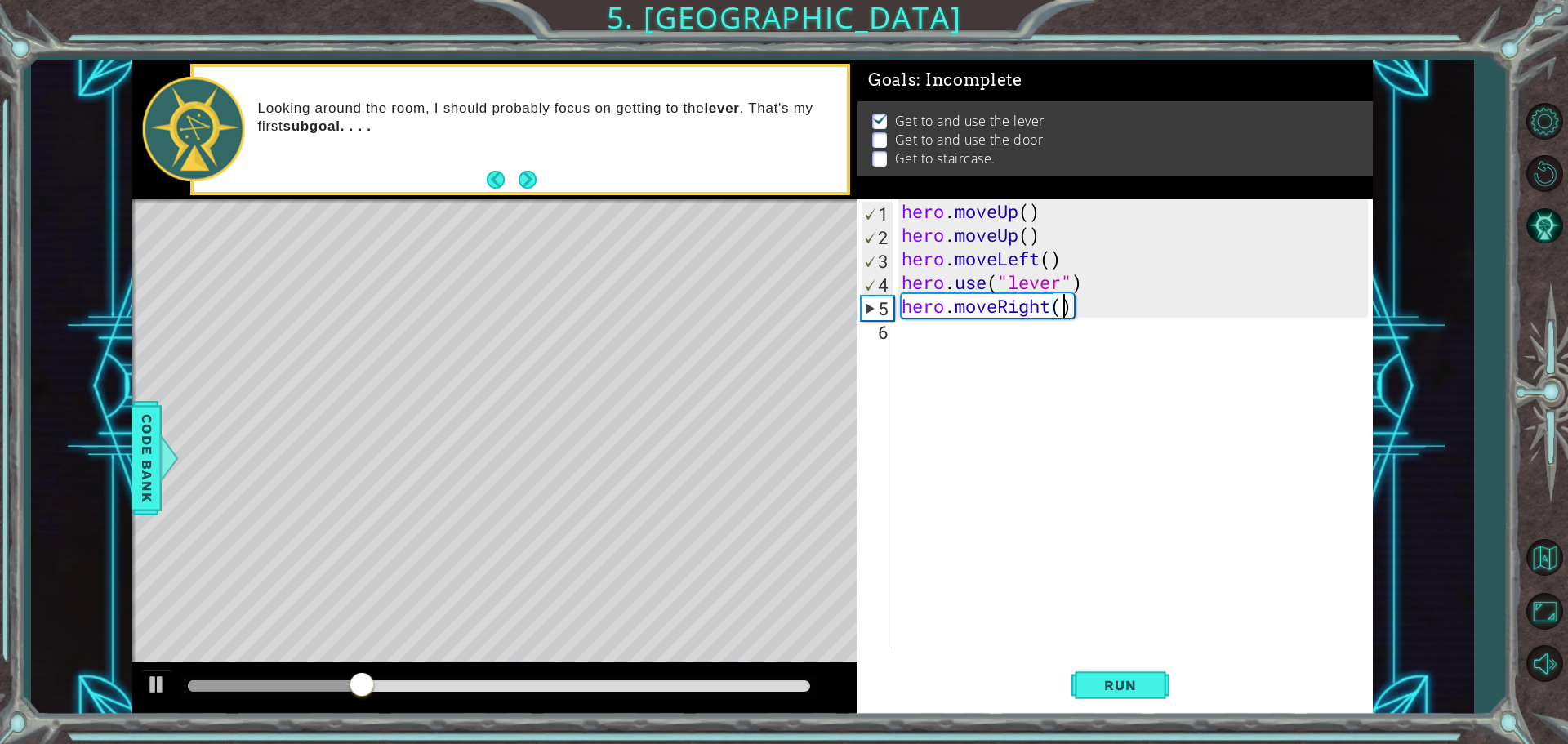
click at [1062, 311] on div "hero . moveUp ( ) hero . moveUp ( ) hero . moveLeft ( ) hero . use ( "lever" ) …" at bounding box center [1137, 448] width 477 height 498
type textarea "hero.moveRight(3)"
click at [1137, 667] on button "Run" at bounding box center [1120, 685] width 98 height 52
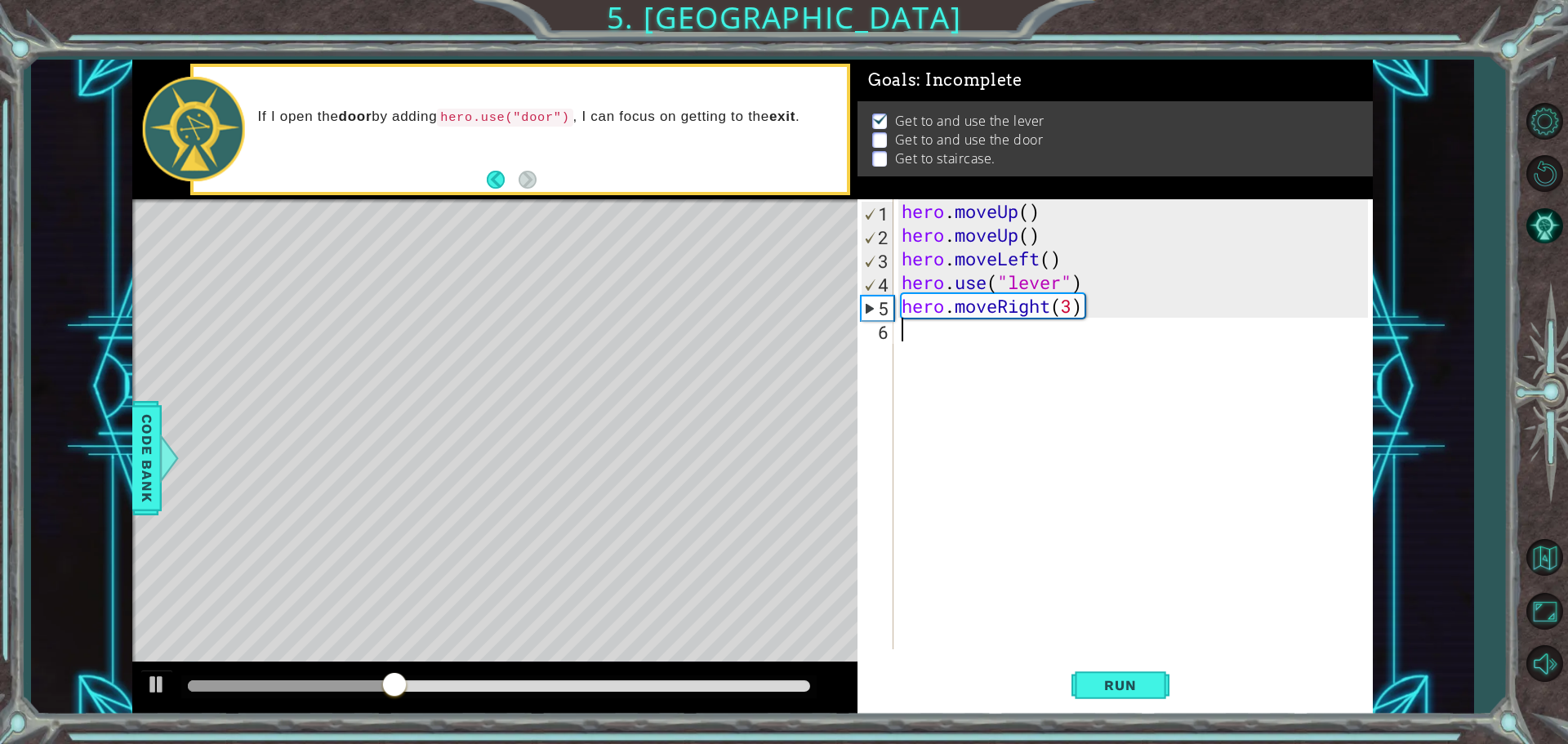
click at [965, 337] on div "hero . moveUp ( ) hero . moveUp ( ) hero . moveLeft ( ) hero . use ( "lever" ) …" at bounding box center [1137, 448] width 477 height 498
click at [1001, 330] on div "hero . moveUp ( ) hero . moveUp ( ) hero . moveLeft ( ) hero . use ( "lever" ) …" at bounding box center [1137, 448] width 477 height 498
click at [1065, 334] on div "hero . moveUp ( ) hero . moveUp ( ) hero . moveLeft ( ) hero . use ( "lever" ) …" at bounding box center [1137, 448] width 477 height 498
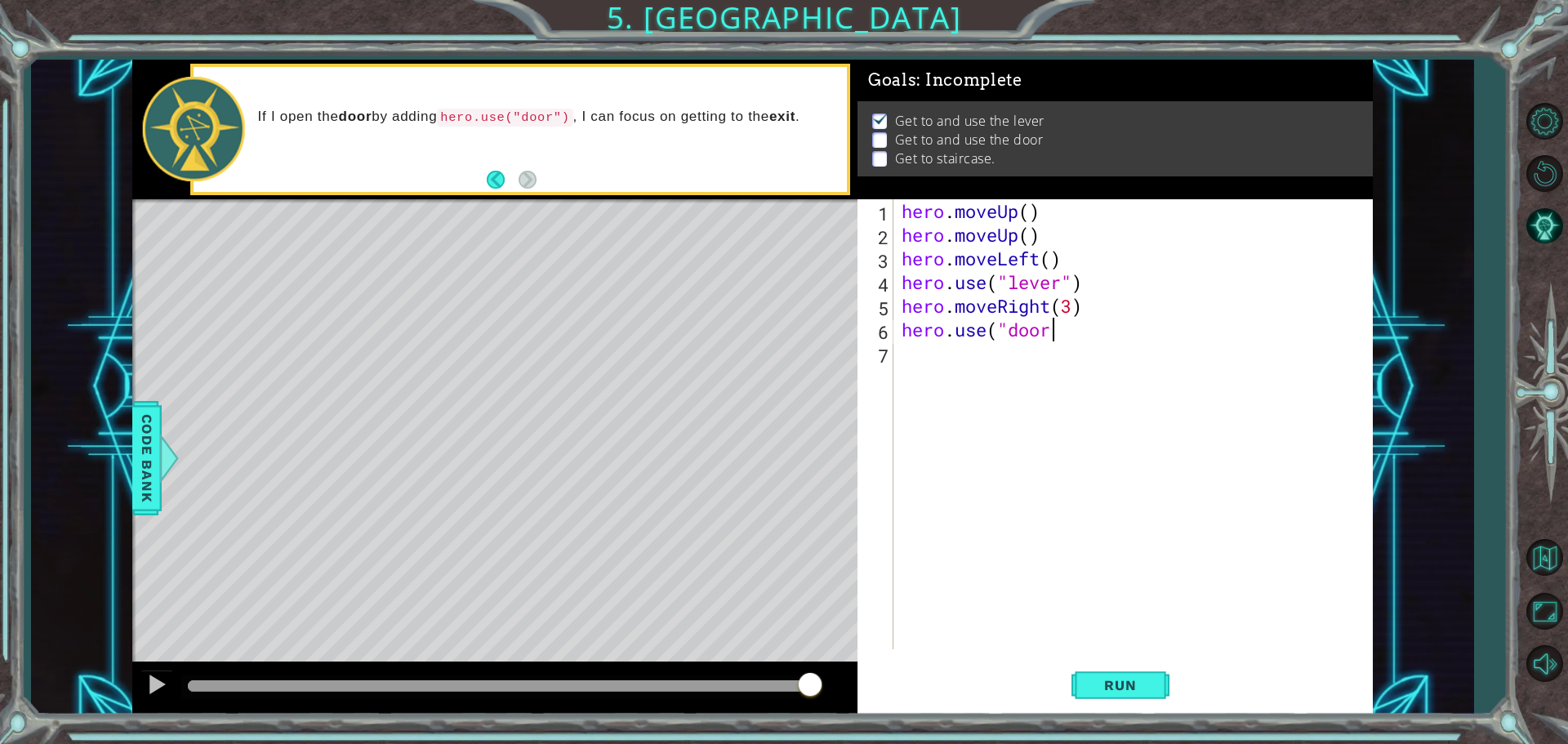
scroll to position [0, 6]
type textarea "hero.use("door")"
click at [1093, 666] on button "Run" at bounding box center [1120, 685] width 98 height 52
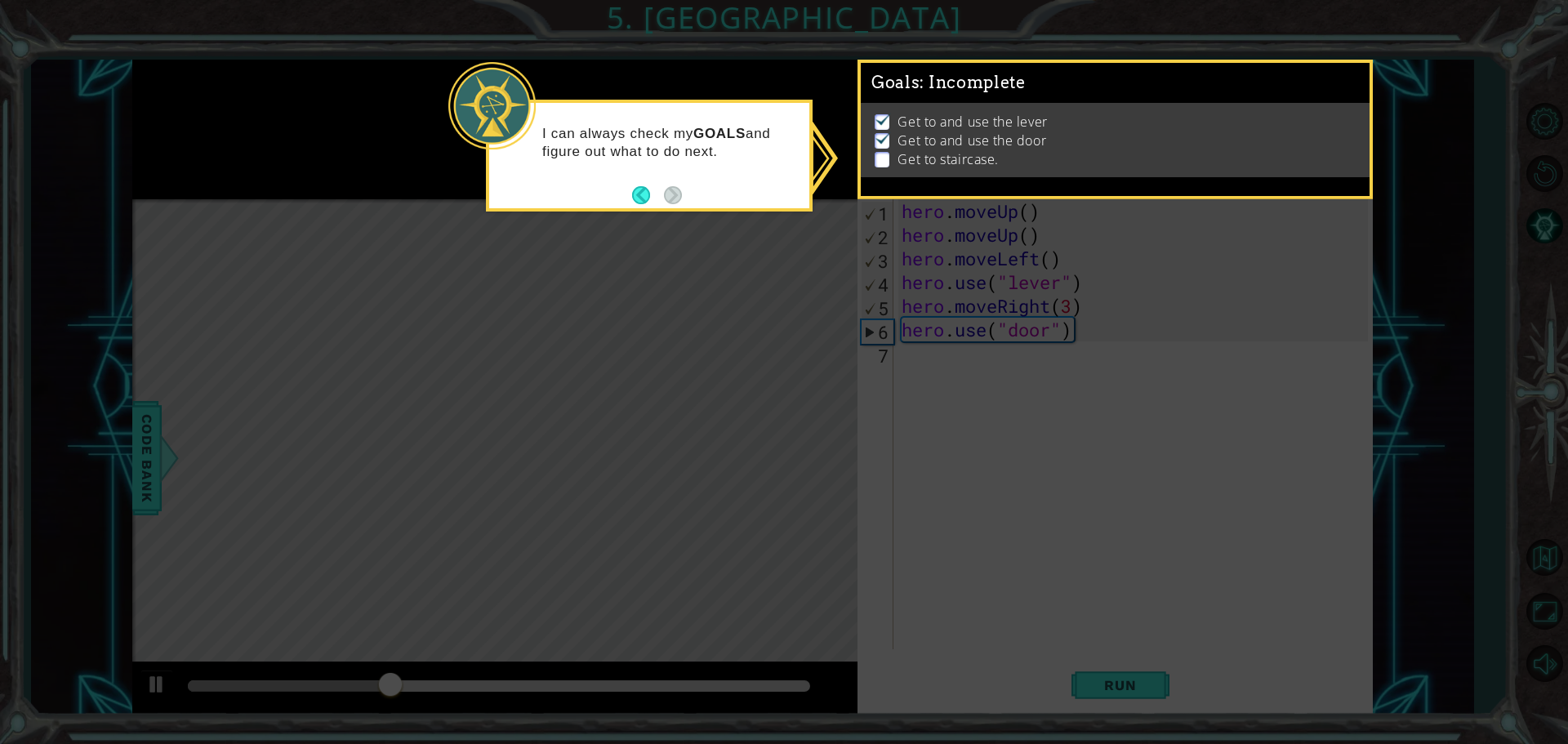
drag, startPoint x: 642, startPoint y: 196, endPoint x: 640, endPoint y: 270, distance: 74.0
click at [640, 198] on button "Back" at bounding box center [648, 195] width 31 height 18
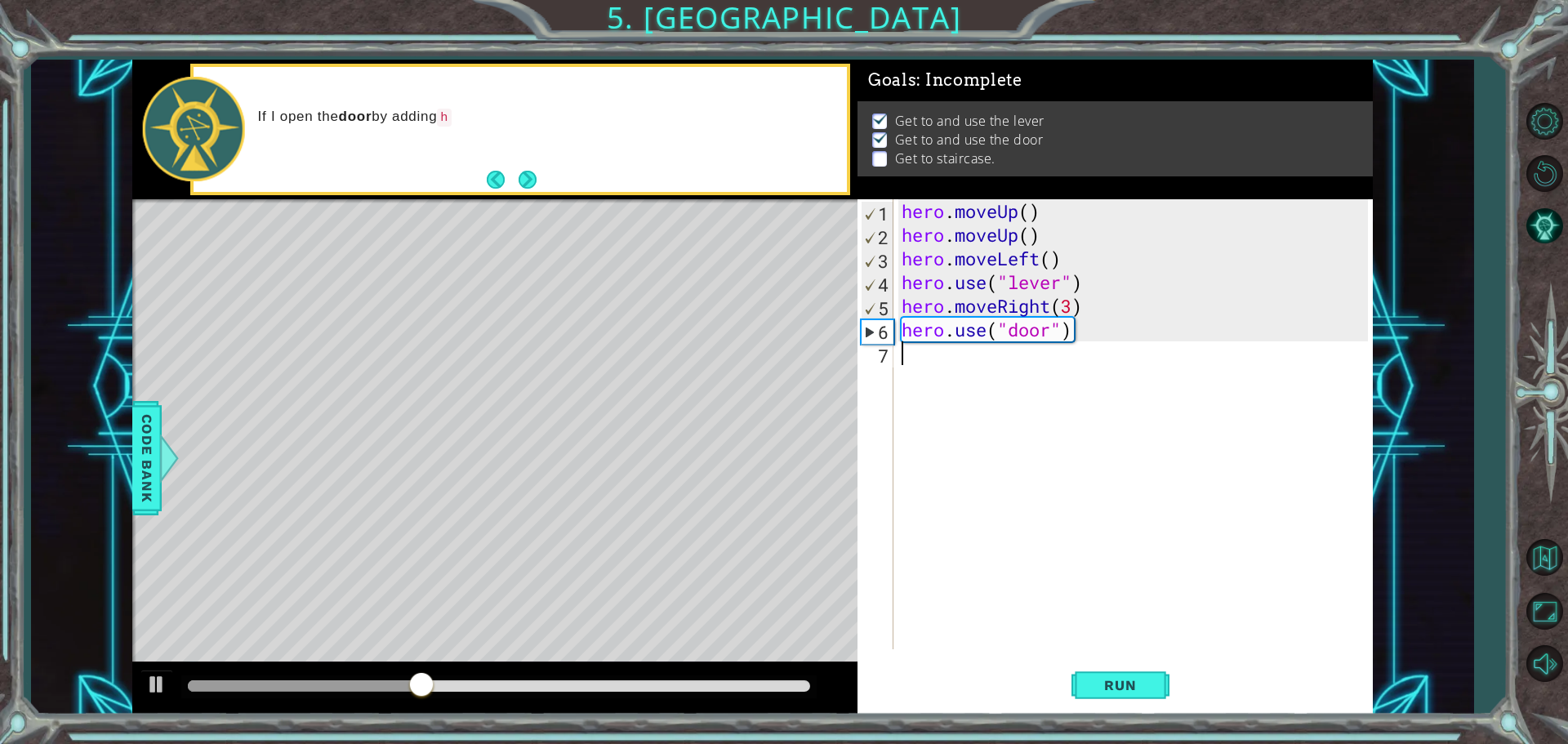
drag, startPoint x: 934, startPoint y: 360, endPoint x: 923, endPoint y: 362, distance: 11.2
click at [934, 361] on div "hero . moveUp ( ) hero . moveUp ( ) hero . moveLeft ( ) hero . use ( "lever" ) …" at bounding box center [1137, 448] width 477 height 498
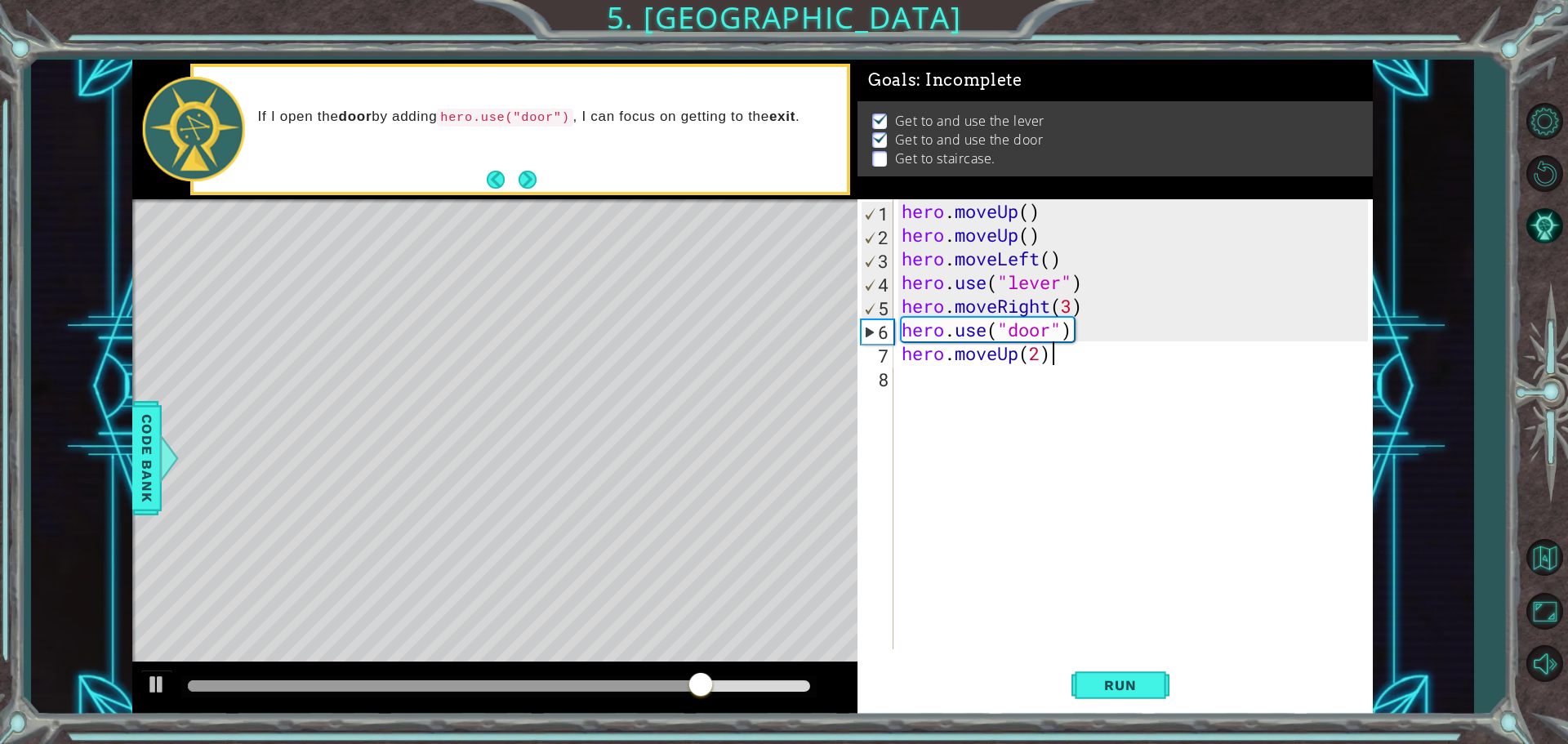
scroll to position [0, 6]
type textarea "hero.moveUp(2)"
click at [1116, 683] on span "Run" at bounding box center [1120, 685] width 65 height 17
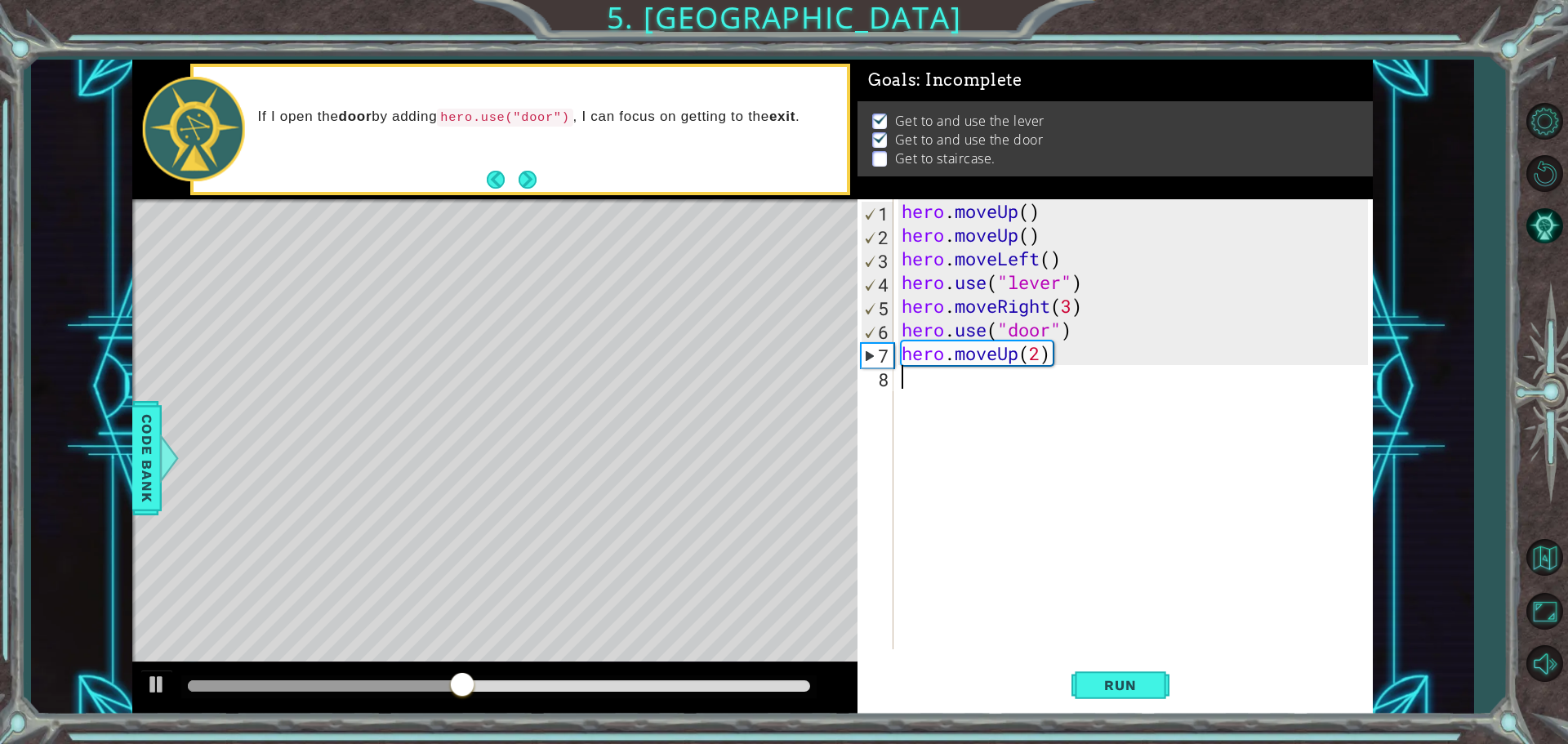
click at [926, 375] on div "hero . moveUp ( ) hero . moveUp ( ) hero . moveLeft ( ) hero . use ( "lever" ) …" at bounding box center [1137, 448] width 477 height 498
type textarea "hero.moveleft(3)"
click at [1116, 684] on span "Run" at bounding box center [1120, 685] width 65 height 17
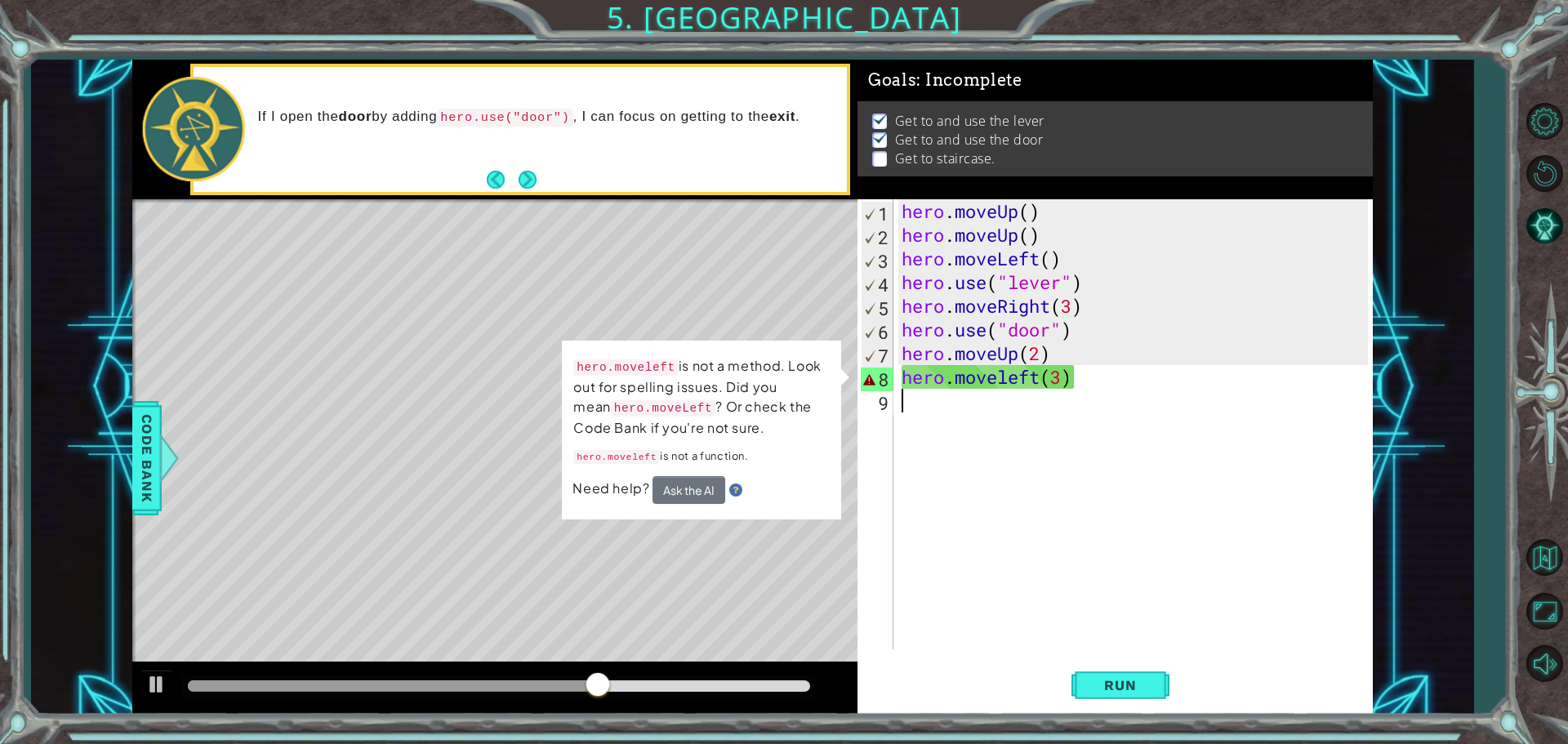
click at [1086, 397] on div "hero . moveUp ( ) hero . moveUp ( ) hero . moveLeft ( ) hero . use ( "lever" ) …" at bounding box center [1137, 448] width 477 height 498
click at [670, 473] on td "hero.moveleft is not a method. Look out for spelling issues. Did you mean hero.…" at bounding box center [702, 415] width 259 height 121
drag, startPoint x: 664, startPoint y: 488, endPoint x: 657, endPoint y: 475, distance: 14.8
click at [660, 476] on button "Ask the AI" at bounding box center [689, 490] width 73 height 28
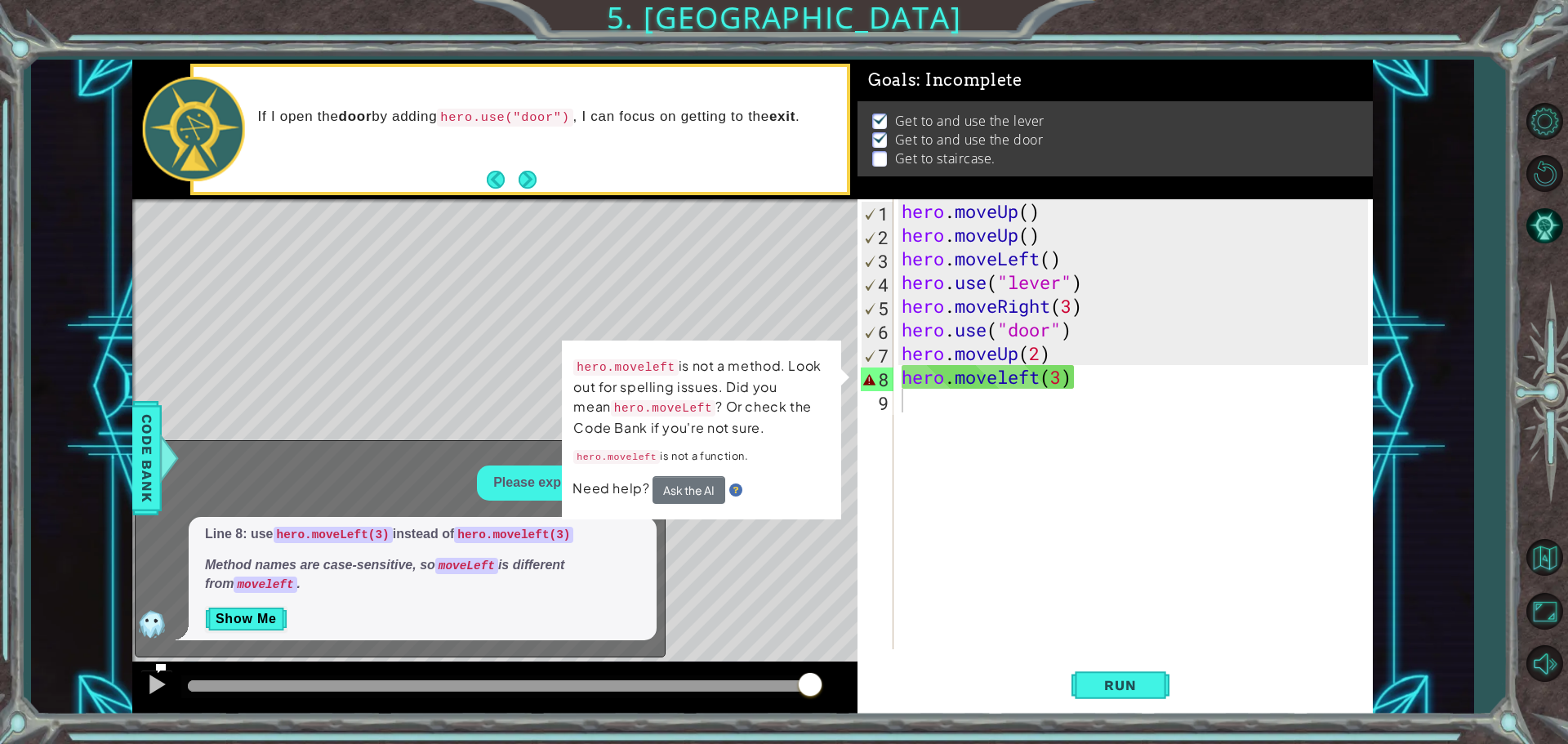
drag, startPoint x: 248, startPoint y: 589, endPoint x: 240, endPoint y: 647, distance: 58.5
click at [247, 591] on code "moveleft" at bounding box center [265, 584] width 63 height 17
click at [244, 618] on button "Show Me" at bounding box center [246, 618] width 82 height 26
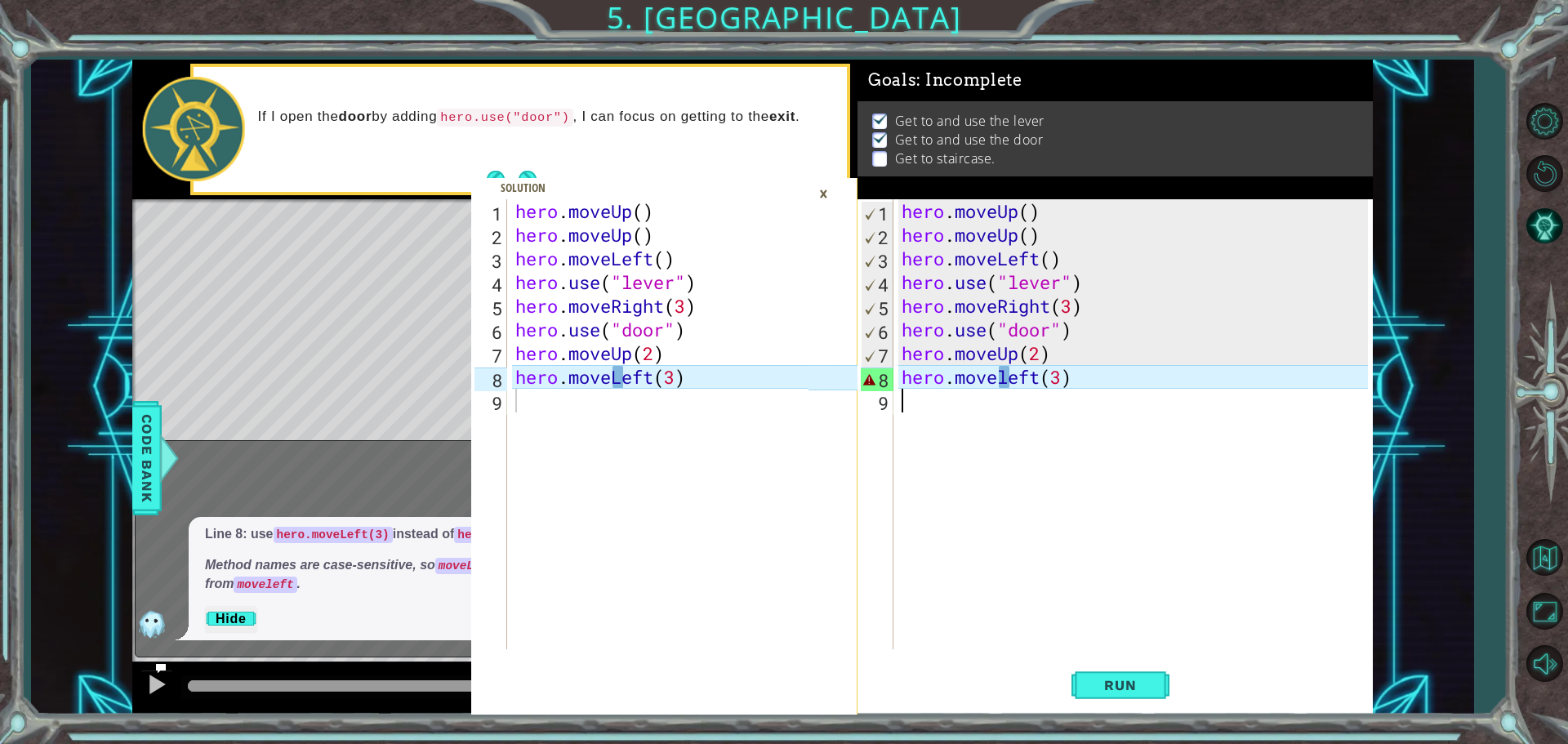
click at [828, 175] on div "1 2 3 4 5 6 7 8 9 hero . moveUp ( ) hero . moveUp ( ) hero . moveLeft ( ) hero …" at bounding box center [664, 387] width 386 height 654
click at [819, 180] on div "×" at bounding box center [823, 194] width 25 height 28
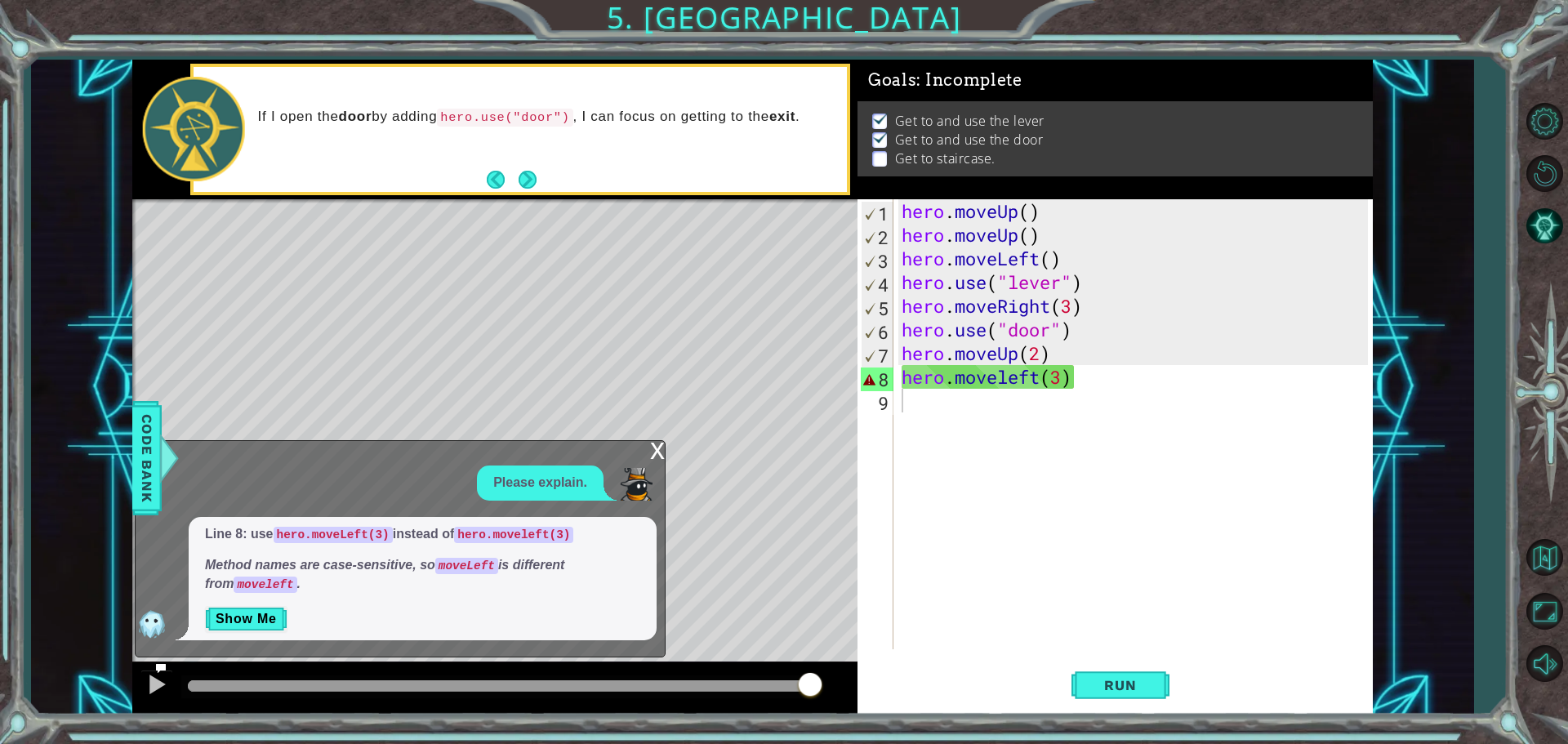
click at [1007, 373] on div "hero . moveUp ( ) hero . moveUp ( ) hero . moveLeft ( ) hero . use ( "lever" ) …" at bounding box center [1137, 448] width 477 height 498
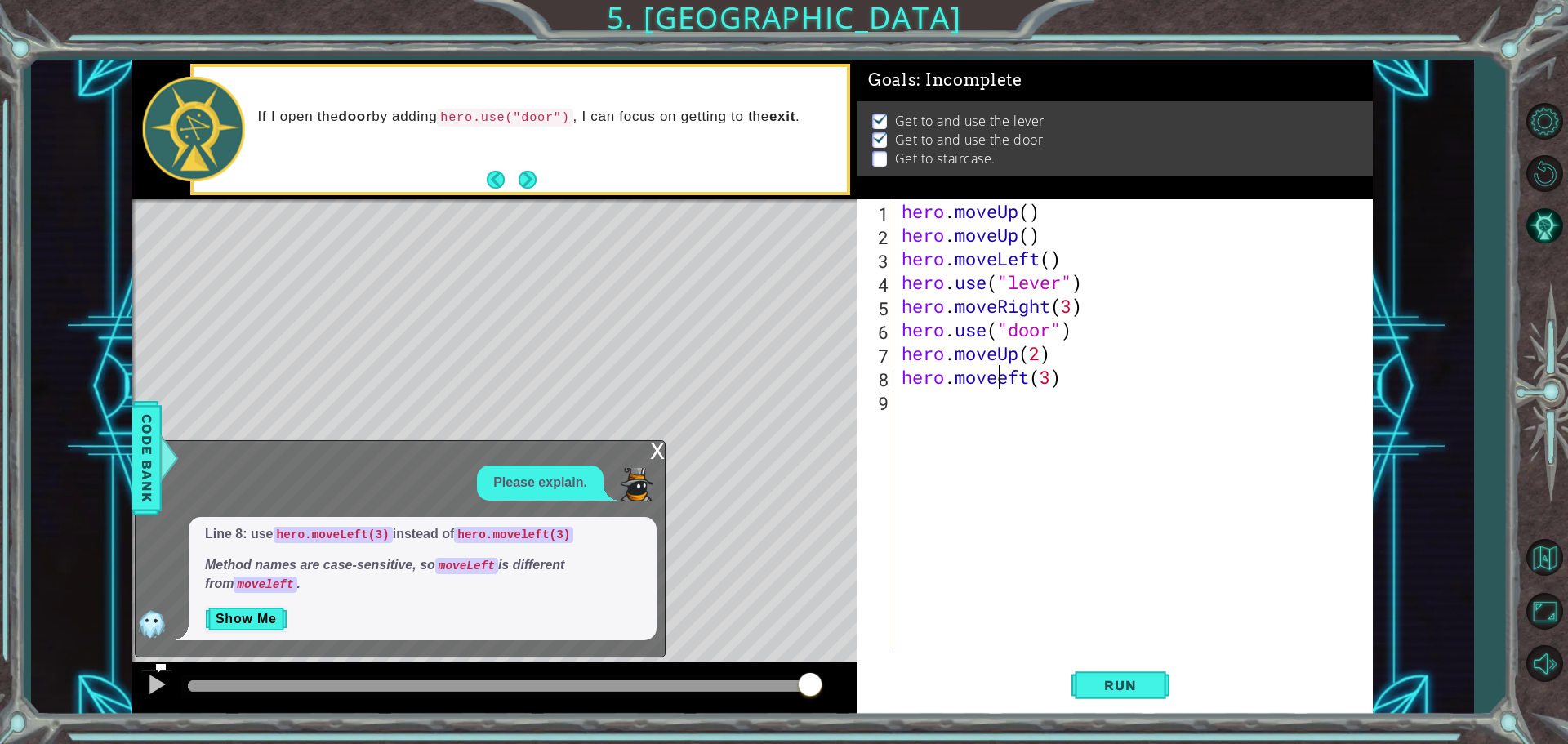
scroll to position [0, 5]
type textarea "hero.moveLeft(3)"
drag, startPoint x: 1098, startPoint y: 684, endPoint x: 1095, endPoint y: 637, distance: 47.1
click at [1098, 661] on button "Run" at bounding box center [1120, 685] width 98 height 52
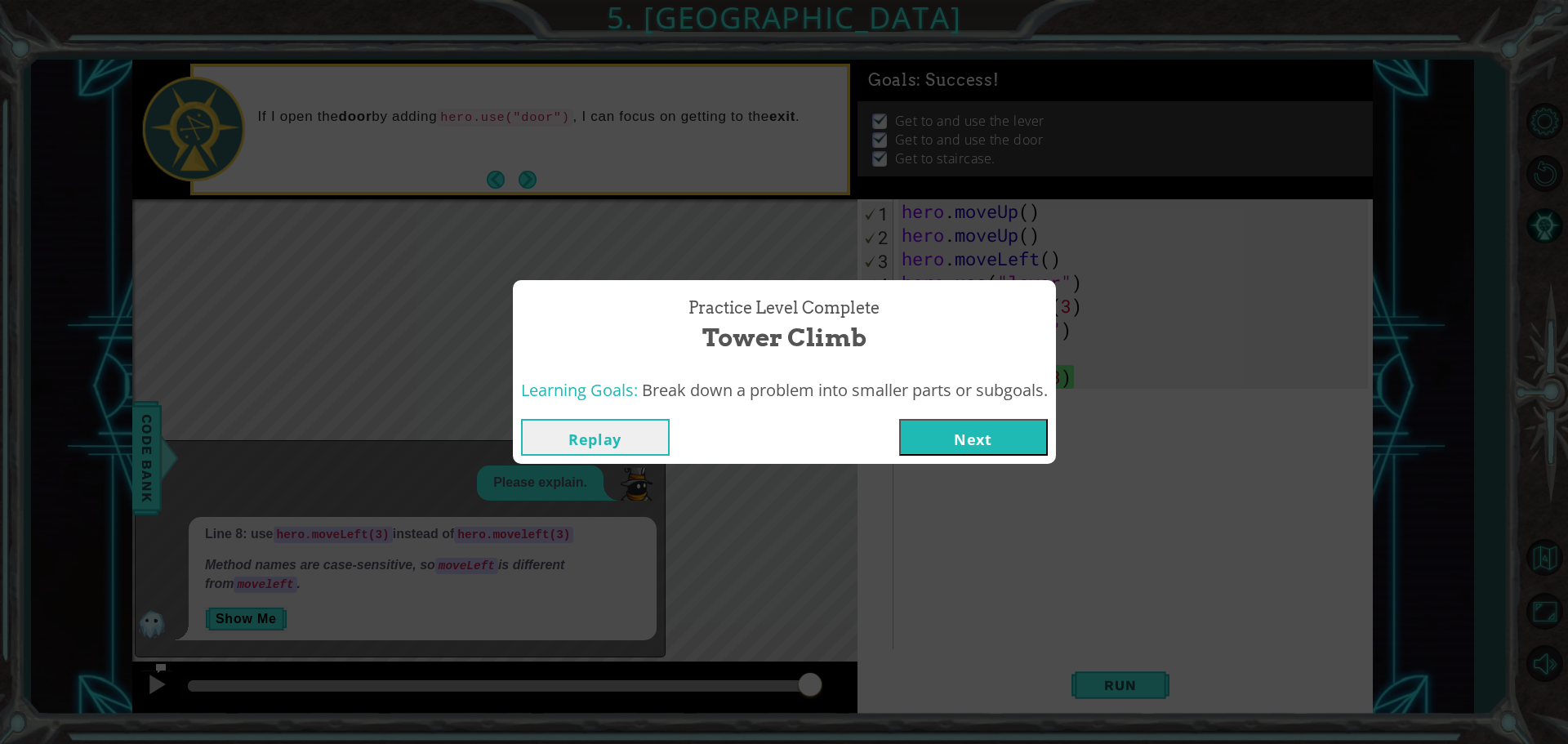
drag, startPoint x: 1086, startPoint y: 618, endPoint x: 936, endPoint y: 427, distance: 242.9
click at [936, 427] on button "Next" at bounding box center [973, 438] width 149 height 37
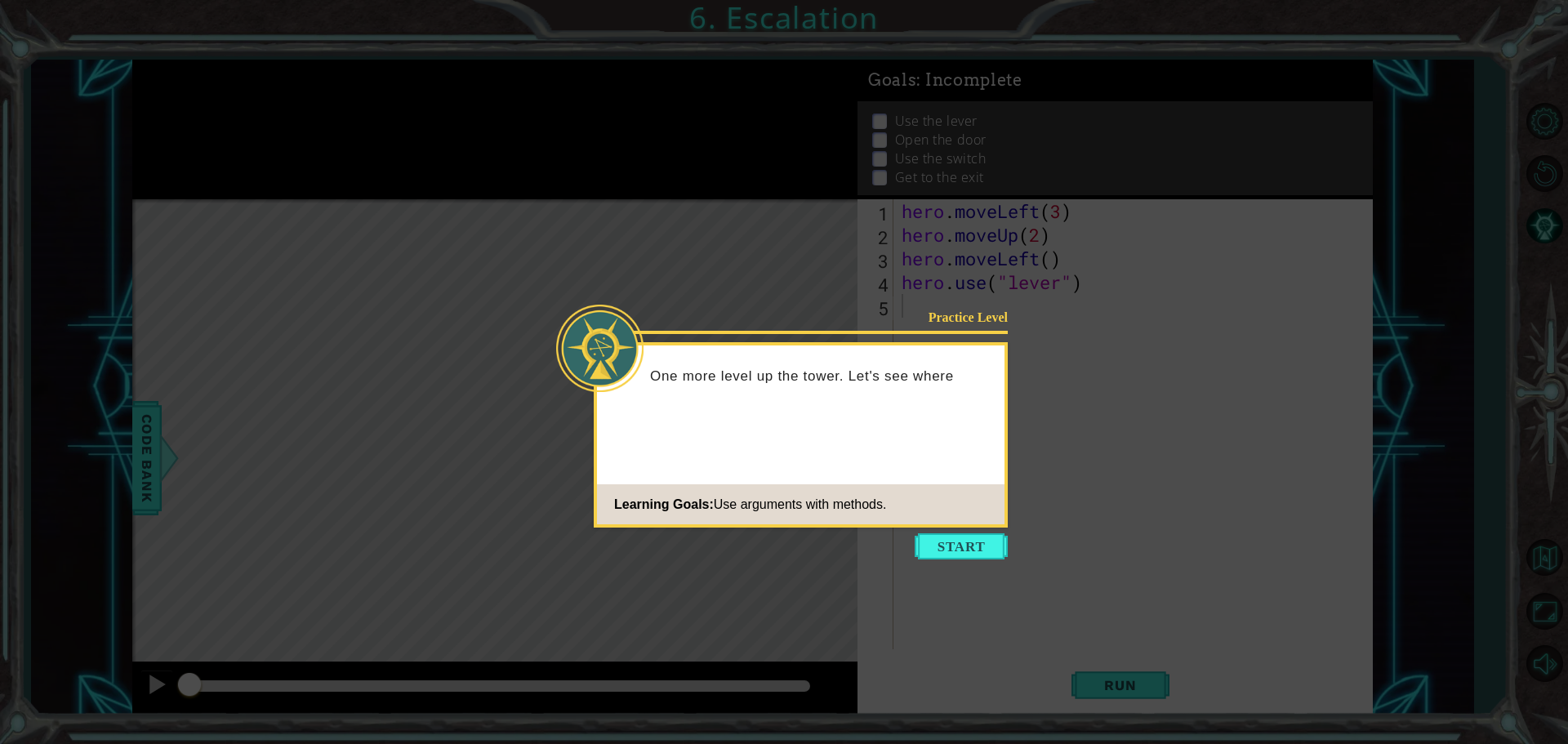
click at [929, 560] on icon at bounding box center [784, 372] width 1568 height 744
click at [930, 546] on button "Start" at bounding box center [961, 546] width 93 height 26
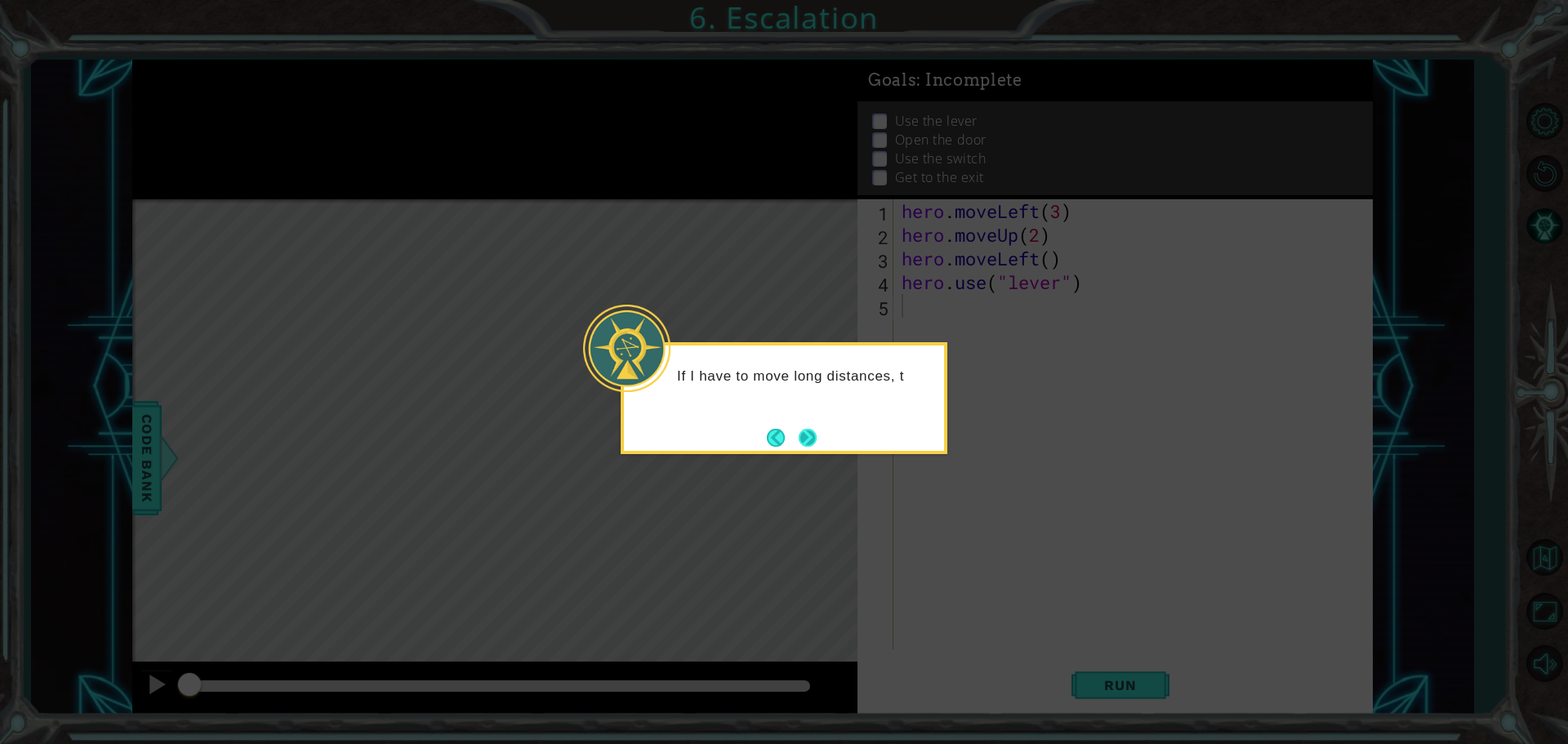
click at [816, 442] on button "Next" at bounding box center [807, 438] width 21 height 21
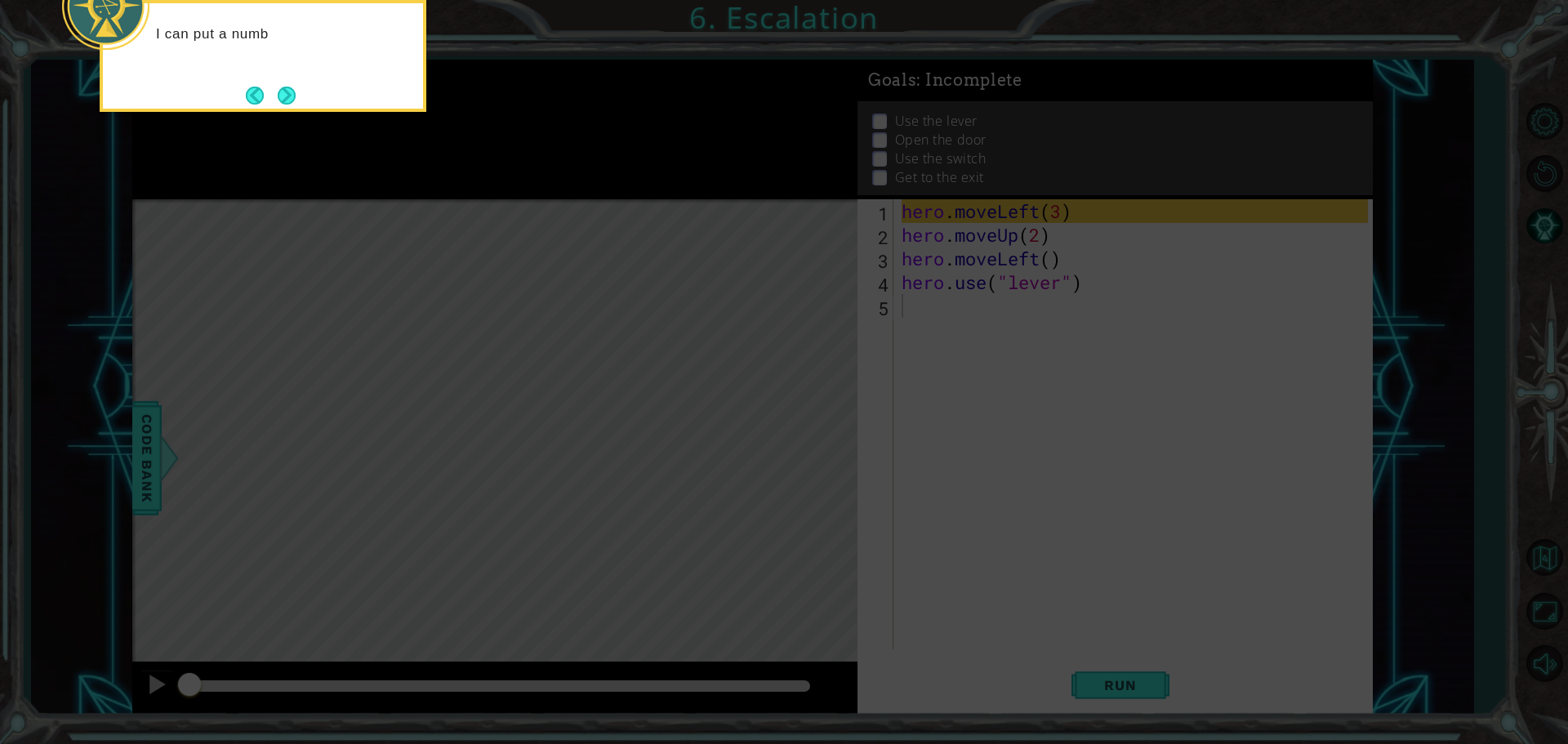
click at [1065, 555] on icon at bounding box center [784, 112] width 1568 height 1265
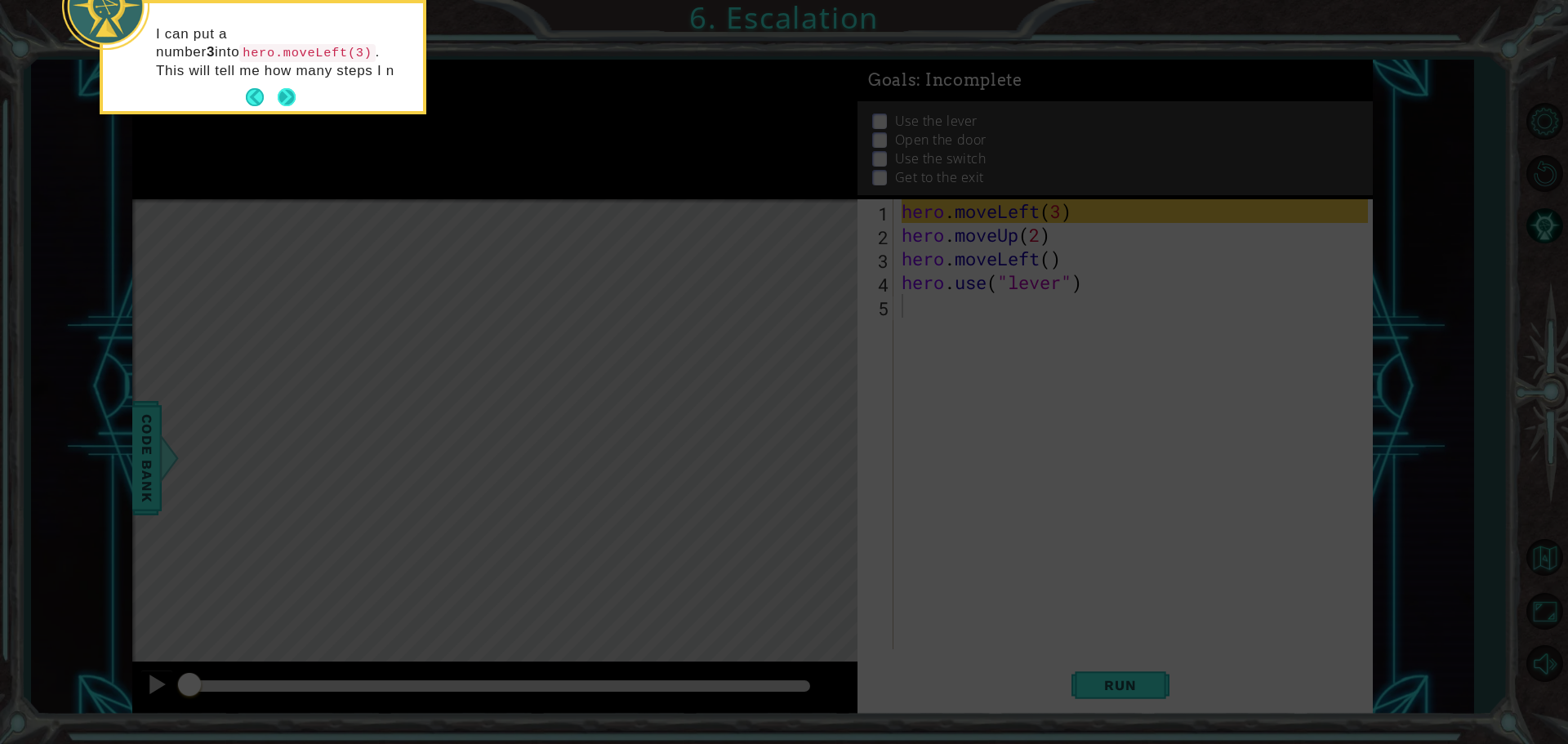
click at [280, 100] on button "Next" at bounding box center [286, 97] width 18 height 18
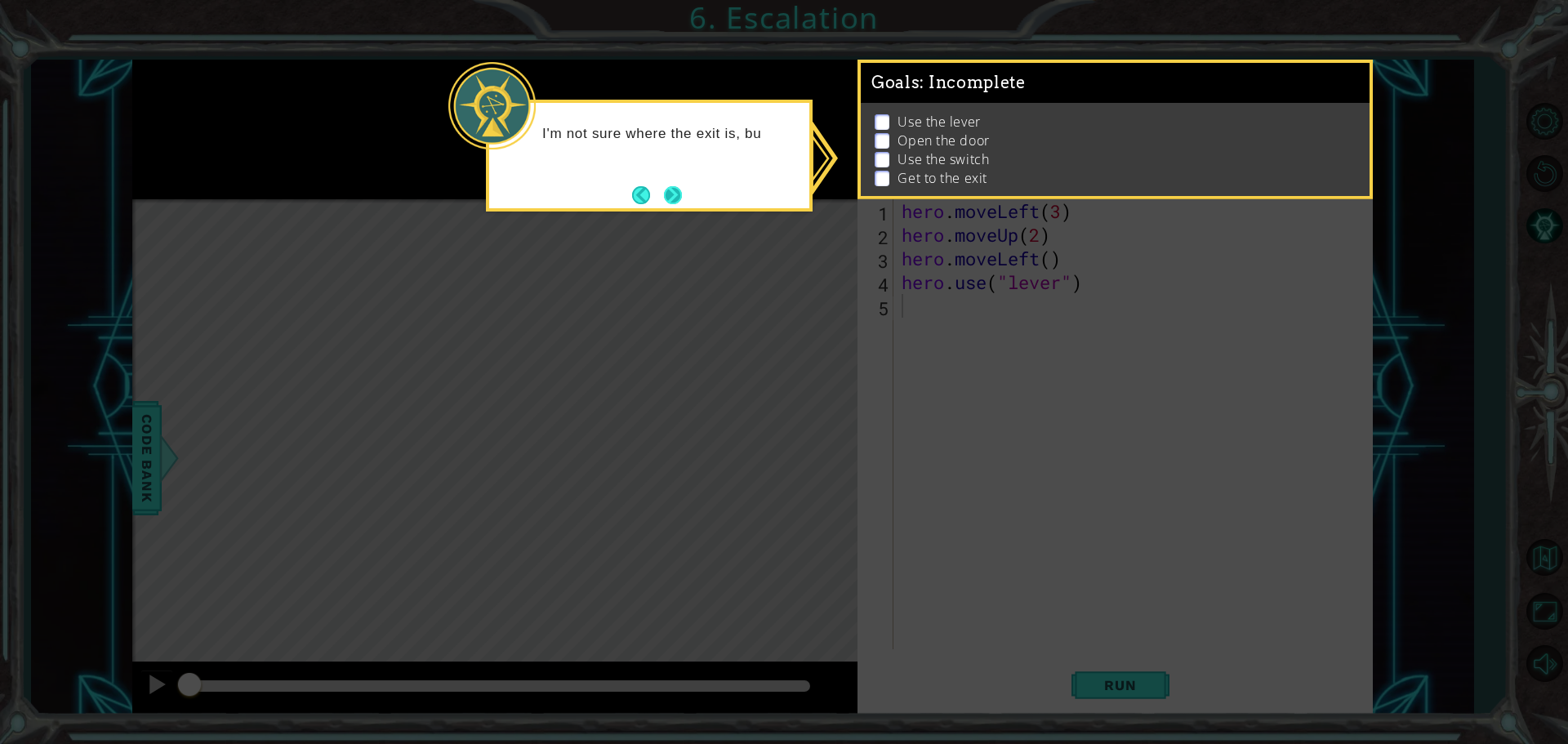
click at [679, 201] on button "Next" at bounding box center [672, 195] width 18 height 18
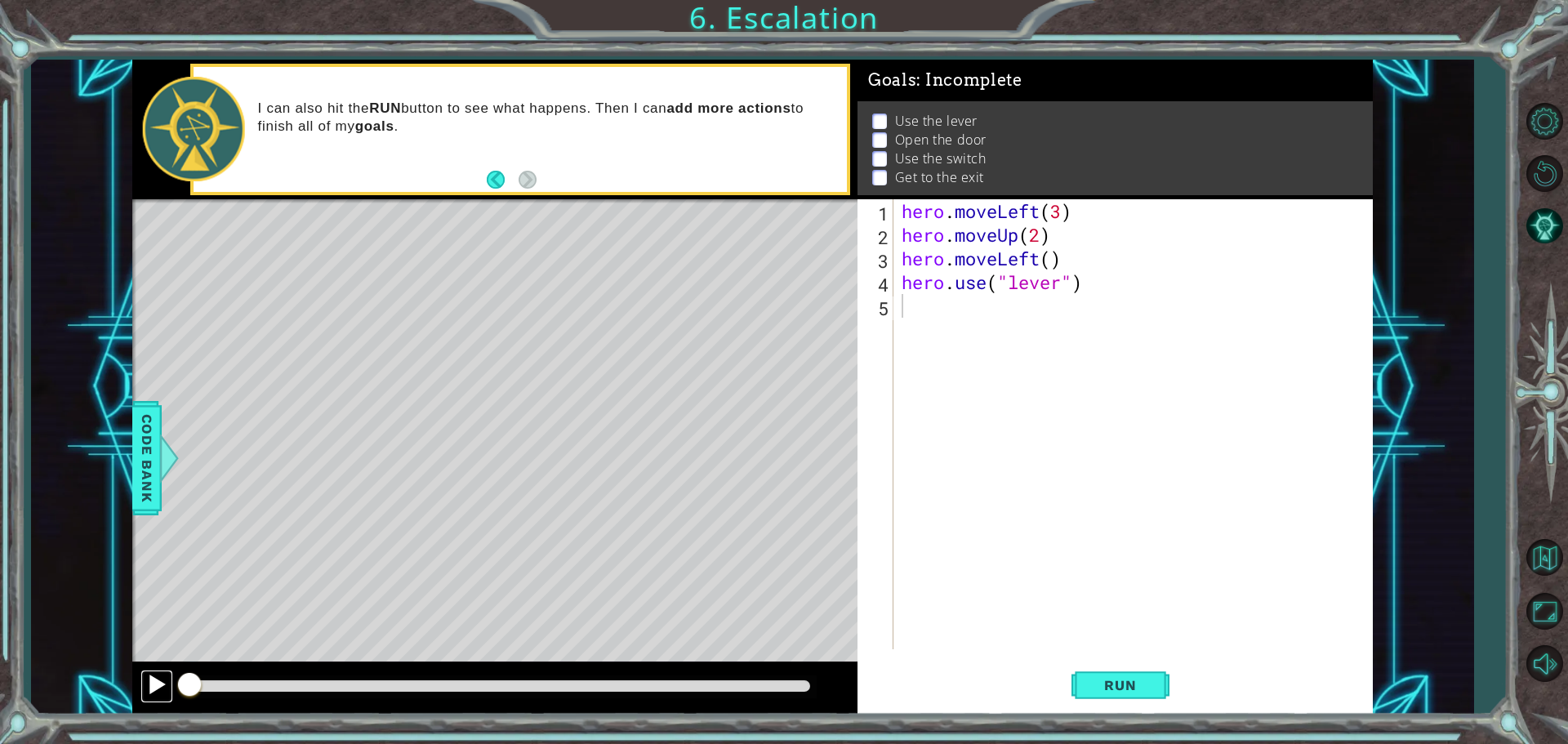
click at [149, 674] on div at bounding box center [156, 684] width 21 height 21
click at [904, 211] on div "hero . moveLeft ( 3 ) hero . moveUp ( 2 ) hero . moveLeft ( ) hero . use ( "lev…" at bounding box center [1137, 448] width 477 height 498
type textarea "hero.moveLeft(3)"
click at [1147, 693] on button "Run" at bounding box center [1120, 685] width 98 height 52
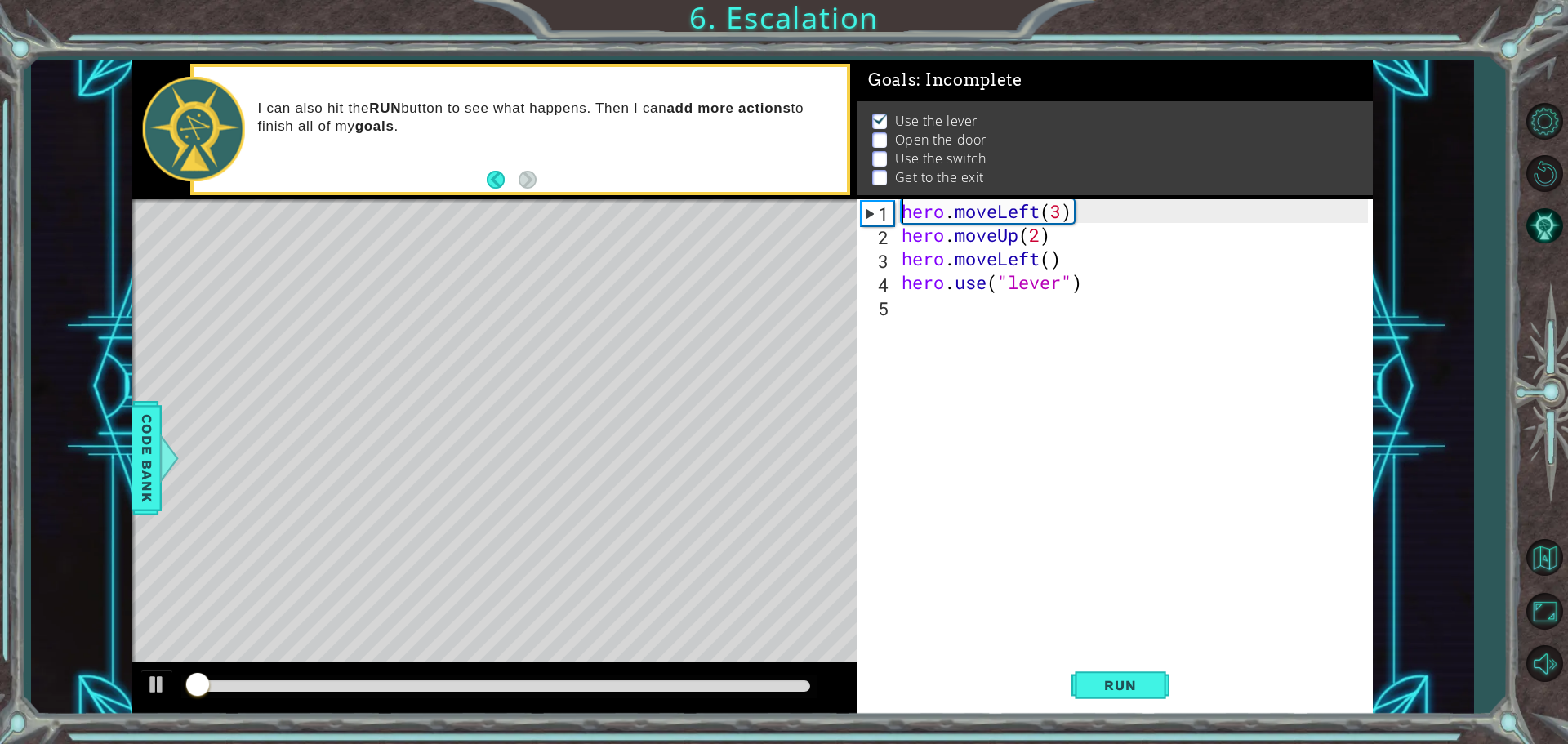
scroll to position [8, 0]
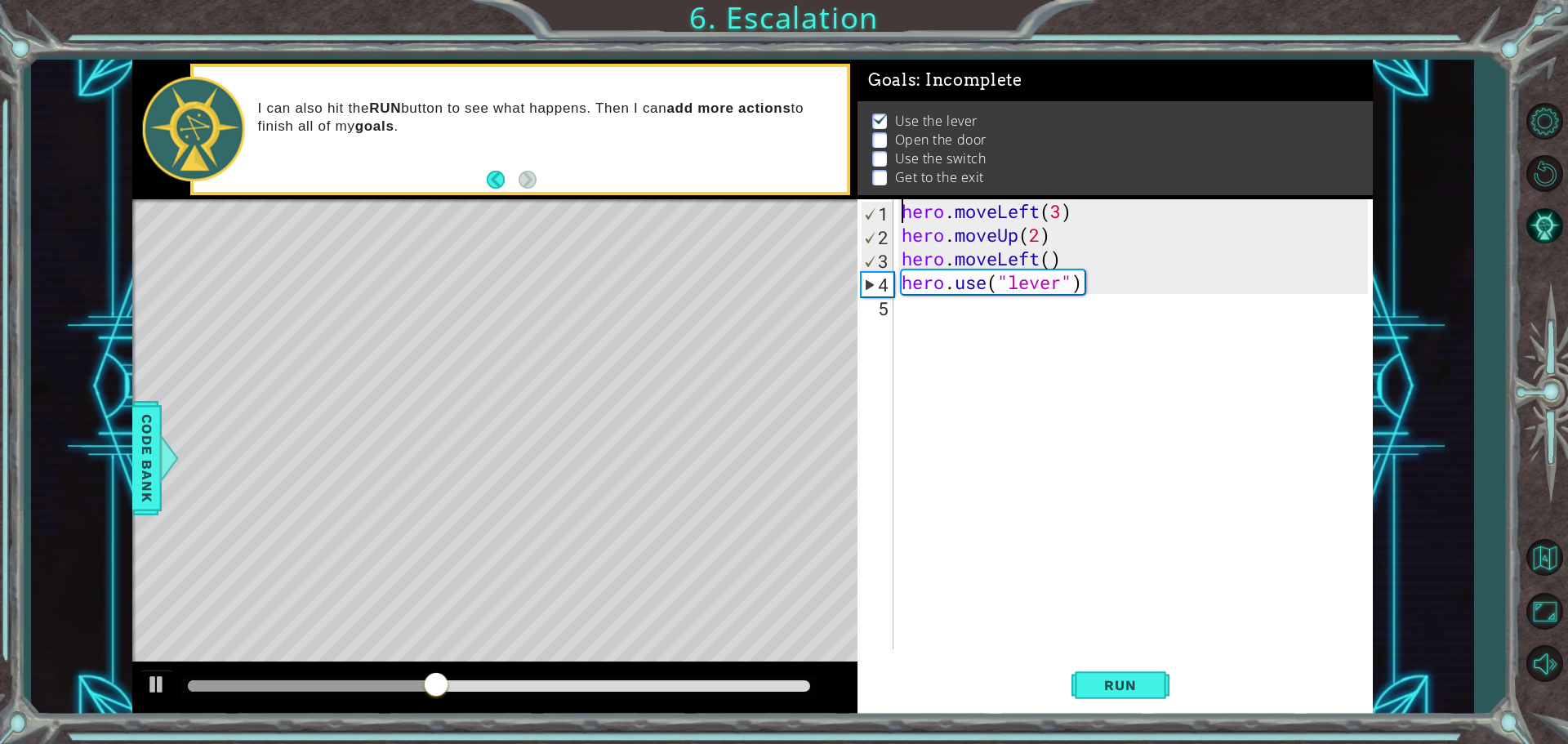
click at [979, 319] on div "hero . moveLeft ( 3 ) hero . moveUp ( 2 ) hero . moveLeft ( ) hero . use ( "lev…" at bounding box center [1137, 448] width 477 height 498
click at [1089, 684] on span "Run" at bounding box center [1120, 685] width 65 height 17
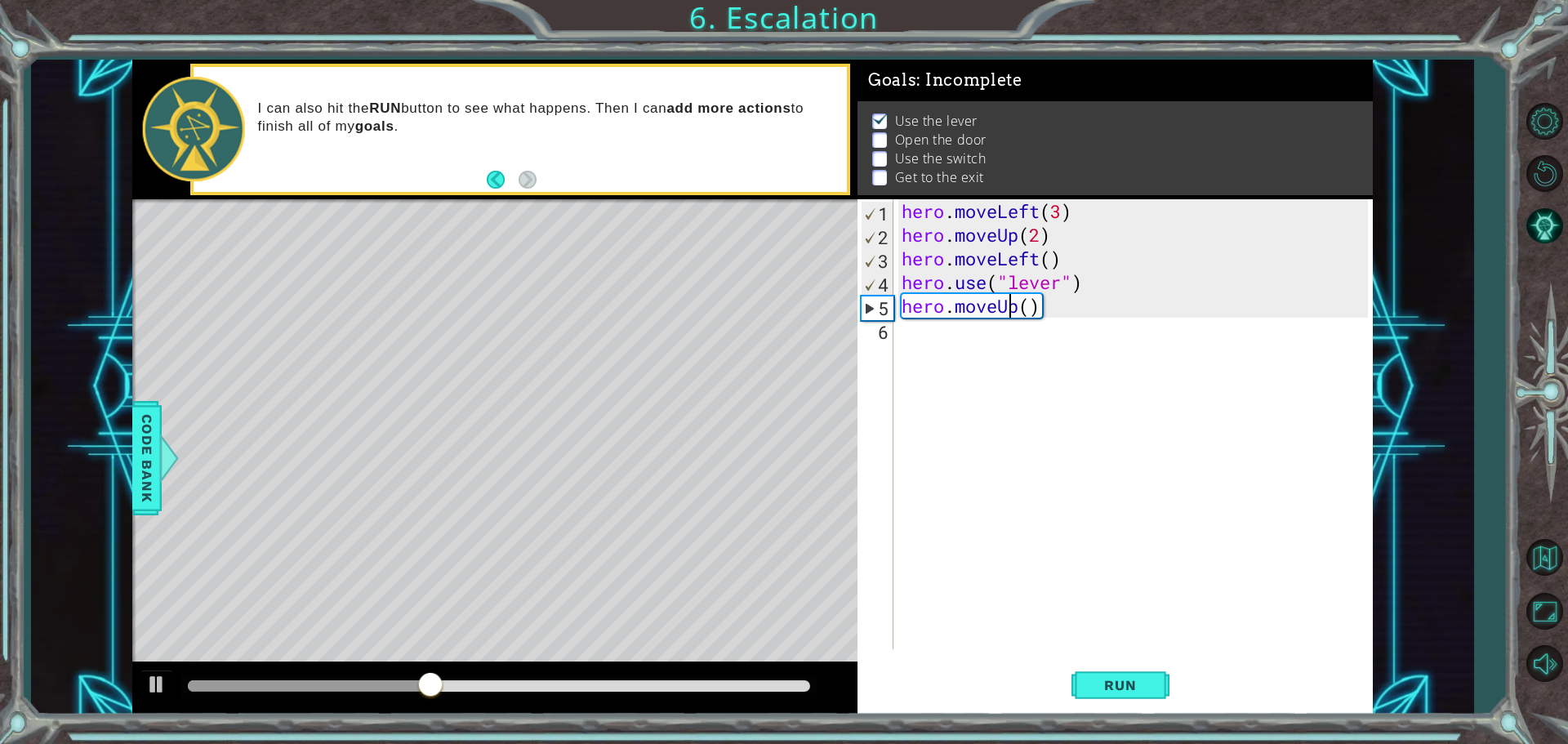
click at [1006, 307] on div "hero . moveLeft ( 3 ) hero . moveUp ( 2 ) hero . moveLeft ( ) hero . use ( "lev…" at bounding box center [1137, 448] width 477 height 498
click at [1022, 307] on div "hero . moveLeft ( 3 ) hero . moveUp ( 2 ) hero . moveLeft ( ) hero . use ( "lev…" at bounding box center [1137, 448] width 477 height 498
type textarea "hero.moveLeft()"
drag, startPoint x: 1100, startPoint y: 695, endPoint x: 1074, endPoint y: 630, distance: 70.0
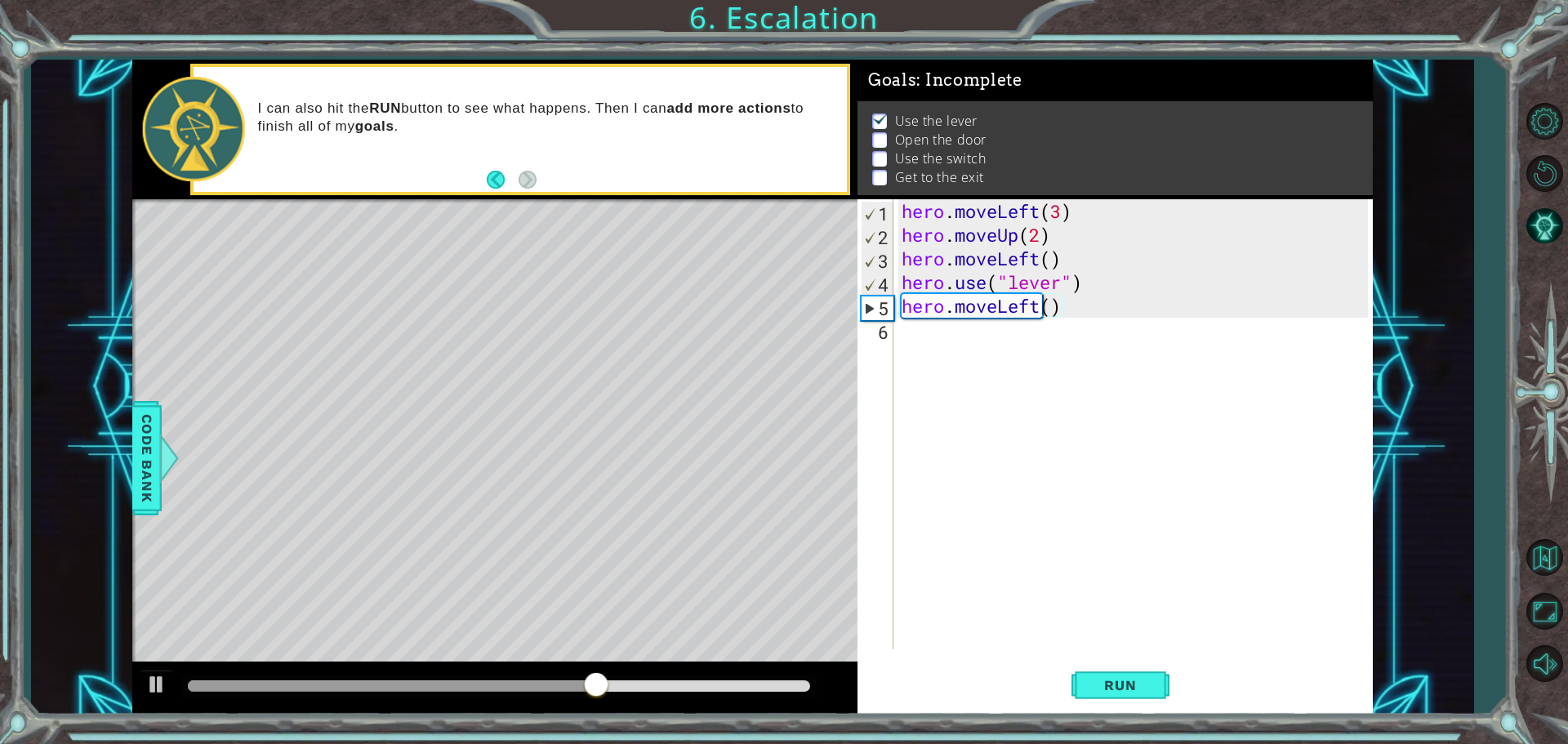
click at [1115, 671] on button "Run" at bounding box center [1120, 685] width 98 height 52
drag, startPoint x: 930, startPoint y: 343, endPoint x: 912, endPoint y: 332, distance: 21.1
click at [928, 340] on div "hero . moveLeft ( 3 ) hero . moveUp ( 2 ) hero . moveLeft ( ) hero . use ( "lev…" at bounding box center [1137, 448] width 477 height 498
click at [908, 321] on div "hero.use("door") 1 2 3 4 5 6 7 hero . moveLeft ( 3 ) hero . moveUp ( 2 ) hero .…" at bounding box center [1113, 424] width 511 height 450
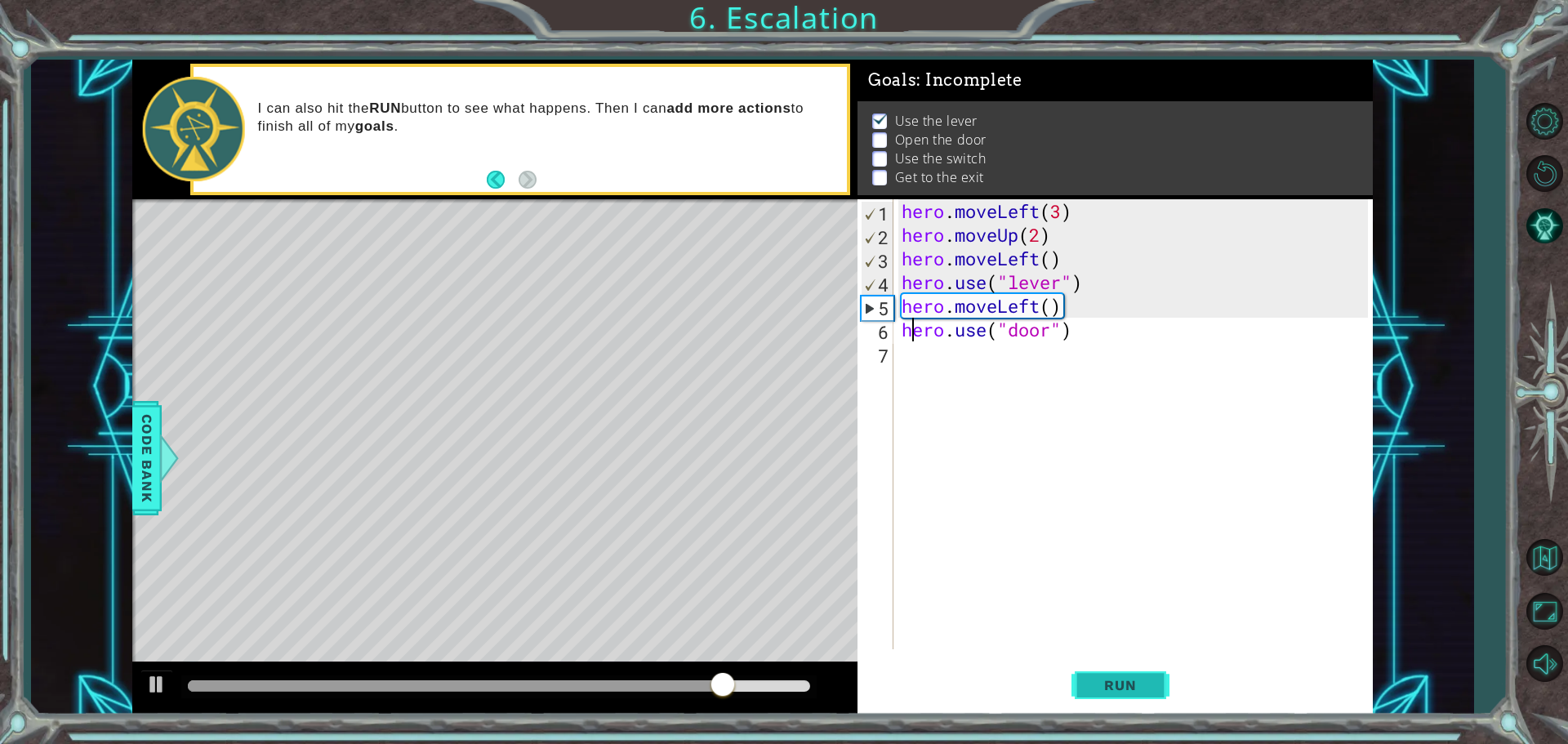
drag, startPoint x: 907, startPoint y: 321, endPoint x: 1104, endPoint y: 702, distance: 428.9
click at [1109, 700] on button "Run" at bounding box center [1120, 685] width 98 height 52
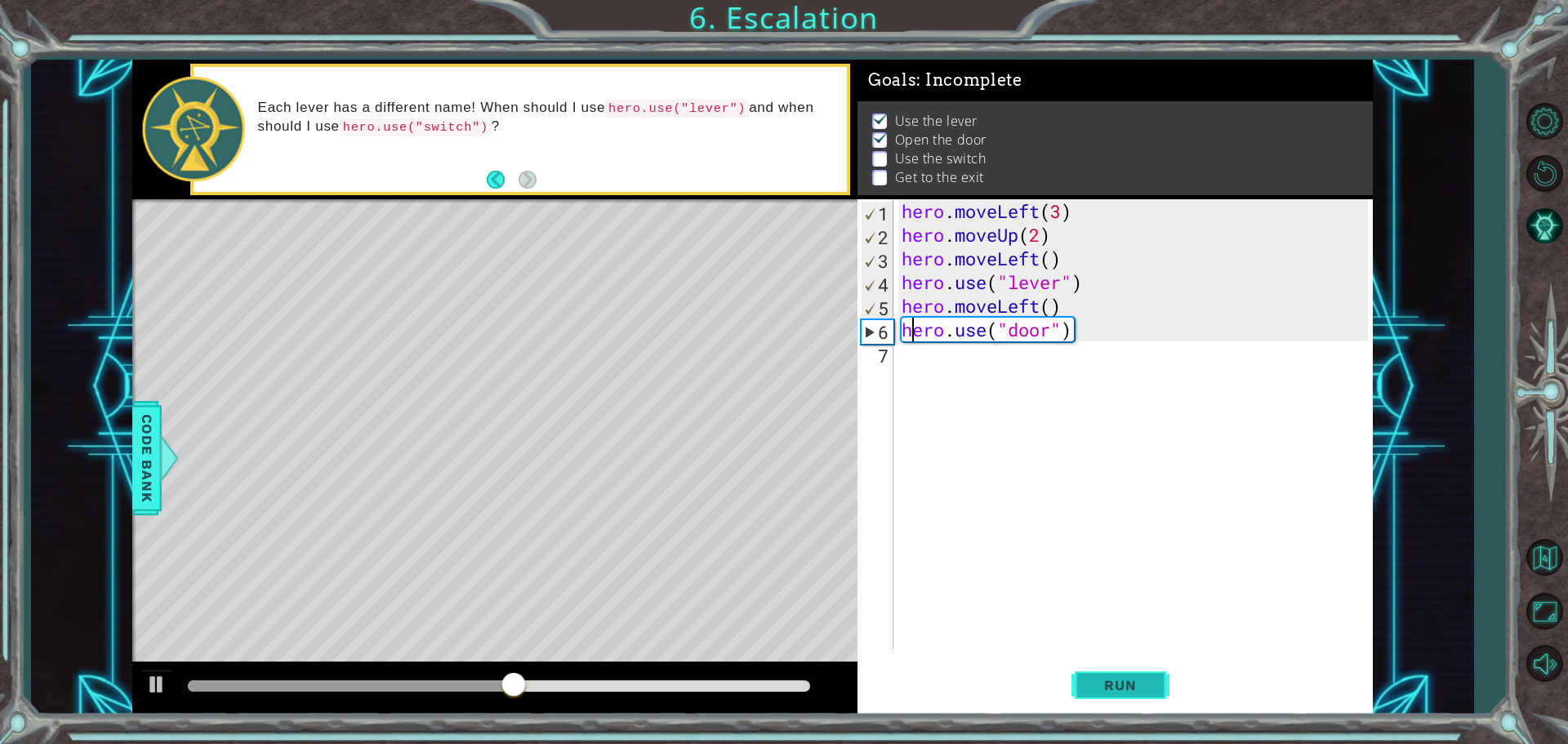
scroll to position [0, 2]
type textarea "hero.use("door")"
drag, startPoint x: 1086, startPoint y: 683, endPoint x: 1059, endPoint y: 673, distance: 28.8
drag, startPoint x: 1059, startPoint y: 673, endPoint x: 925, endPoint y: 365, distance: 335.9
click at [925, 365] on div "hero . moveLeft ( 3 ) hero . moveUp ( 2 ) hero . moveLeft ( ) hero . use ( "lev…" at bounding box center [1137, 448] width 477 height 498
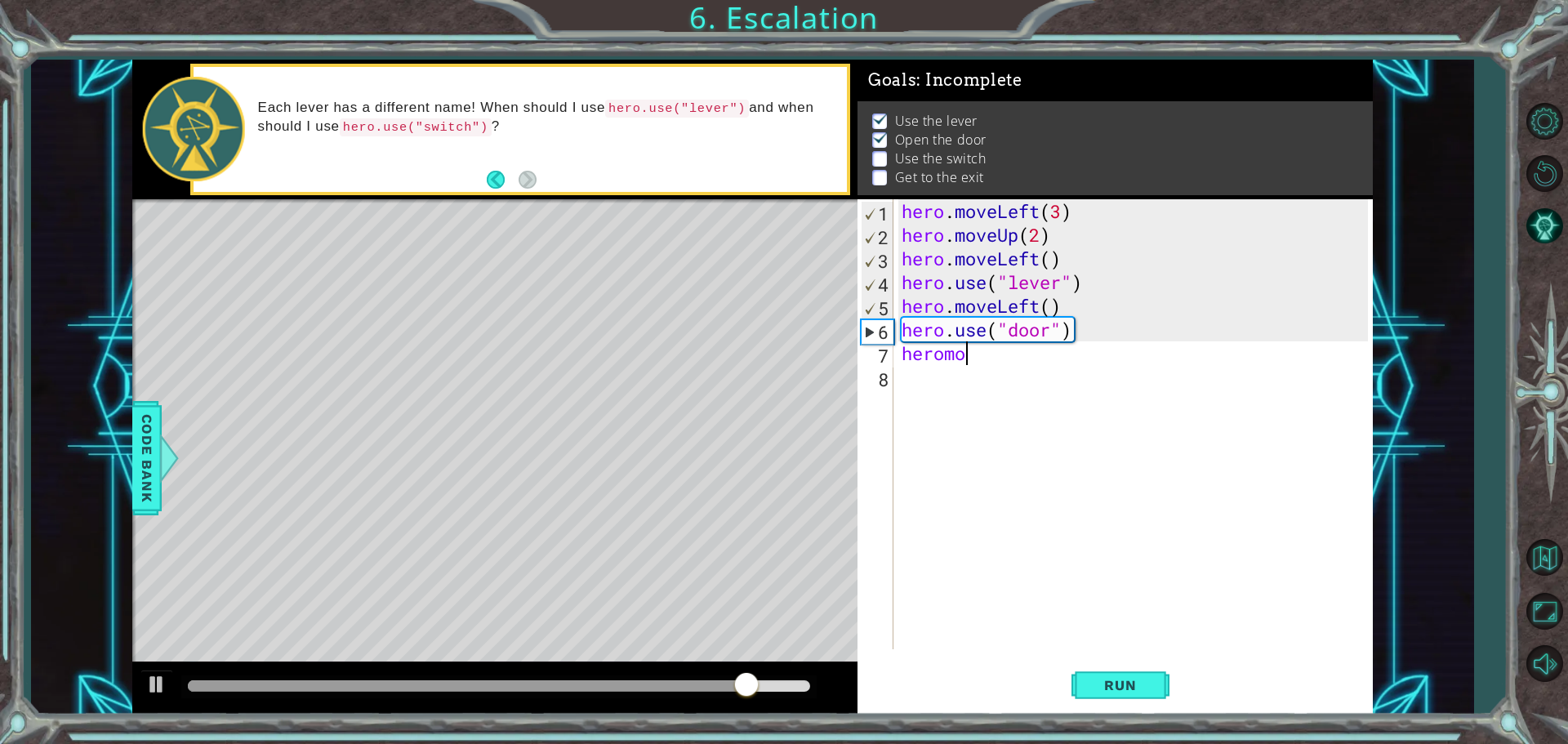
scroll to position [0, 3]
click at [945, 350] on div "hero . moveLeft ( 3 ) hero . moveUp ( 2 ) hero . moveLeft ( ) hero . use ( "lev…" at bounding box center [1137, 448] width 477 height 498
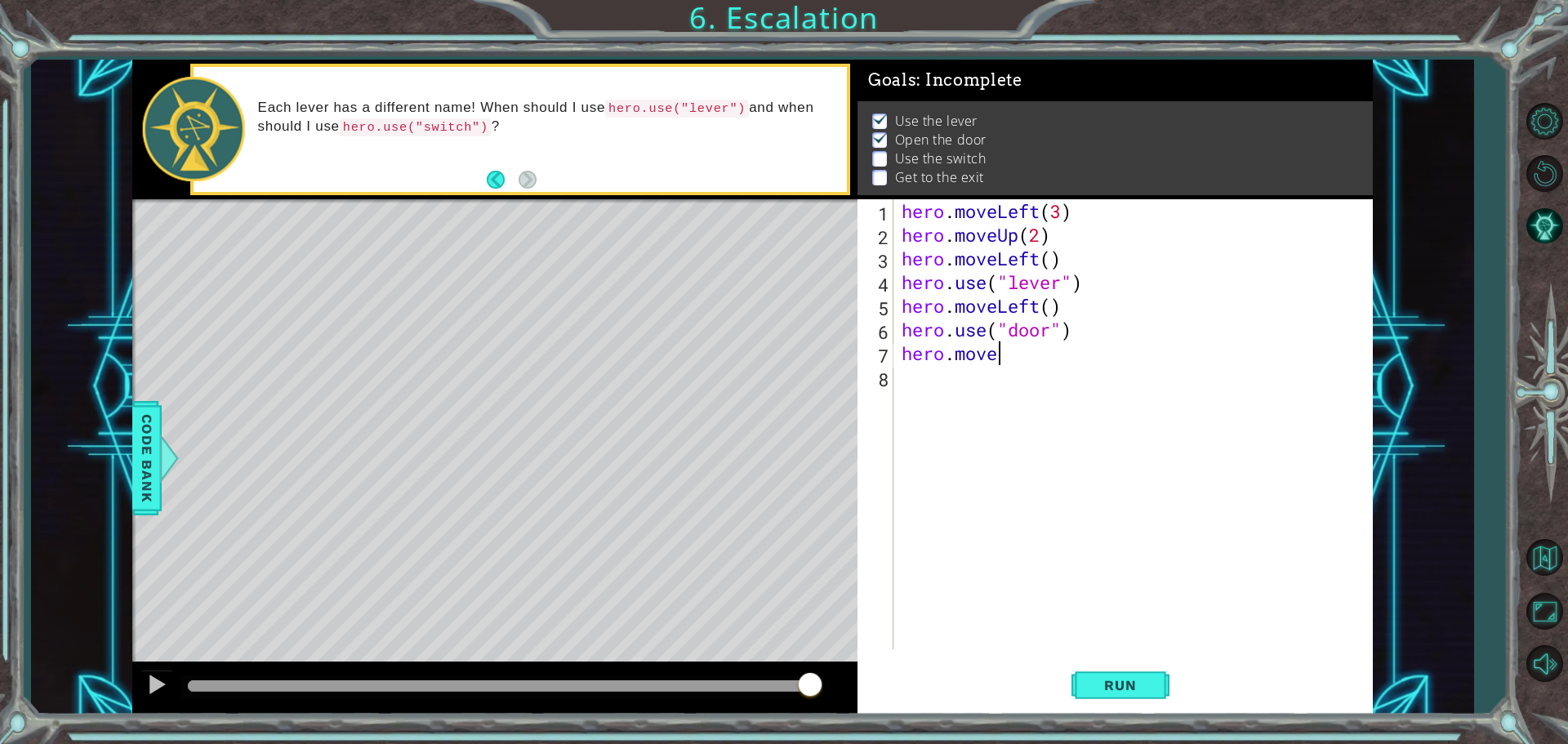
click at [1024, 350] on div "hero . moveLeft ( 3 ) hero . moveUp ( 2 ) hero . moveLeft ( ) hero . use ( "lev…" at bounding box center [1137, 448] width 477 height 498
type textarea "hero.moveUp()"
drag, startPoint x: 1087, startPoint y: 405, endPoint x: 1063, endPoint y: 335, distance: 74.0
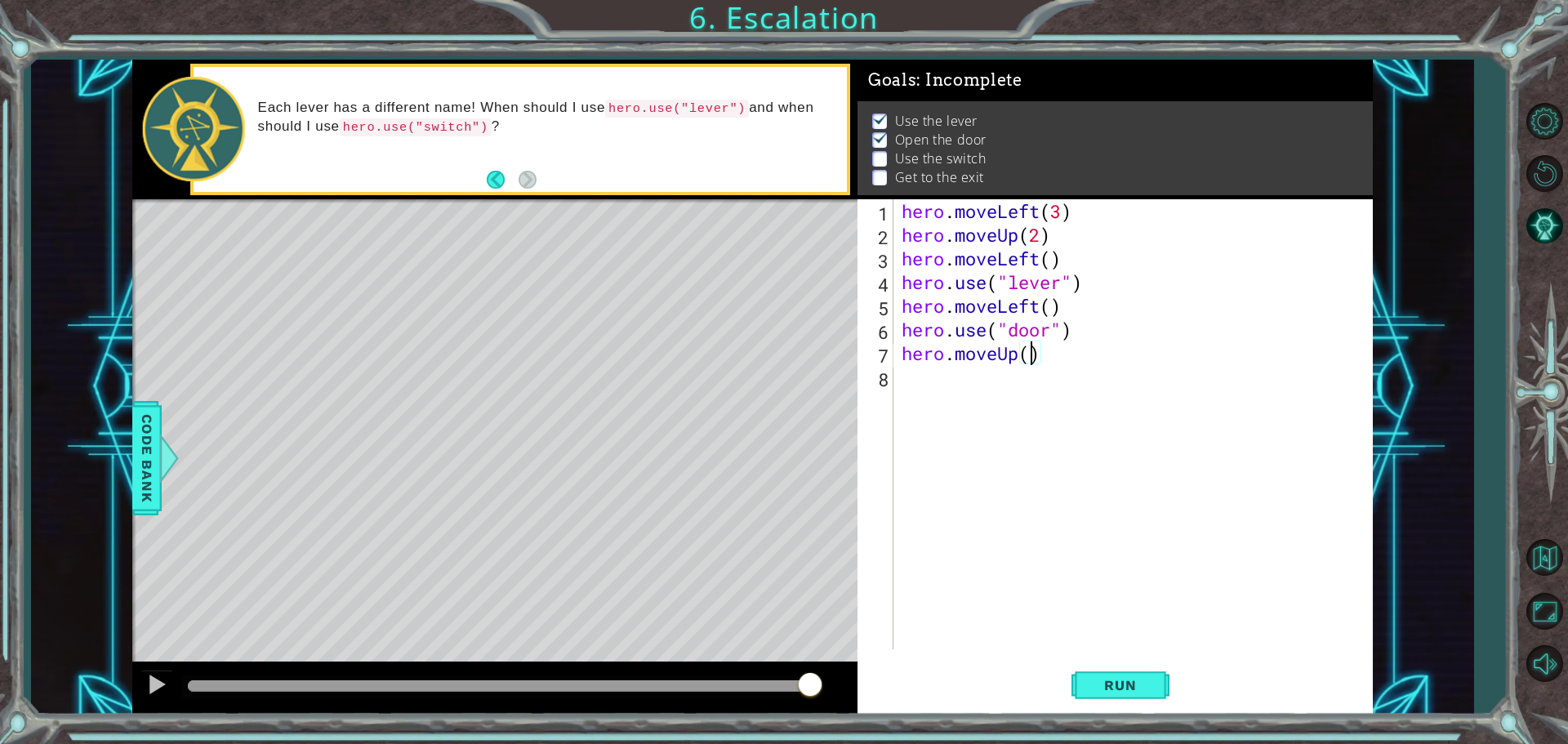
drag, startPoint x: 1063, startPoint y: 335, endPoint x: 1026, endPoint y: 354, distance: 41.6
click at [1026, 354] on div "hero . moveLeft ( 3 ) hero . moveUp ( 2 ) hero . moveLeft ( ) hero . use ( "lev…" at bounding box center [1137, 448] width 477 height 498
type textarea "hero.moveUp(2)"
click at [1006, 381] on div "hero . moveLeft ( 3 ) hero . moveUp ( 2 ) hero . moveLeft ( ) hero . use ( "lev…" at bounding box center [1137, 448] width 477 height 498
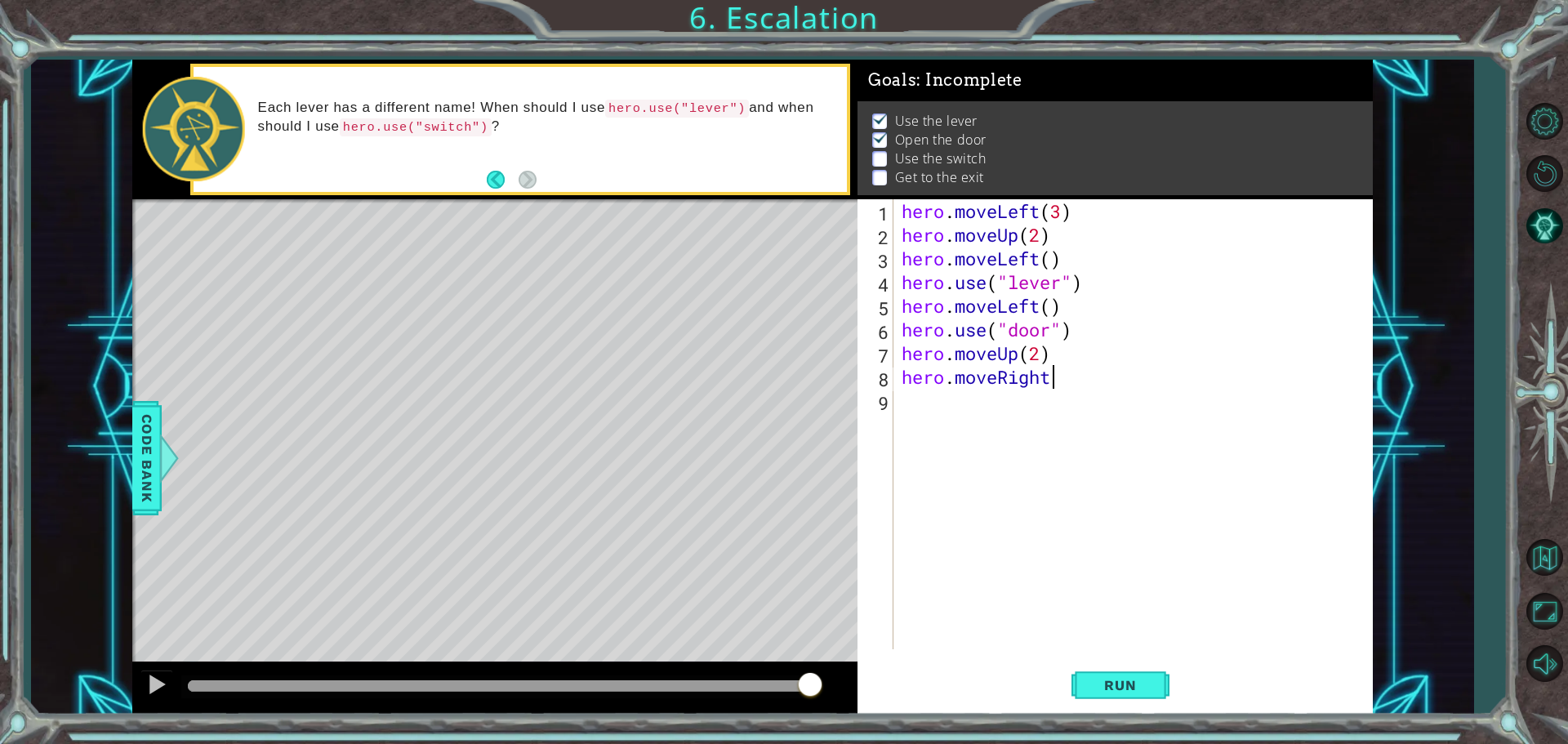
scroll to position [0, 6]
type textarea "hero.moveRight(2)"
click at [930, 410] on div "hero . moveLeft ( 3 ) hero . moveUp ( 2 ) hero . moveLeft ( ) hero . use ( "lev…" at bounding box center [1137, 448] width 477 height 498
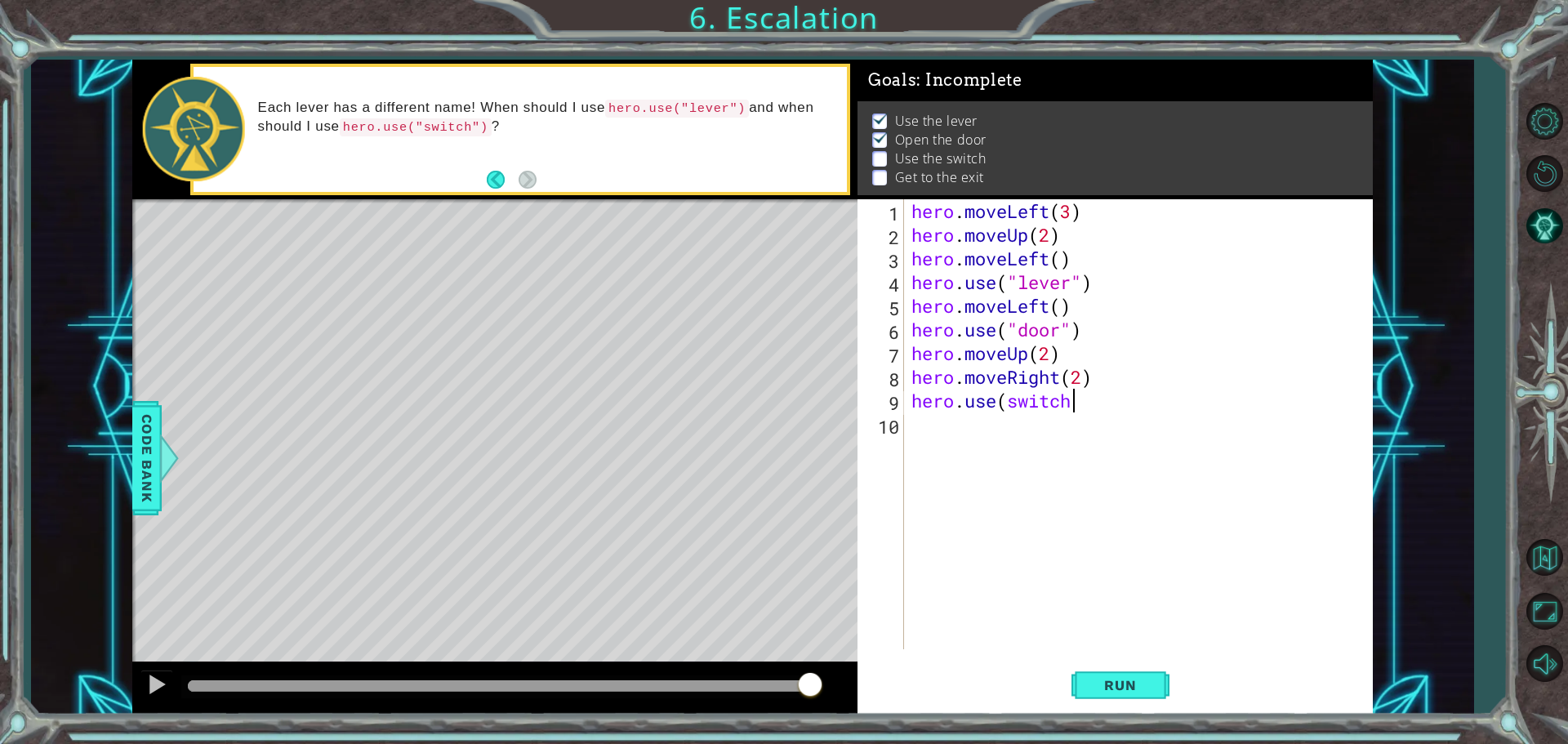
scroll to position [0, 6]
drag, startPoint x: 1007, startPoint y: 362, endPoint x: 1007, endPoint y: 372, distance: 10.0
click at [1007, 371] on div "hero . moveLeft ( 3 ) hero . moveUp ( 2 ) hero . moveLeft ( ) hero . use ( "lev…" at bounding box center [1142, 448] width 468 height 498
click at [1004, 407] on div "hero . moveLeft ( 3 ) hero . moveUp ( 2 ) hero . moveLeft ( ) hero . use ( "lev…" at bounding box center [1142, 448] width 468 height 498
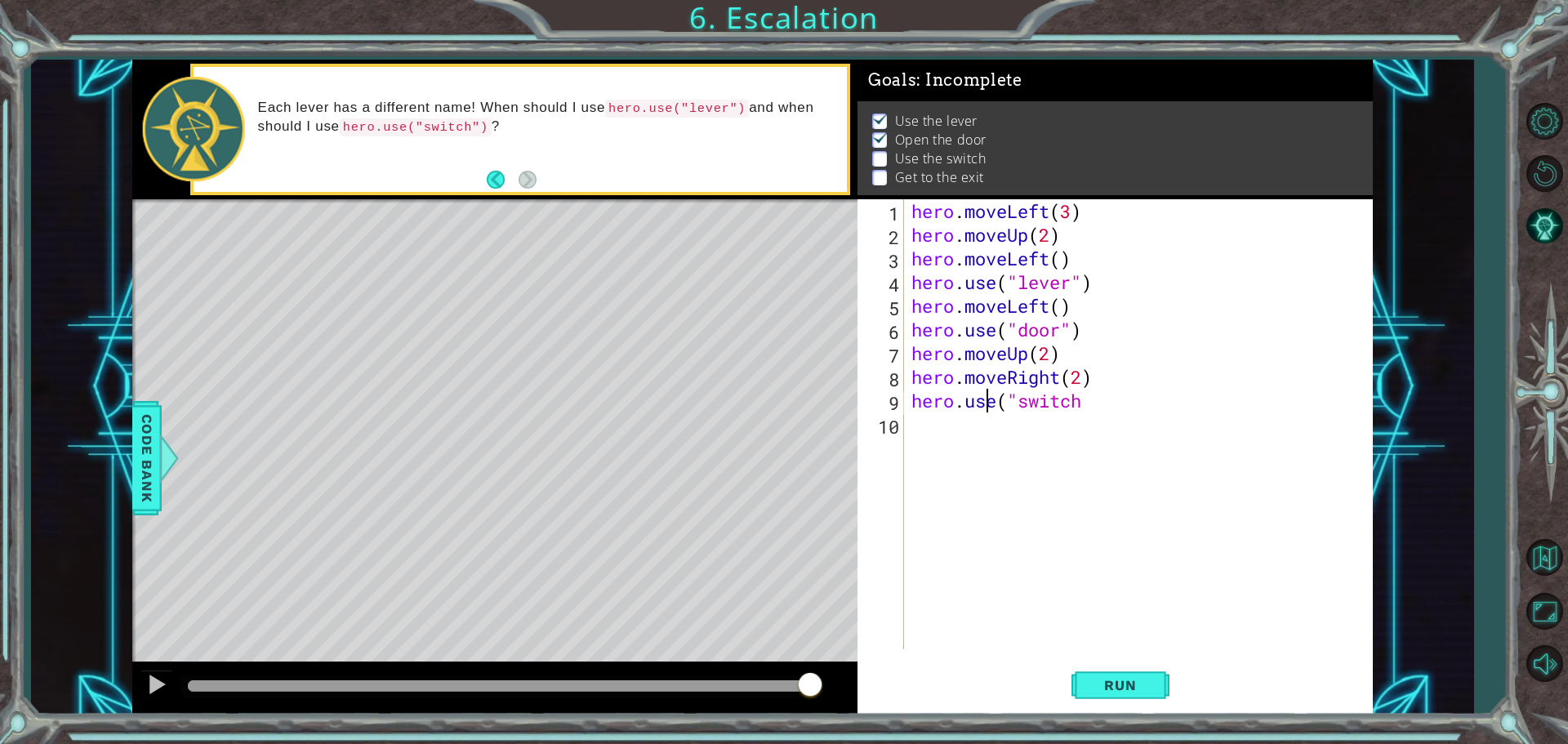
drag, startPoint x: 988, startPoint y: 394, endPoint x: 1387, endPoint y: 429, distance: 400.5
click at [1392, 430] on div "1 ההההההההההההההההההההההההההההההההההההההההההההההההההההההההההההההההההההההההההההה…" at bounding box center [753, 387] width 1442 height 654
click at [1087, 398] on div "hero . moveLeft ( 3 ) hero . moveUp ( 2 ) hero . moveLeft ( ) hero . use ( "lev…" at bounding box center [1142, 448] width 468 height 498
type textarea "hero.use("switch")"
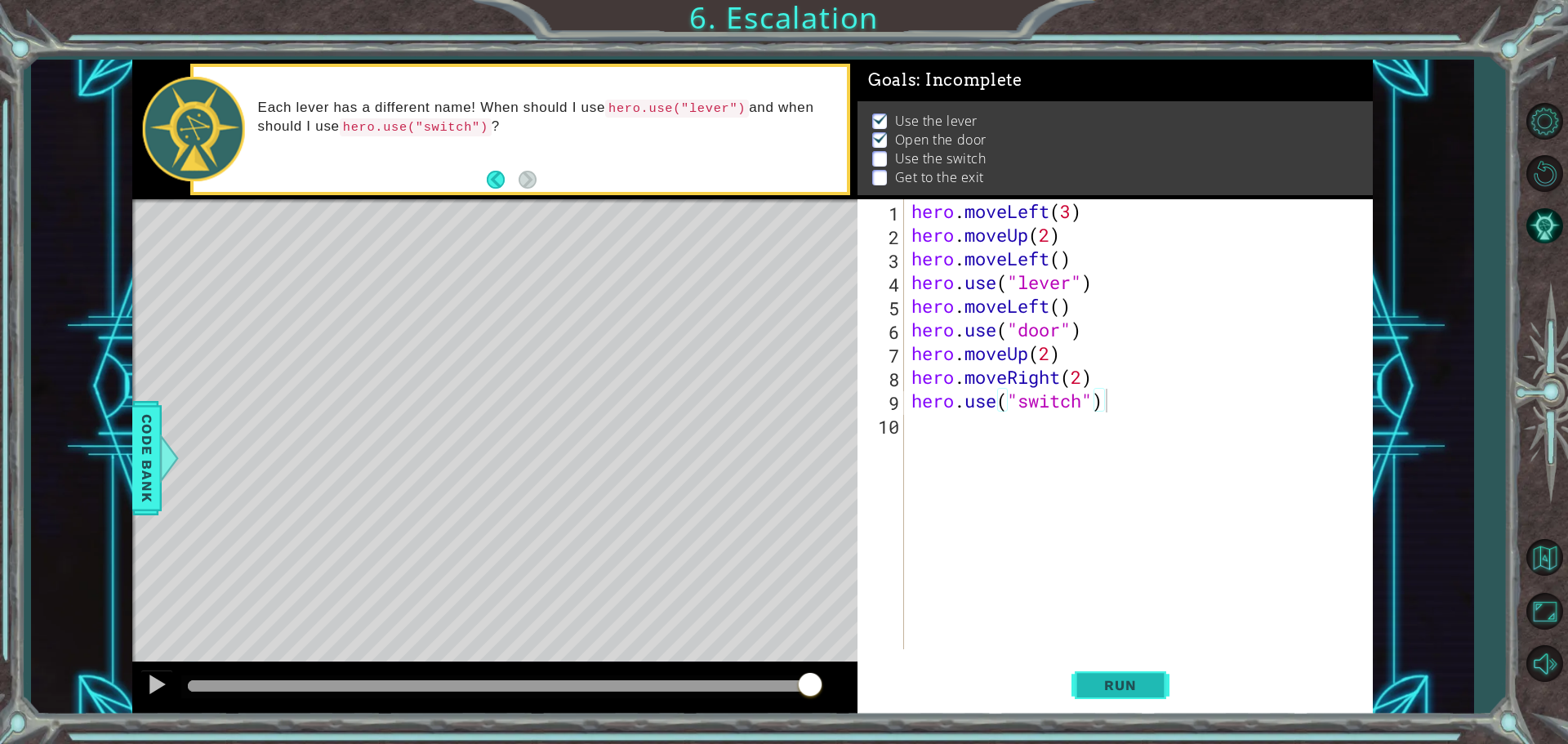
click at [1121, 666] on button "Run" at bounding box center [1120, 685] width 98 height 52
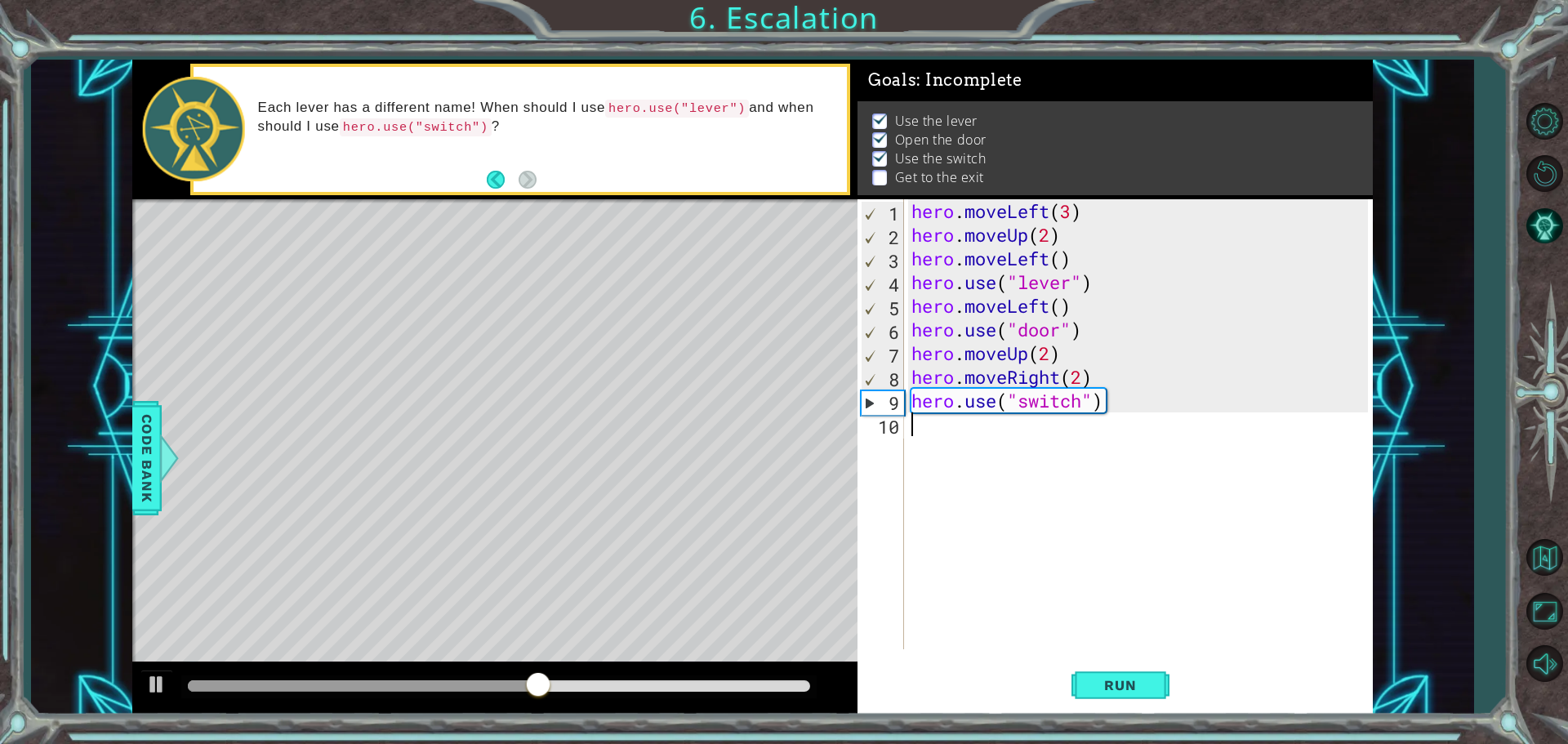
drag, startPoint x: 945, startPoint y: 427, endPoint x: 930, endPoint y: 414, distance: 19.8
click at [941, 419] on div "hero . moveLeft ( 3 ) hero . moveUp ( 2 ) hero . moveLeft ( ) hero . use ( "lev…" at bounding box center [1142, 448] width 468 height 498
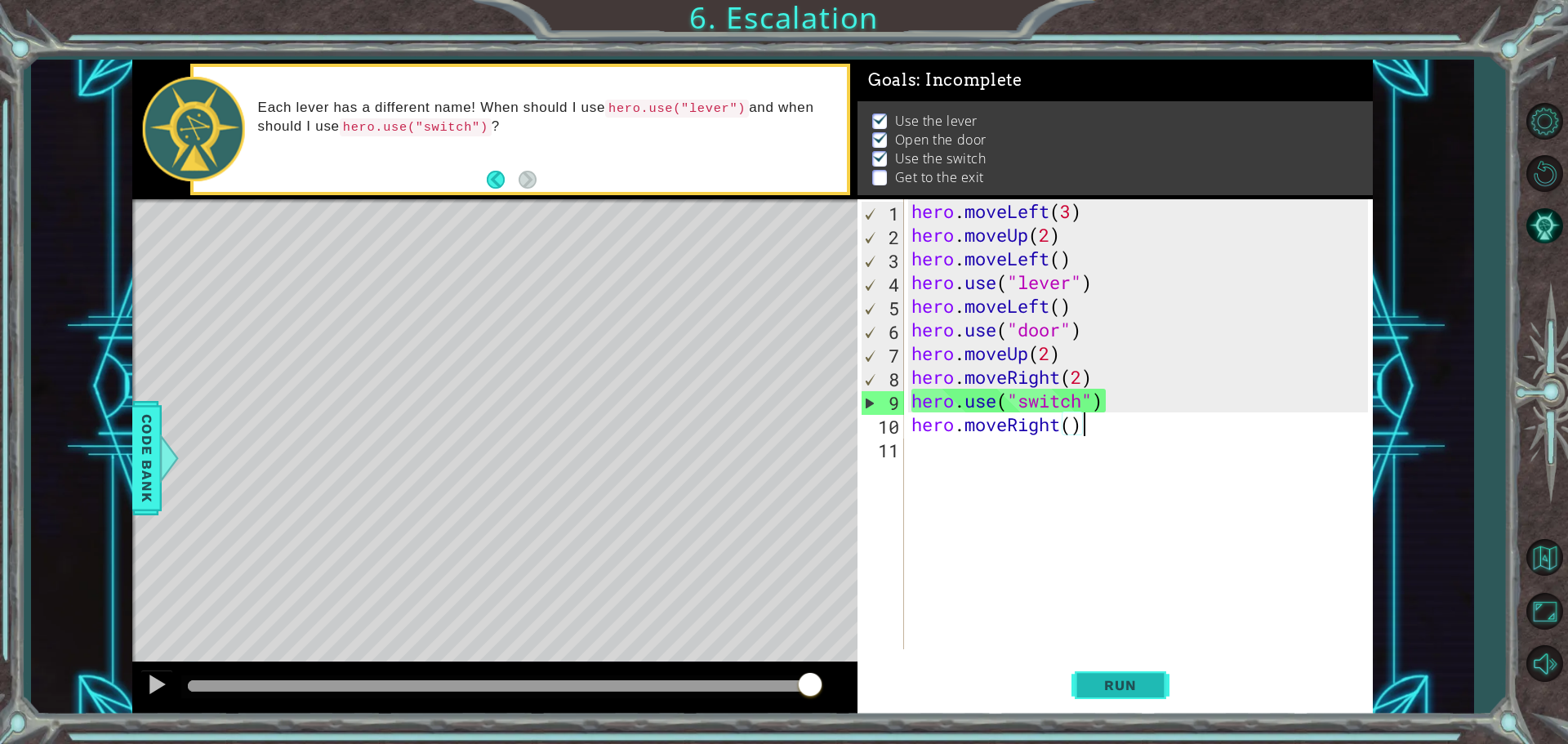
type textarea "hero.moveRight()"
click at [1092, 666] on button "Run" at bounding box center [1120, 685] width 98 height 52
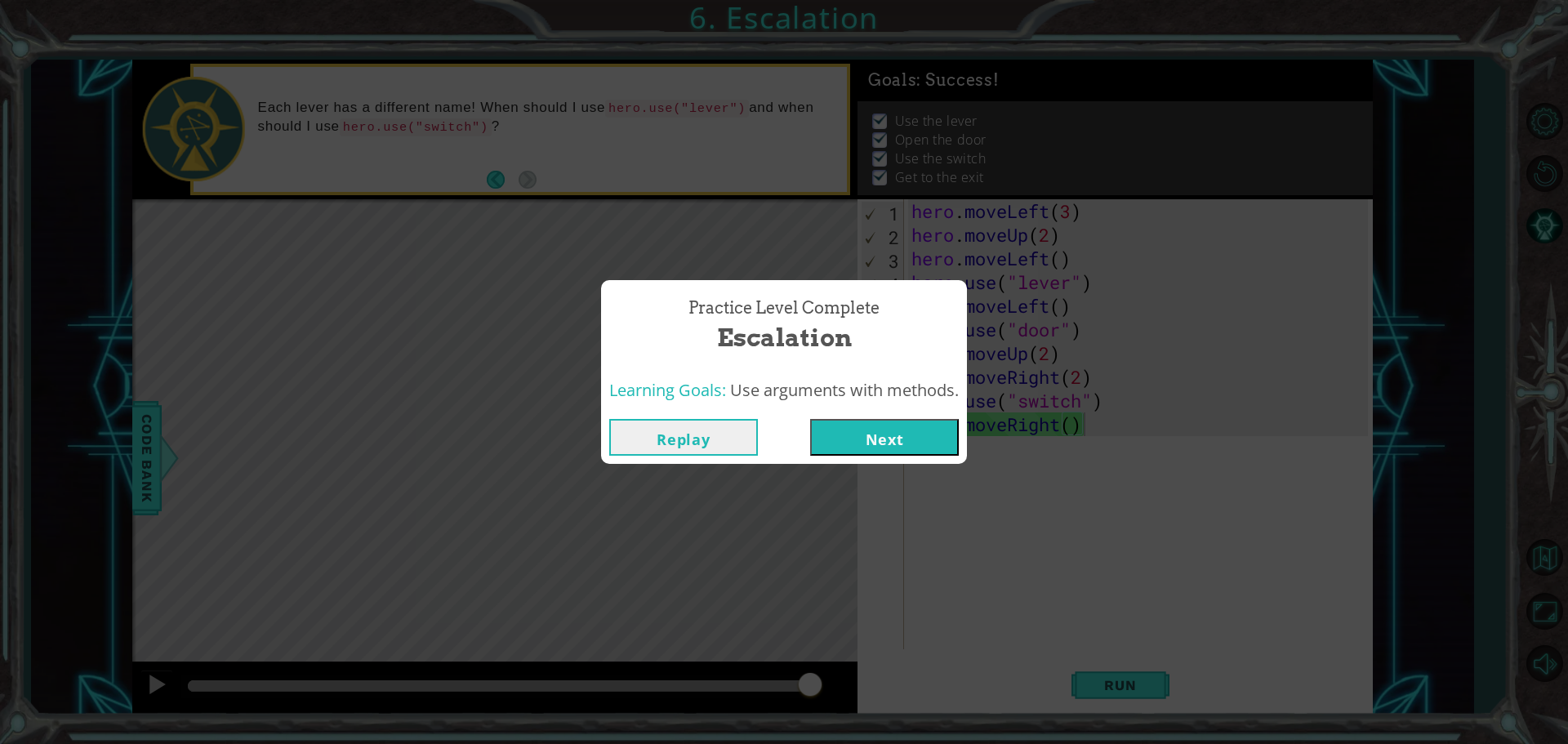
click at [919, 446] on button "Next" at bounding box center [884, 438] width 149 height 37
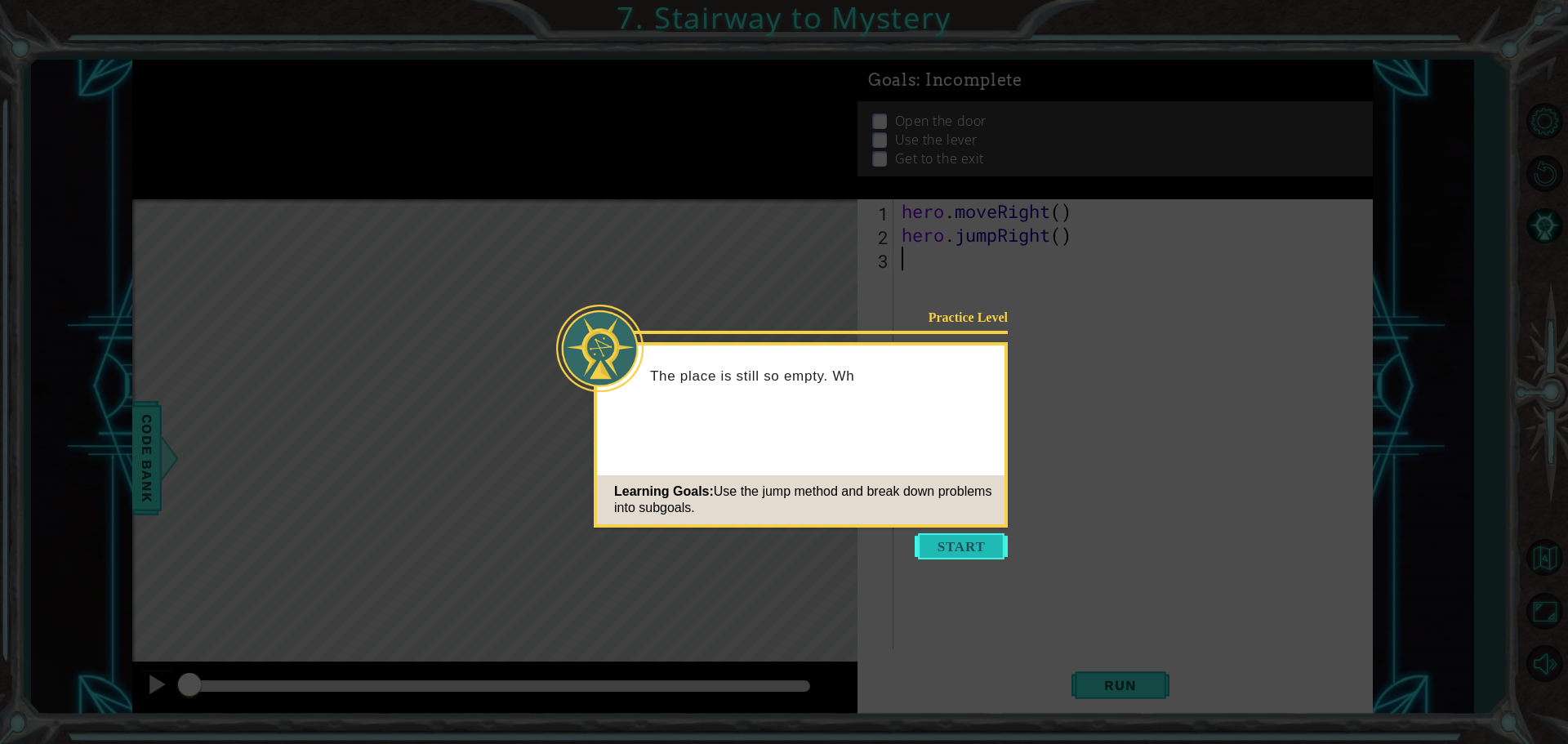
click at [956, 558] on button "Start" at bounding box center [961, 546] width 93 height 26
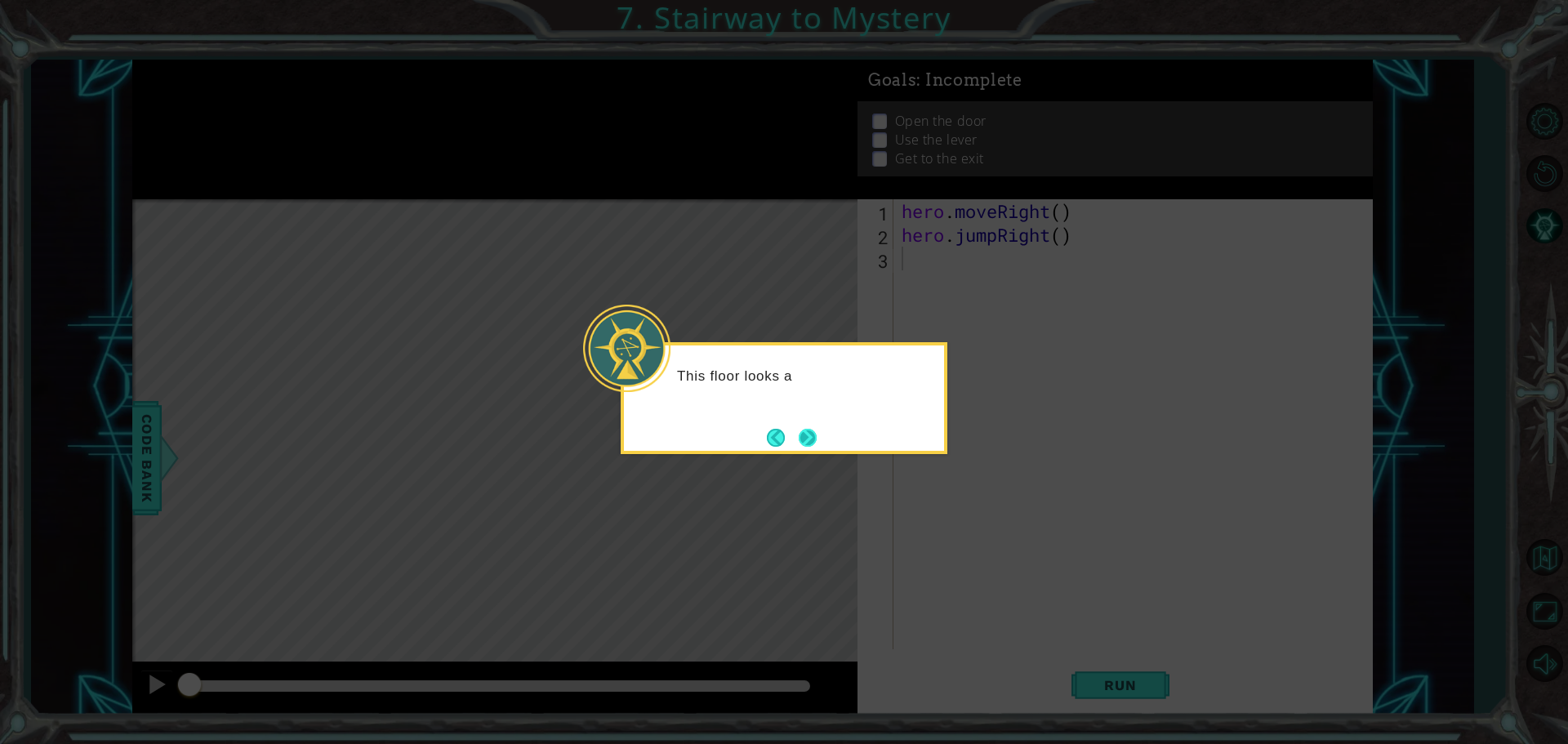
click at [799, 431] on button "Next" at bounding box center [808, 437] width 18 height 18
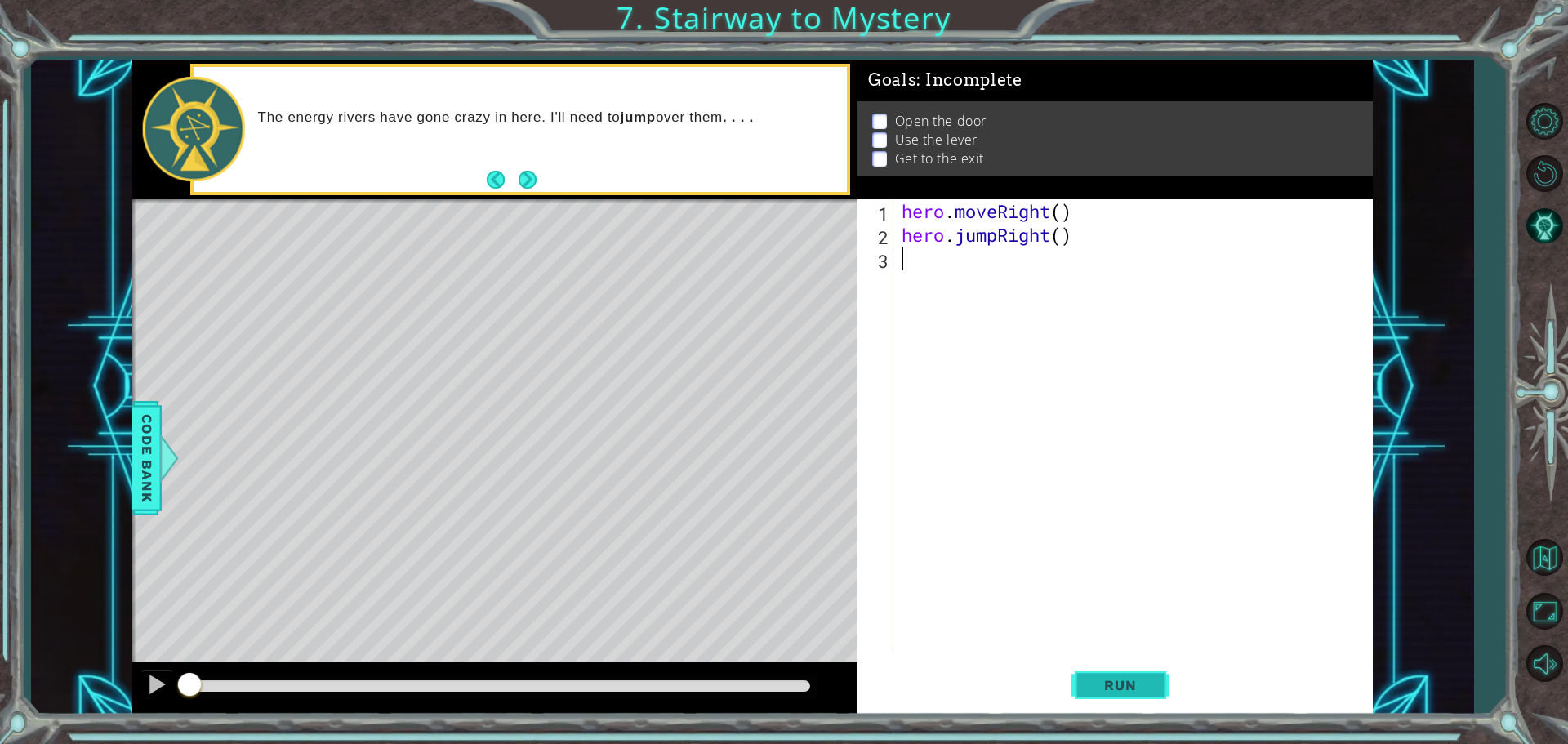
drag, startPoint x: 1127, startPoint y: 678, endPoint x: 1104, endPoint y: 678, distance: 23.0
click at [1124, 678] on span "Run" at bounding box center [1120, 685] width 65 height 17
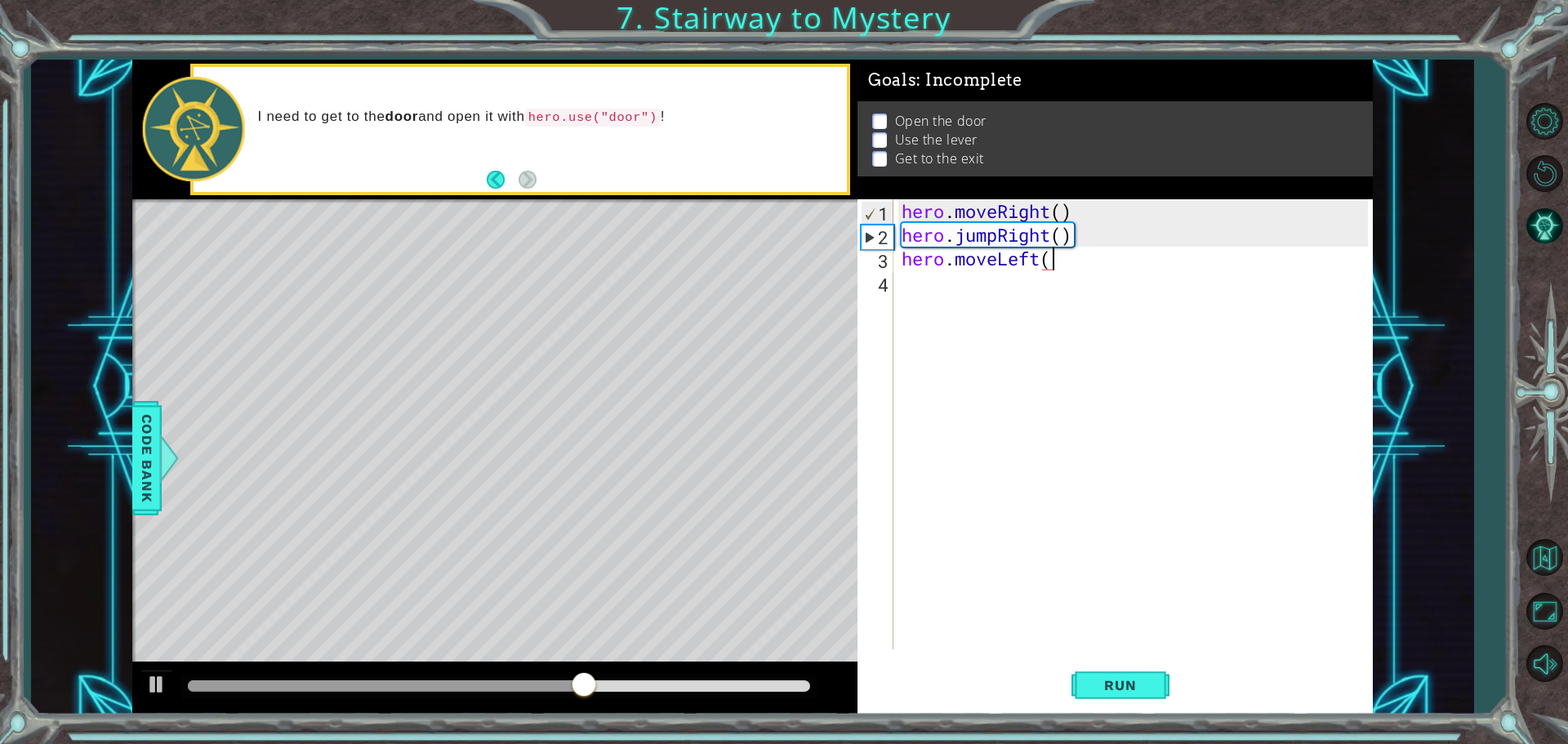
scroll to position [0, 6]
click at [1159, 696] on button "Run" at bounding box center [1120, 685] width 98 height 52
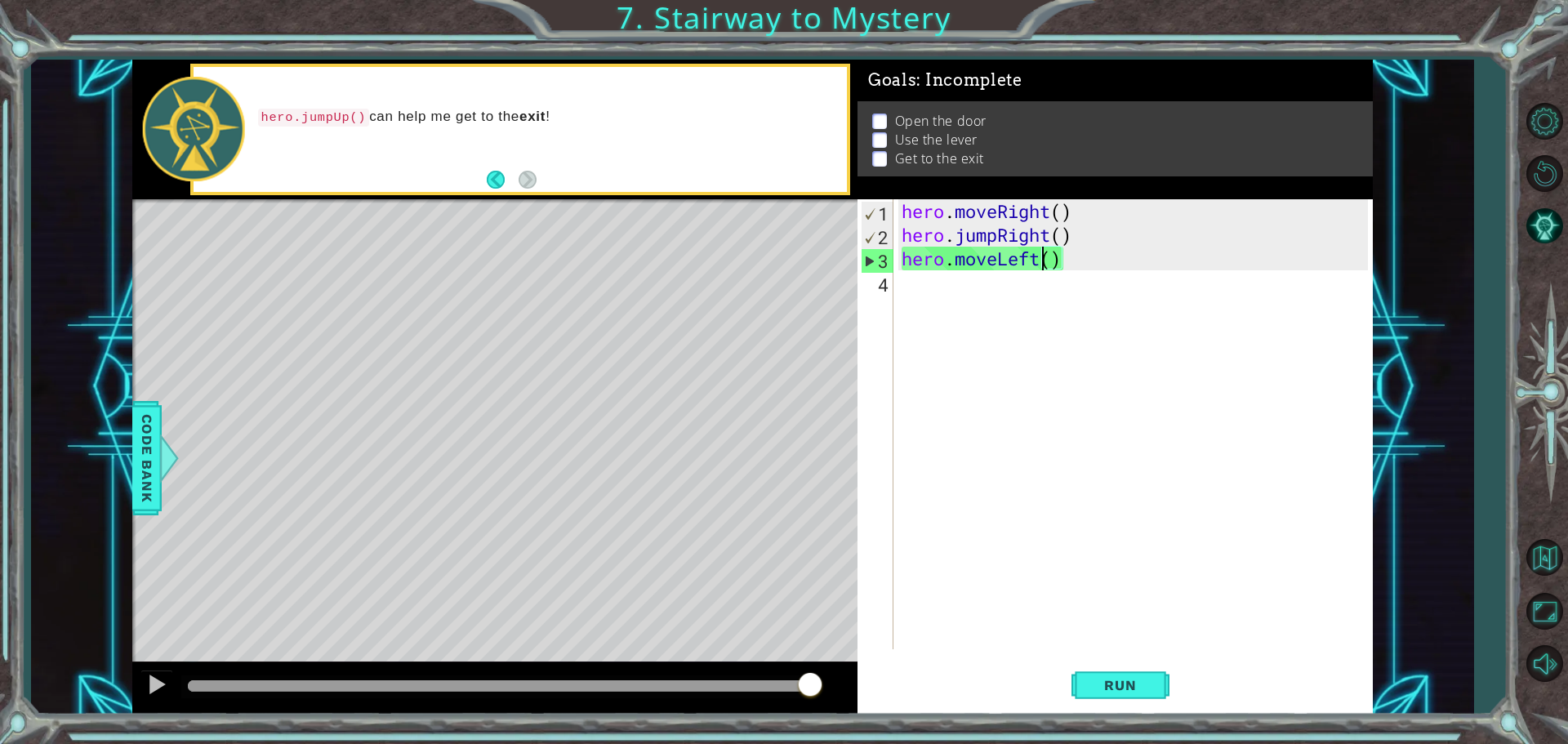
click at [1041, 259] on div "hero . moveRight ( ) hero . jumpRight ( ) hero . moveLeft ( )" at bounding box center [1137, 448] width 477 height 498
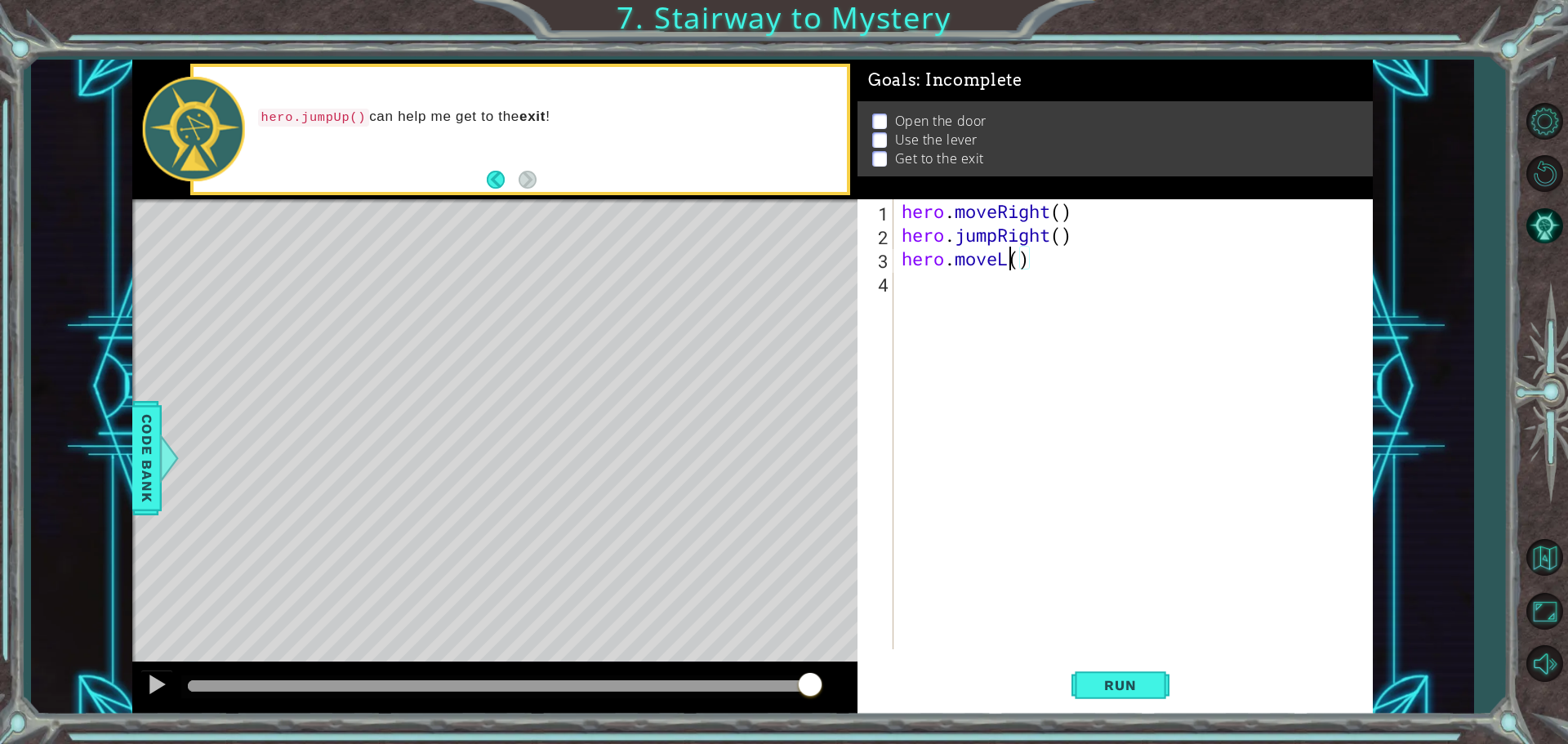
scroll to position [0, 5]
type textarea "hero.moveUp()"
click at [1131, 678] on span "Run" at bounding box center [1120, 685] width 65 height 17
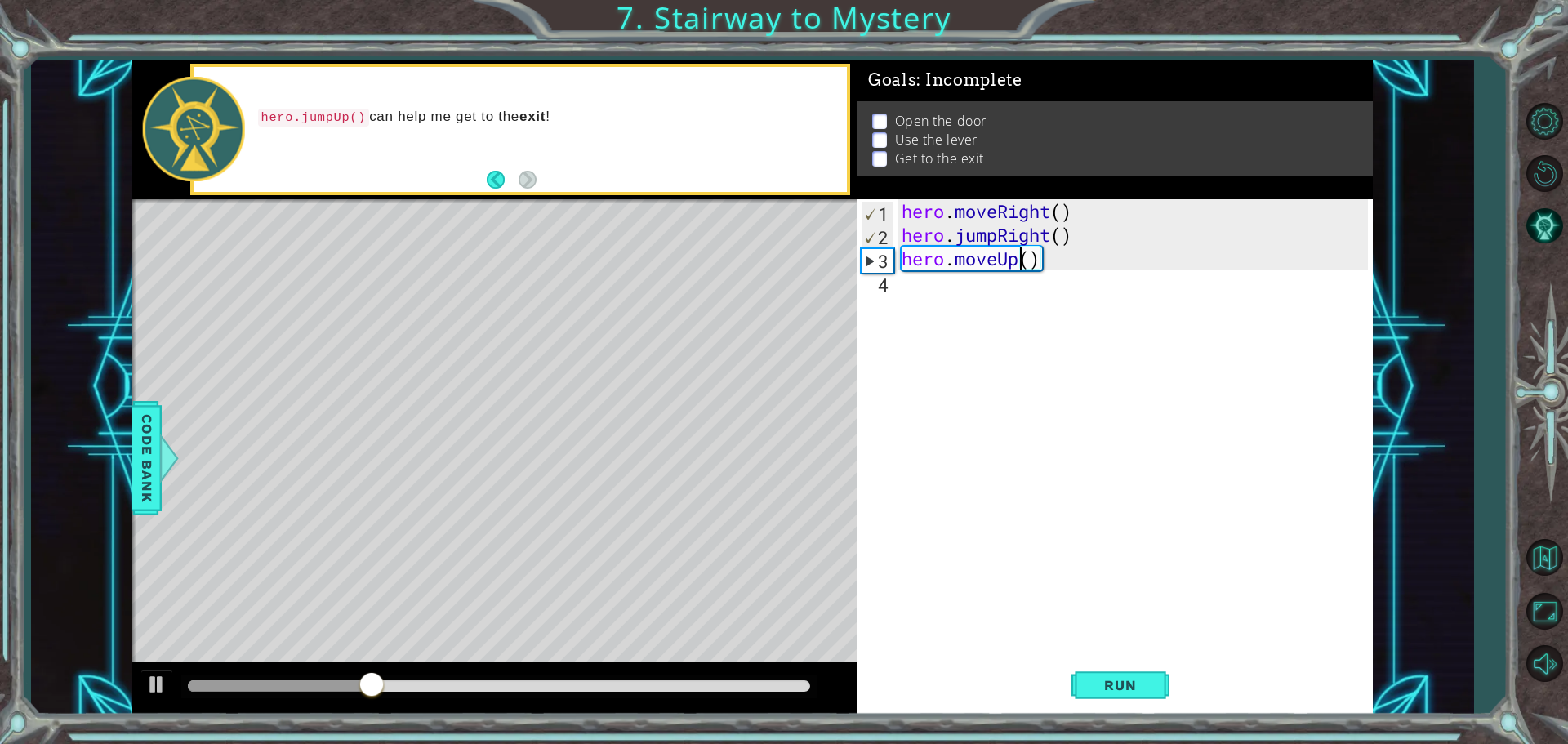
click at [925, 280] on div "hero . moveRight ( ) hero . jumpRight ( ) hero . moveUp ( )" at bounding box center [1137, 448] width 477 height 498
type textarea "hero.moveRight()"
drag, startPoint x: 919, startPoint y: 277, endPoint x: 1218, endPoint y: 210, distance: 306.4
click at [1218, 210] on div "hero . moveRight ( ) hero . jumpRight ( ) hero . moveUp ( ) hero . moveRight ( )" at bounding box center [1137, 448] width 477 height 498
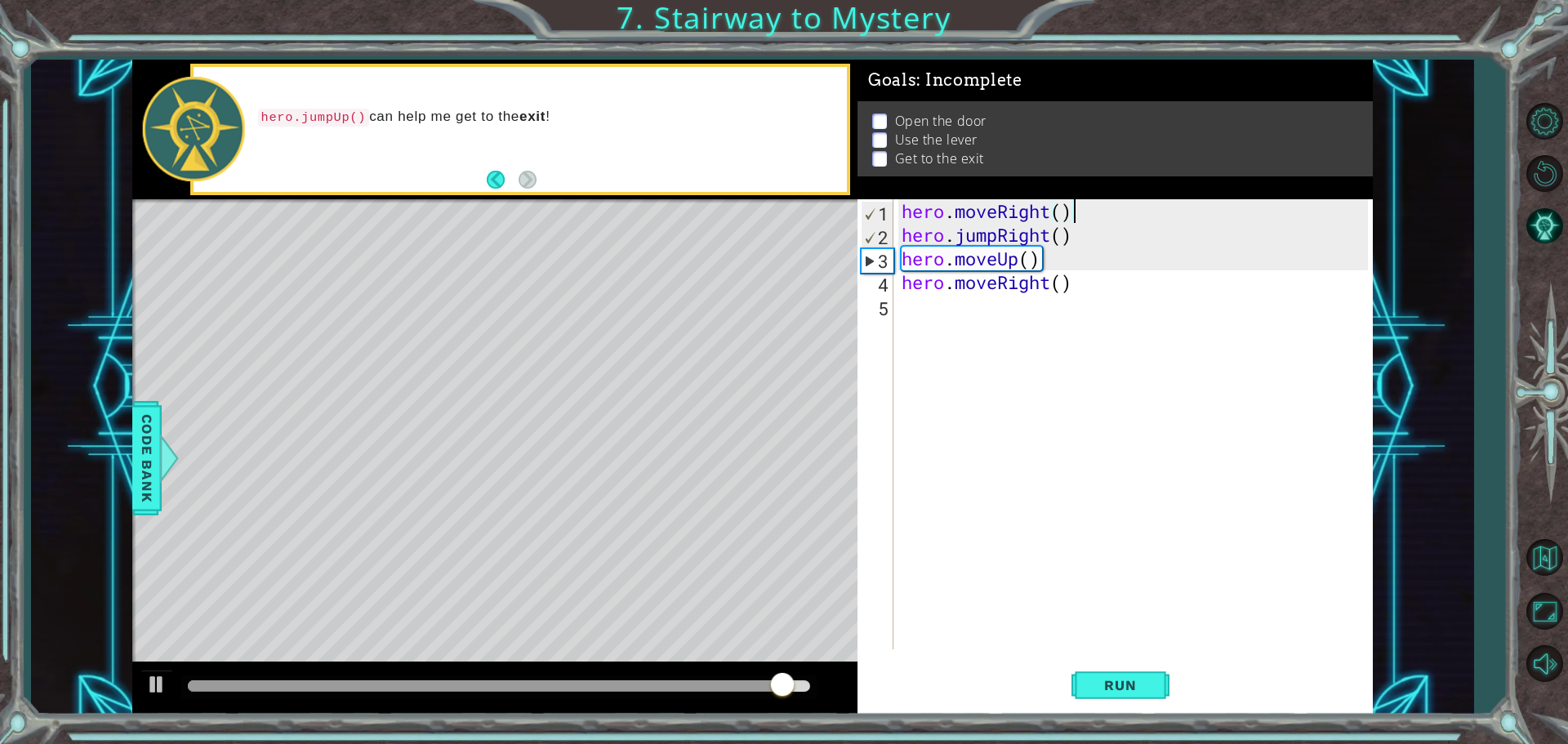
click at [918, 297] on div "hero . moveRight ( ) hero . jumpRight ( ) hero . moveUp ( ) hero . moveRight ( )" at bounding box center [1137, 448] width 477 height 498
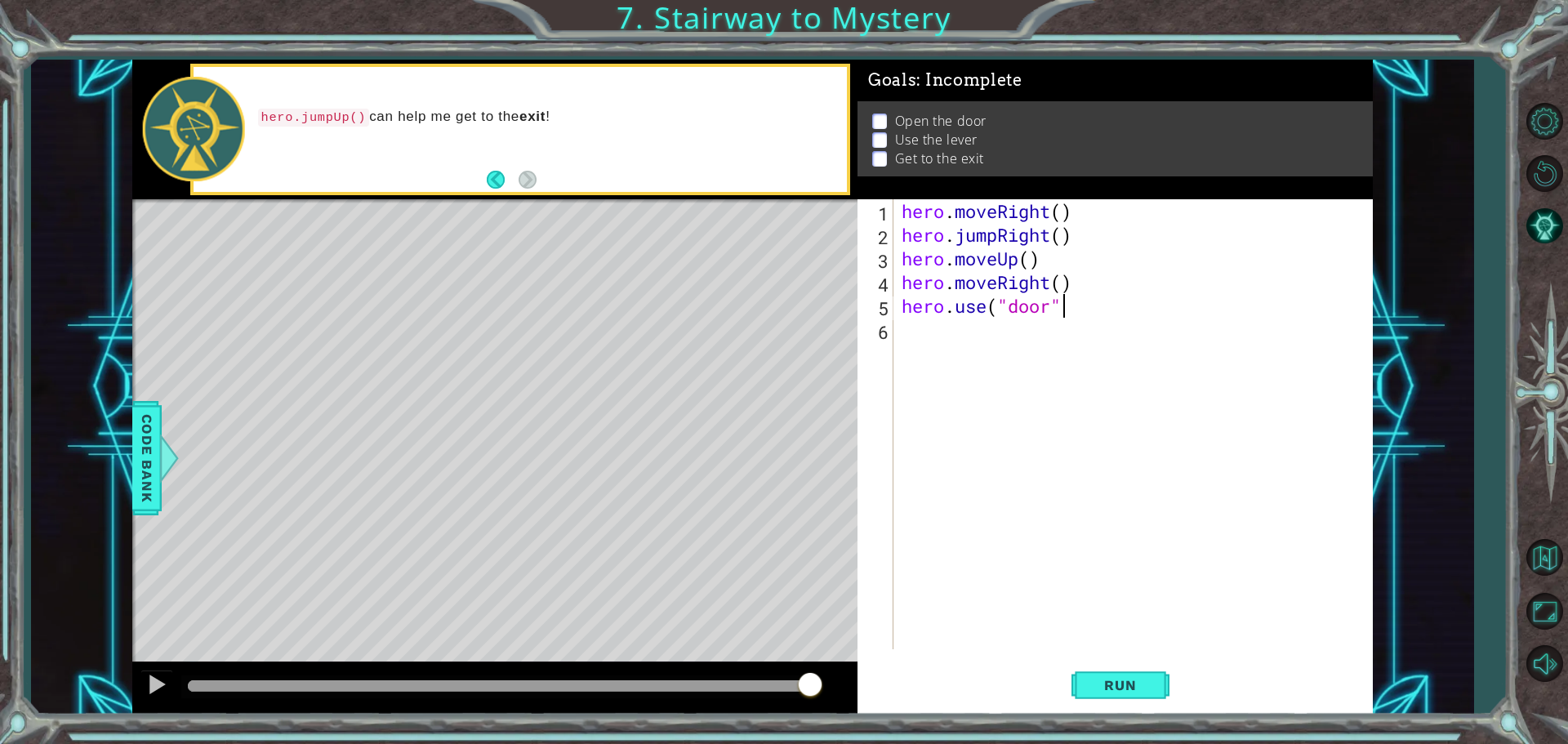
type textarea "hero.use("door")"
click at [948, 351] on div "hero . moveRight ( ) hero . jumpRight ( ) hero . moveUp ( ) hero . moveRight ( …" at bounding box center [1137, 448] width 477 height 498
type textarea "H"
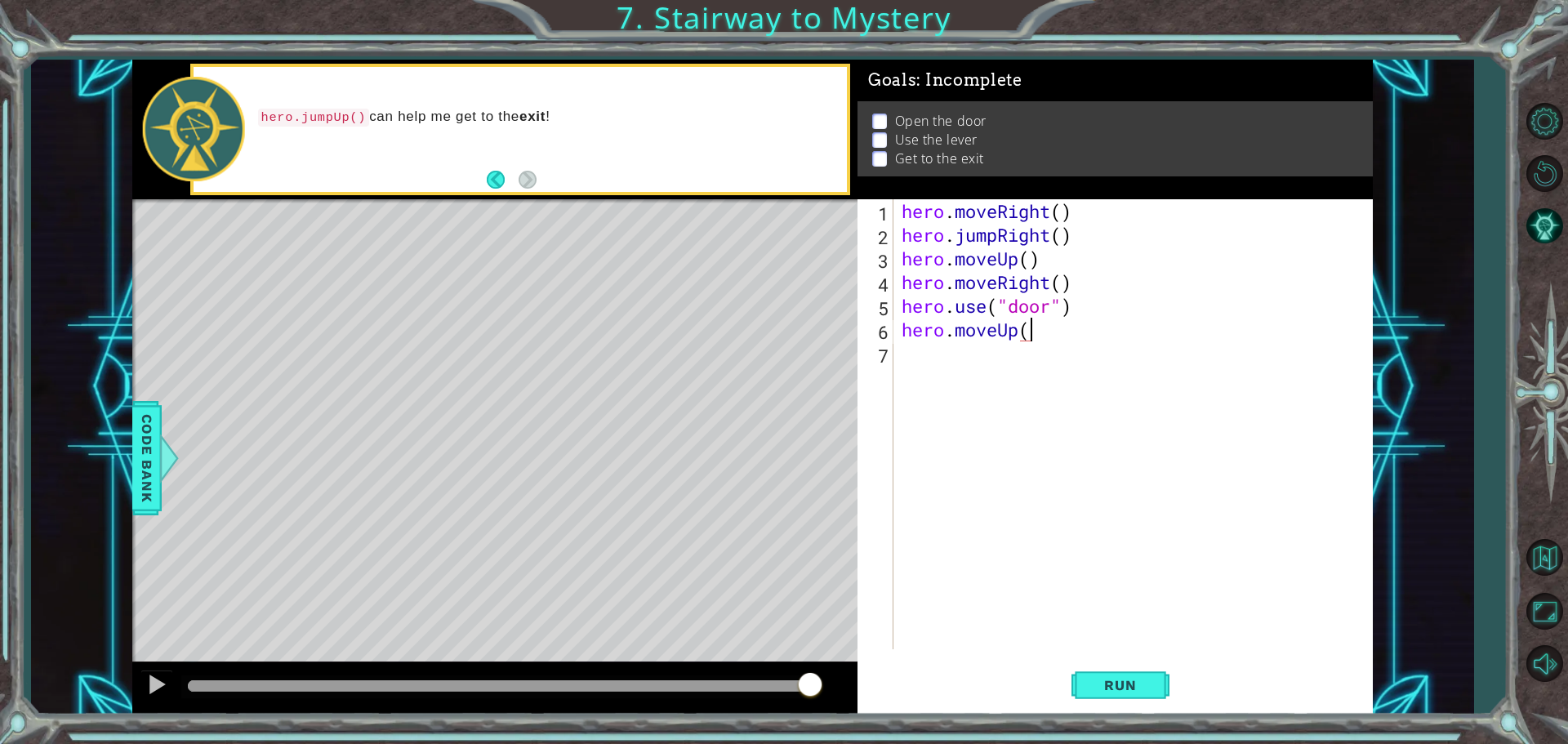
type textarea "hero.moveUp()"
click at [923, 365] on div "hero . moveRight ( ) hero . jumpRight ( ) hero . moveUp ( ) hero . moveRight ( …" at bounding box center [1137, 448] width 477 height 498
type textarea "hero.moveLeft"
click at [923, 379] on div "hero . moveRight ( ) hero . jumpRight ( ) hero . moveUp ( ) hero . moveRight ( …" at bounding box center [1137, 448] width 477 height 498
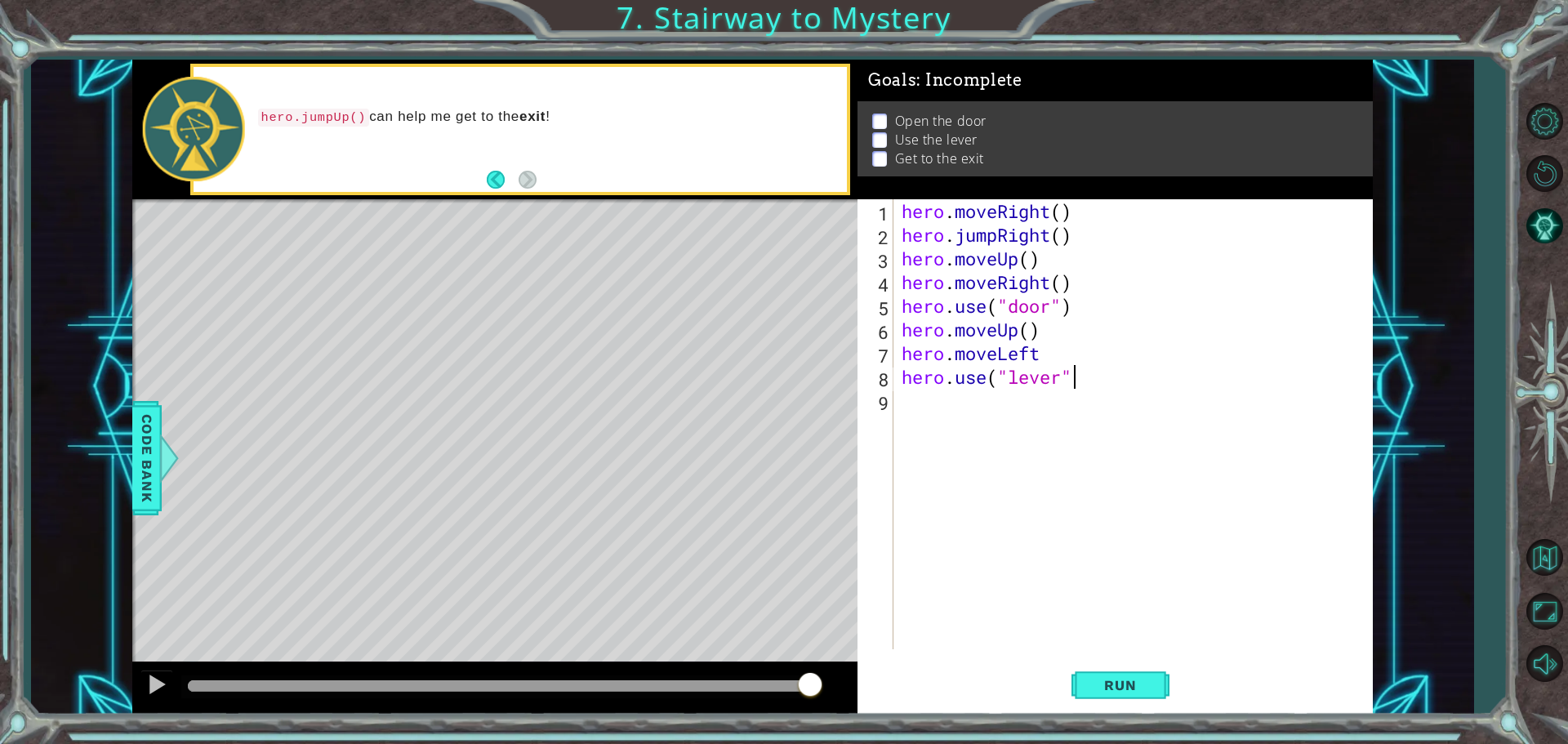
type textarea "hero.use("lever")"
click at [948, 419] on div "hero . moveRight ( ) hero . jumpRight ( ) hero . moveUp ( ) hero . moveRight ( …" at bounding box center [1137, 448] width 477 height 498
type textarea "hero.moveLeft(2)"
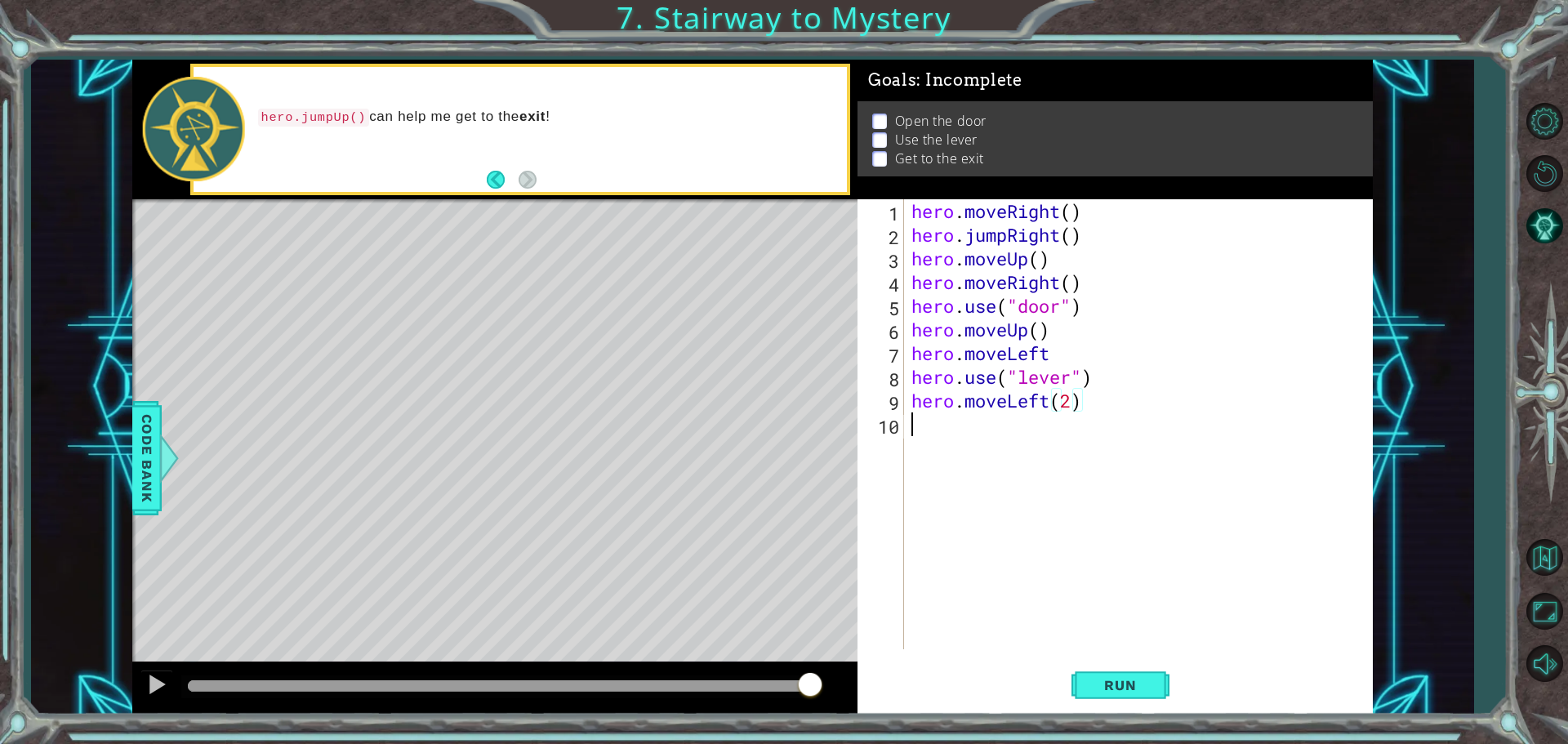
click at [940, 442] on div "hero . moveRight ( ) hero . jumpRight ( ) hero . moveUp ( ) hero . moveRight ( …" at bounding box center [1142, 448] width 468 height 498
type textarea "hero.jumpRight"
click at [915, 462] on div "hero . moveRight ( ) hero . jumpRight ( ) hero . moveUp ( ) hero . moveRight ( …" at bounding box center [1142, 448] width 468 height 498
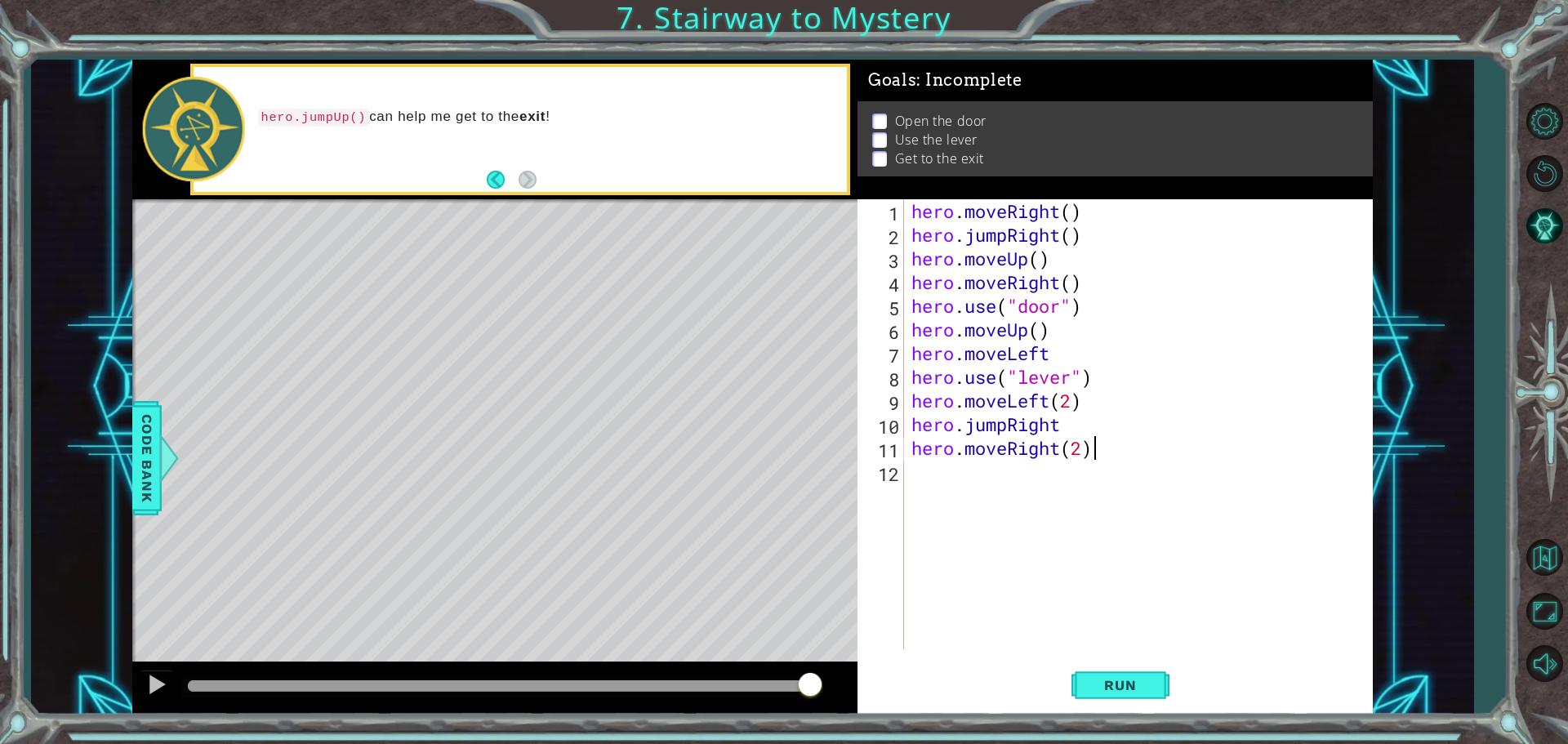
scroll to position [0, 7]
drag, startPoint x: 1111, startPoint y: 697, endPoint x: 1080, endPoint y: 669, distance: 41.8
click at [1107, 690] on button "Run" at bounding box center [1120, 685] width 98 height 52
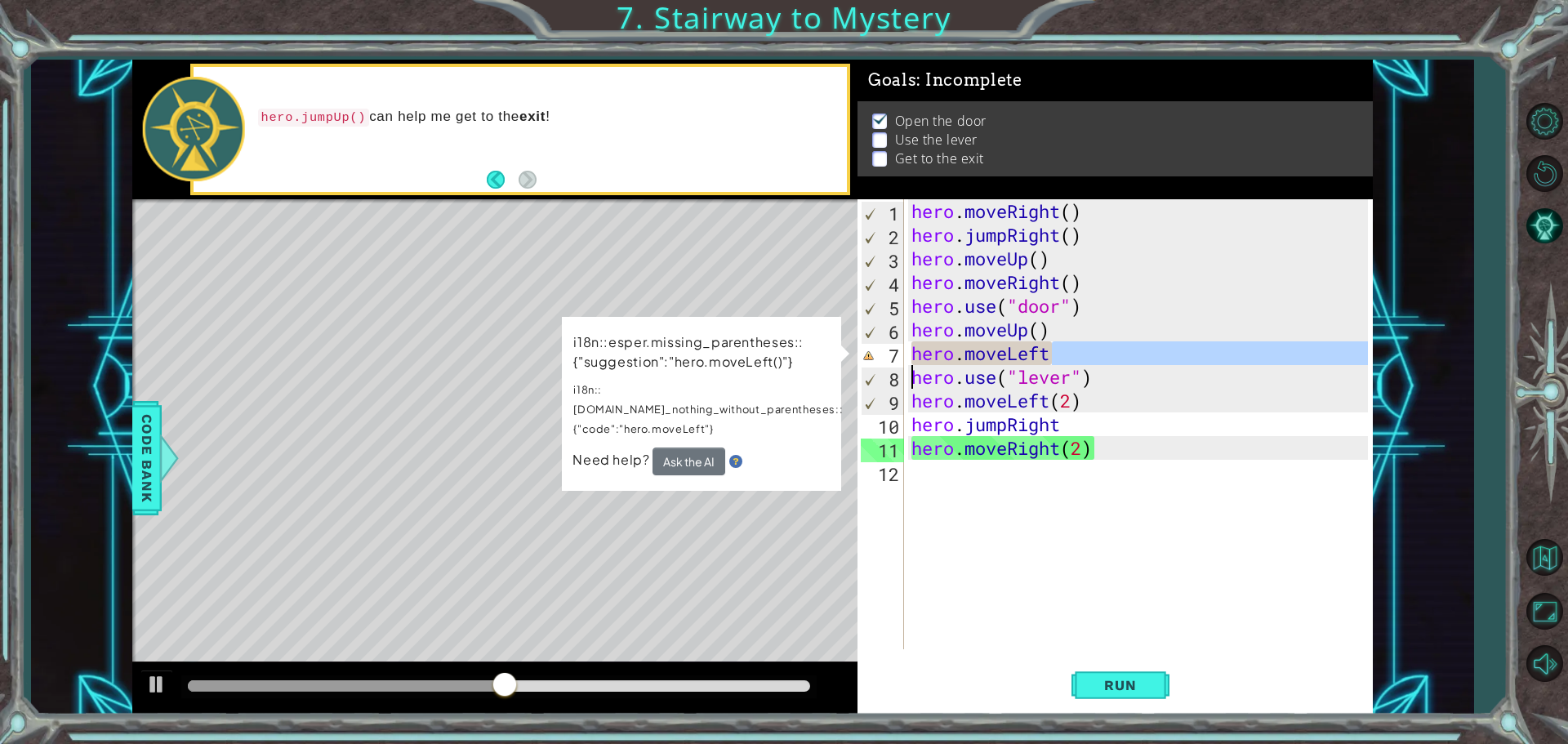
drag, startPoint x: 1048, startPoint y: 348, endPoint x: 744, endPoint y: 369, distance: 304.7
click at [744, 369] on div "1 ההההההההההההההההההההההההההההההההההההההההההההההההההההההההההההההההההההההההההההה…" at bounding box center [753, 387] width 1241 height 654
click at [1084, 350] on div "hero . moveRight ( ) hero . jumpRight ( ) hero . moveUp ( ) hero . moveRight ( …" at bounding box center [1139, 424] width 460 height 450
click at [1072, 344] on div "hero . moveRight ( ) hero . jumpRight ( ) hero . moveUp ( ) hero . moveRight ( …" at bounding box center [1142, 448] width 468 height 498
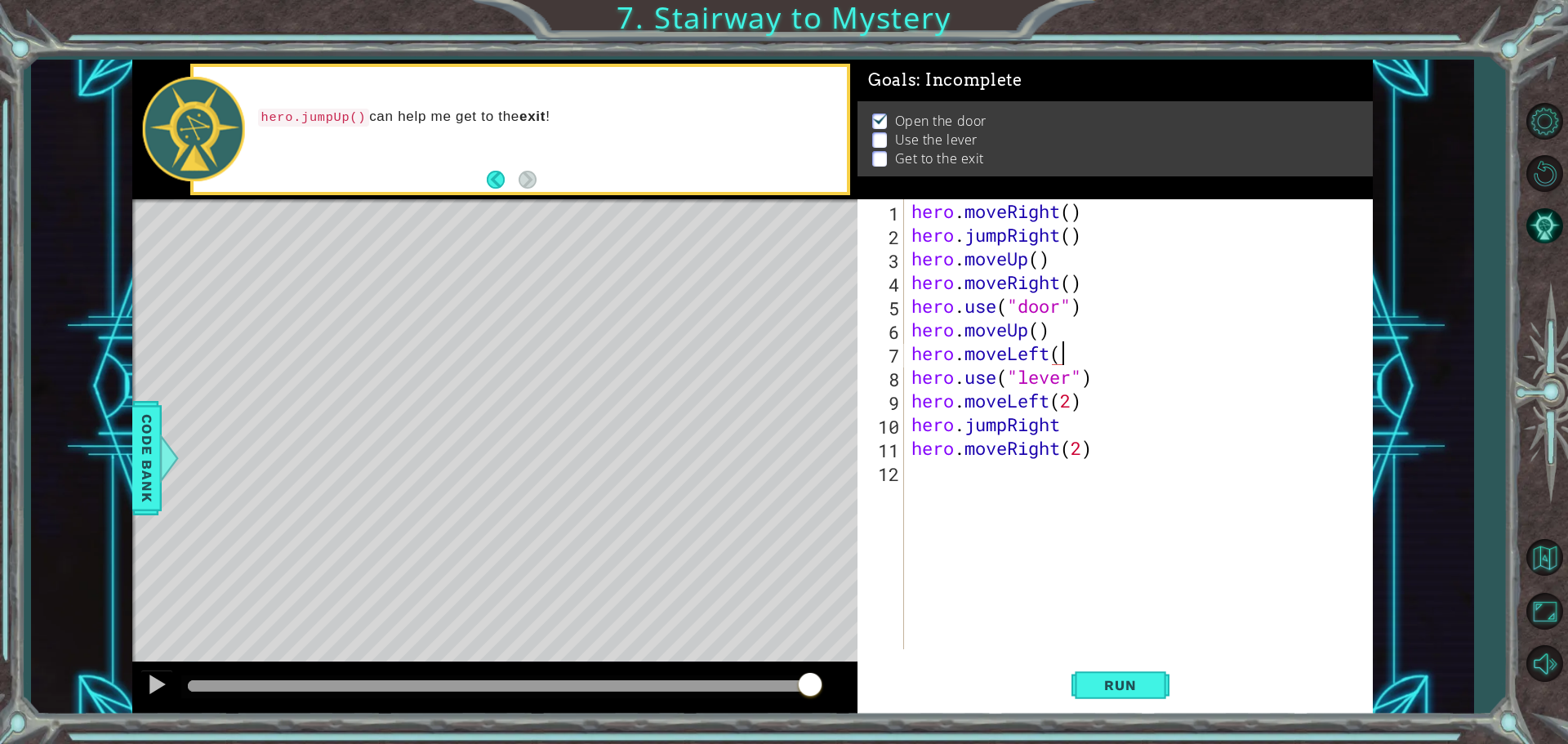
scroll to position [0, 6]
type textarea "hero.moveLeft()"
drag, startPoint x: 1082, startPoint y: 683, endPoint x: 1083, endPoint y: 659, distance: 24.0
click at [1082, 668] on button "Run" at bounding box center [1120, 685] width 98 height 52
